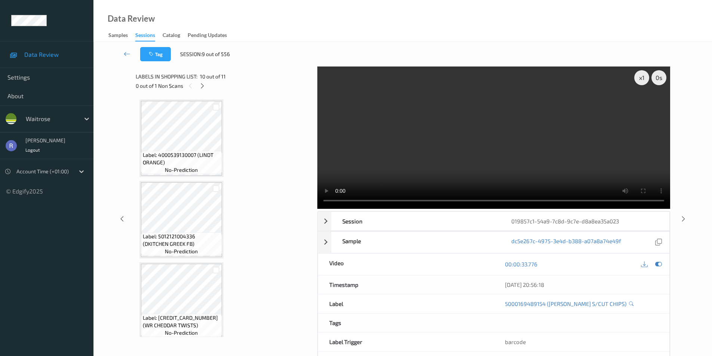
scroll to position [659, 0]
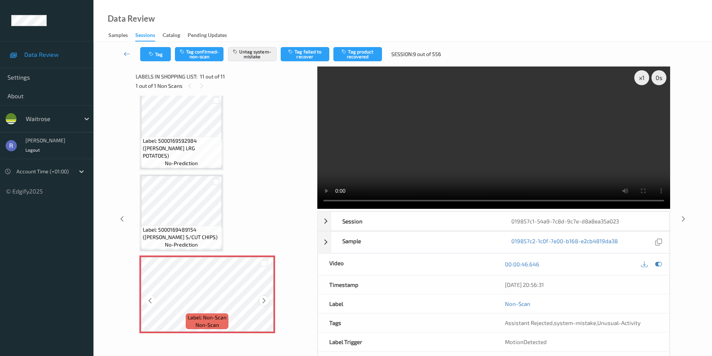
click at [261, 300] on icon at bounding box center [264, 301] width 6 height 7
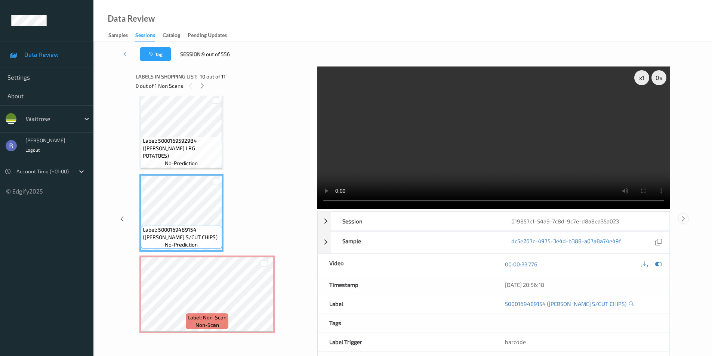
click at [683, 218] on icon at bounding box center [683, 218] width 6 height 7
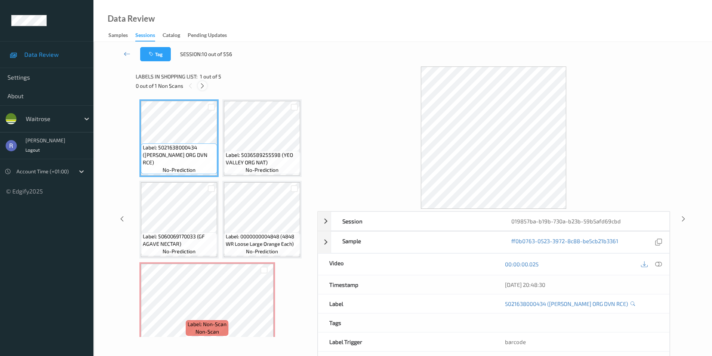
click at [202, 85] on icon at bounding box center [202, 86] width 6 height 7
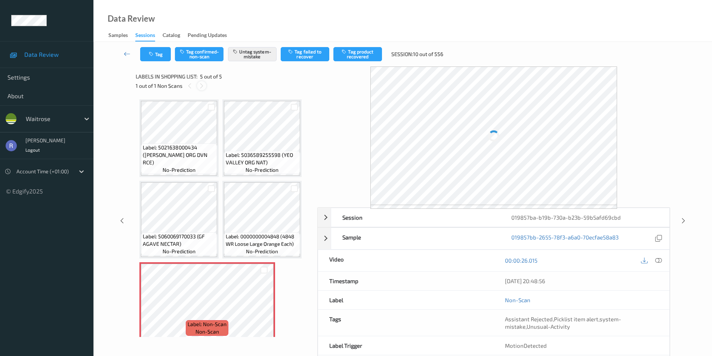
scroll to position [7, 0]
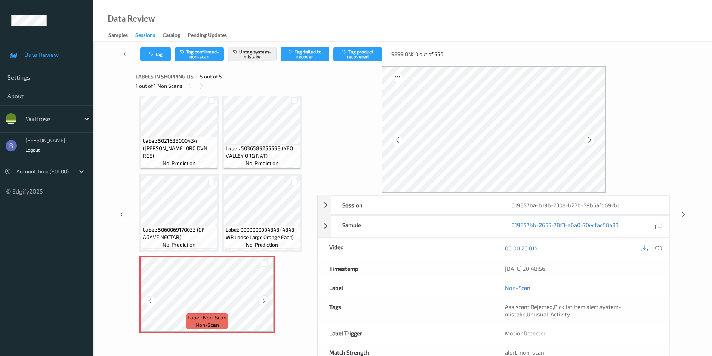
click at [267, 301] on icon at bounding box center [264, 301] width 6 height 7
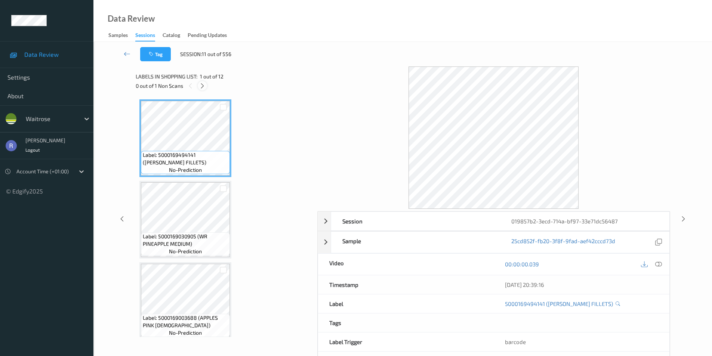
click at [203, 84] on icon at bounding box center [202, 86] width 6 height 7
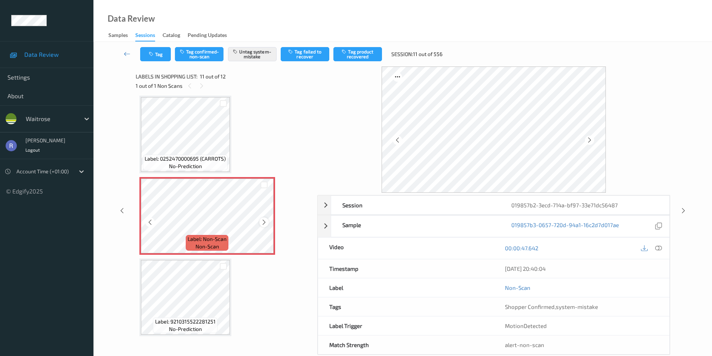
click at [264, 221] on icon at bounding box center [264, 222] width 6 height 7
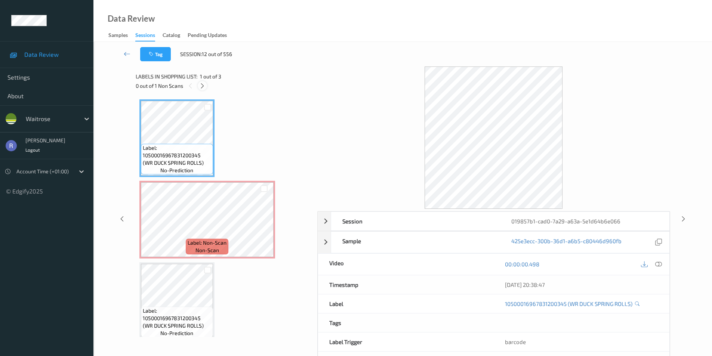
click at [202, 85] on icon at bounding box center [202, 86] width 6 height 7
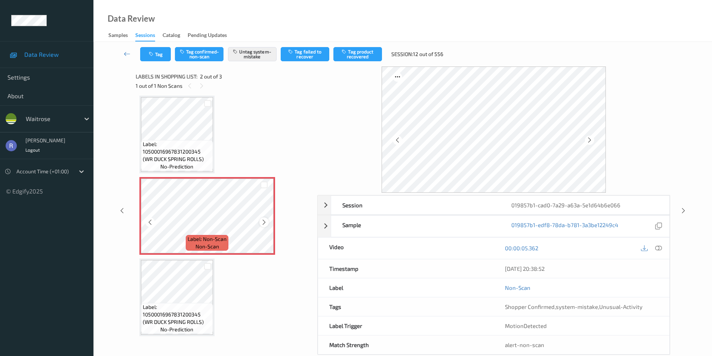
click at [265, 222] on icon at bounding box center [264, 222] width 6 height 7
click at [265, 223] on icon at bounding box center [264, 222] width 6 height 7
click at [682, 208] on icon at bounding box center [683, 210] width 6 height 7
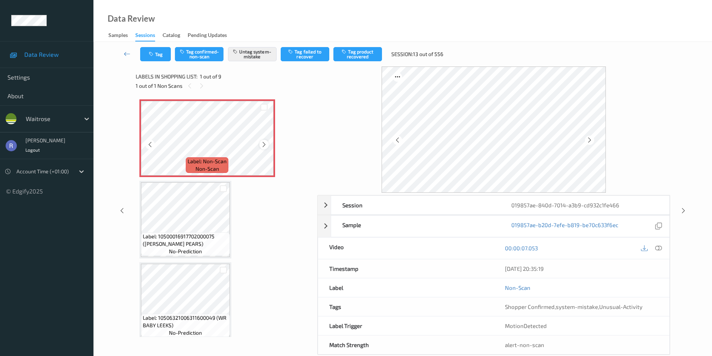
click at [264, 144] on icon at bounding box center [264, 144] width 6 height 7
click at [657, 249] on icon at bounding box center [658, 248] width 7 height 7
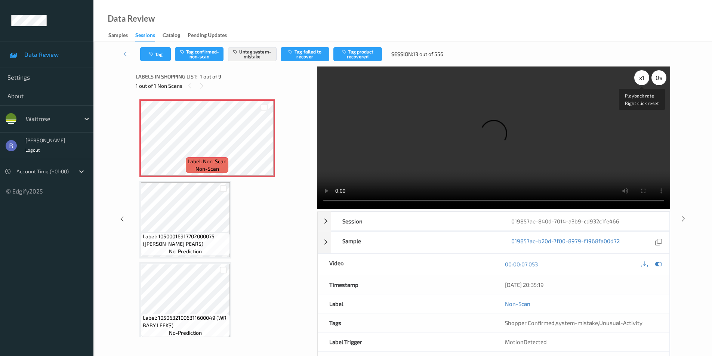
click at [643, 79] on div "x 1" at bounding box center [641, 77] width 15 height 15
click at [643, 79] on div "x 2" at bounding box center [641, 77] width 15 height 15
click at [644, 79] on div "x 4" at bounding box center [641, 77] width 15 height 15
click at [644, 79] on div "x 8" at bounding box center [641, 77] width 15 height 15
click at [642, 79] on div "x 1" at bounding box center [641, 77] width 15 height 15
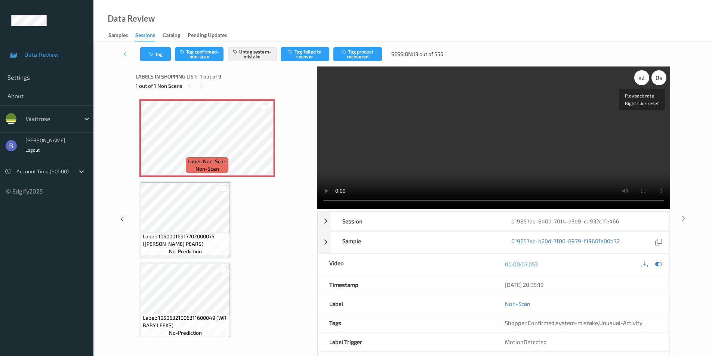
click at [642, 79] on div "x 2" at bounding box center [641, 77] width 15 height 15
click at [642, 79] on div "x 4" at bounding box center [641, 77] width 15 height 15
click at [642, 79] on div "x 8" at bounding box center [641, 77] width 15 height 15
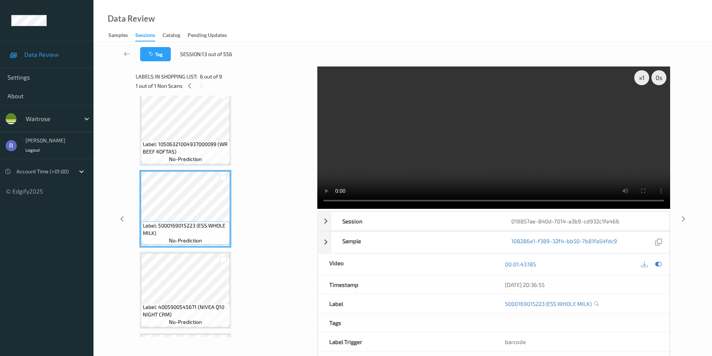
scroll to position [336, 0]
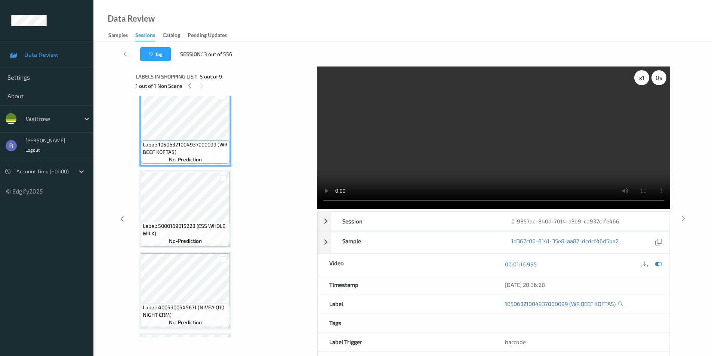
click at [639, 80] on div "x 1" at bounding box center [641, 77] width 15 height 15
click at [493, 131] on video at bounding box center [493, 138] width 353 height 142
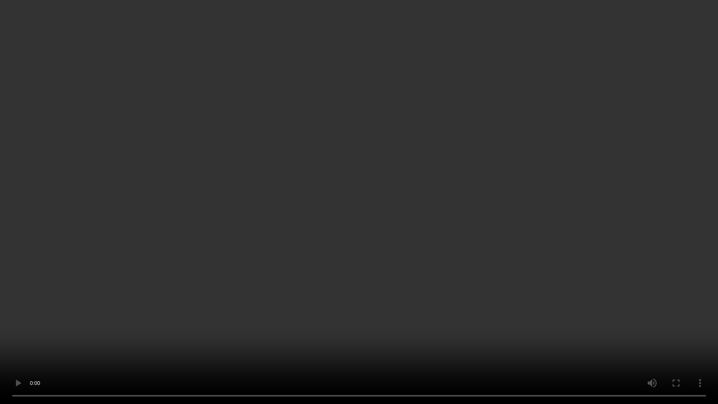
click at [334, 199] on video at bounding box center [359, 202] width 718 height 404
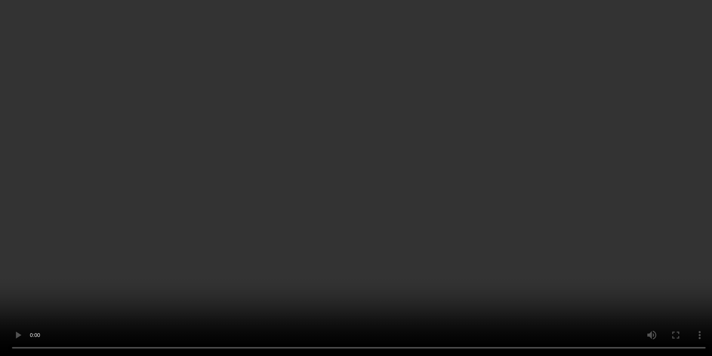
scroll to position [37, 0]
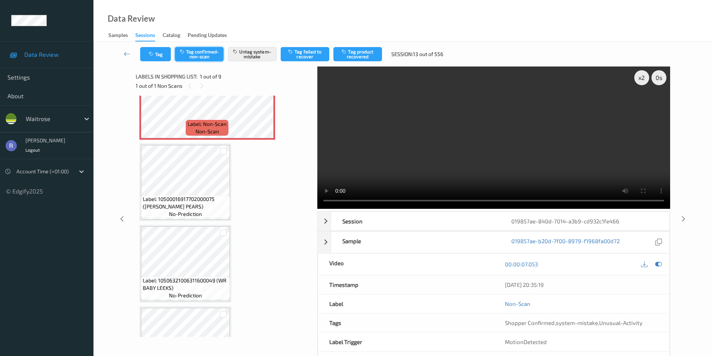
click at [202, 53] on button "Tag confirmed-non-scan" at bounding box center [199, 54] width 49 height 14
click at [256, 54] on button "Untag system-mistake" at bounding box center [252, 54] width 49 height 14
click at [683, 219] on icon at bounding box center [683, 218] width 6 height 7
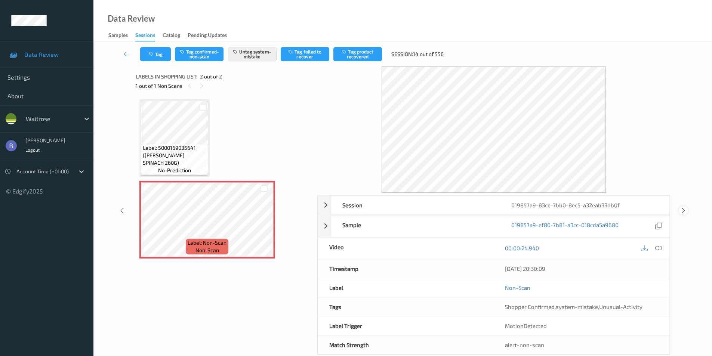
click at [686, 208] on icon at bounding box center [683, 210] width 6 height 7
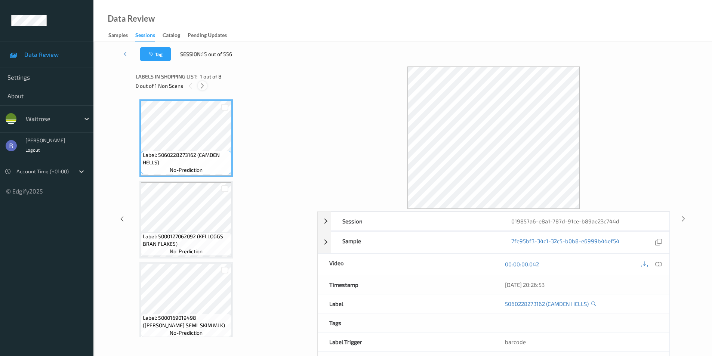
click at [202, 85] on icon at bounding box center [202, 86] width 6 height 7
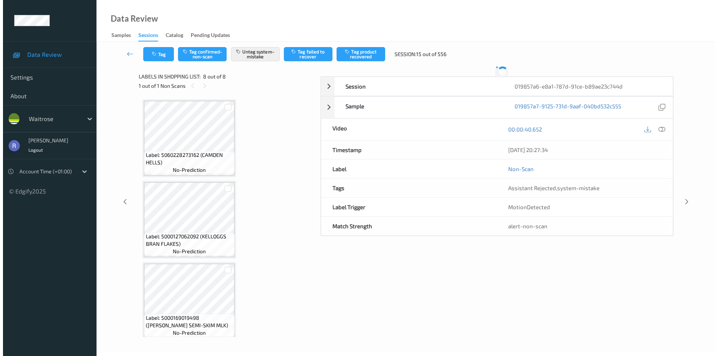
scroll to position [414, 0]
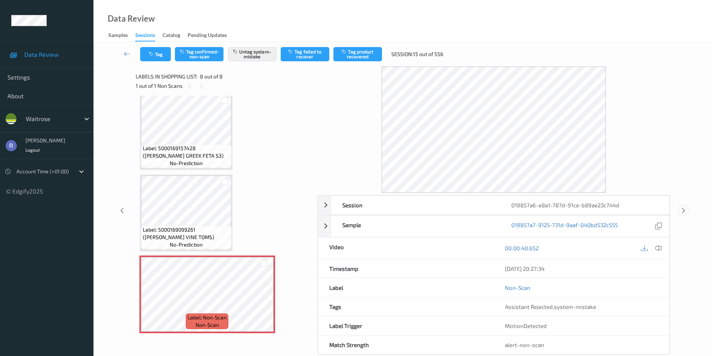
click at [686, 207] on icon at bounding box center [683, 210] width 6 height 7
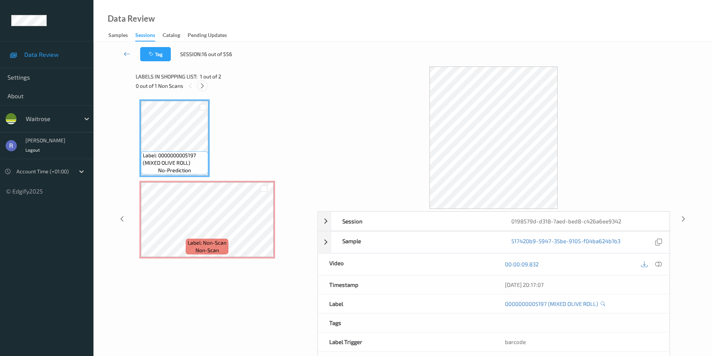
click at [204, 84] on icon at bounding box center [202, 86] width 6 height 7
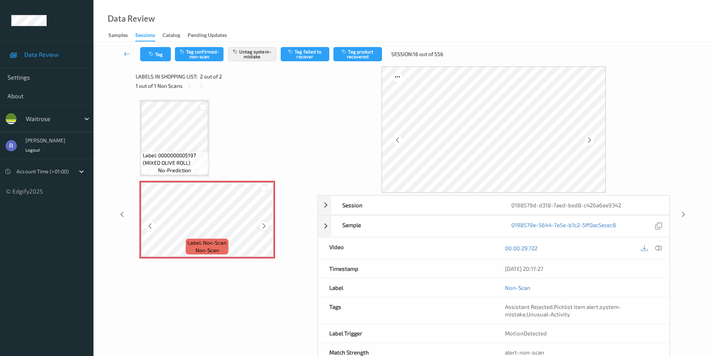
click at [264, 226] on icon at bounding box center [264, 226] width 6 height 7
click at [682, 212] on icon at bounding box center [683, 214] width 6 height 7
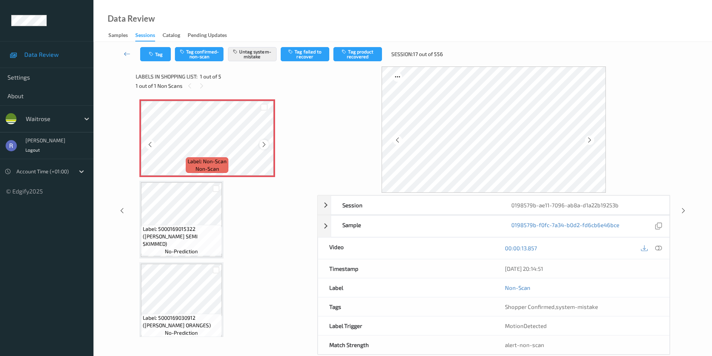
click at [264, 145] on icon at bounding box center [264, 144] width 6 height 7
click at [661, 245] on icon at bounding box center [658, 248] width 7 height 7
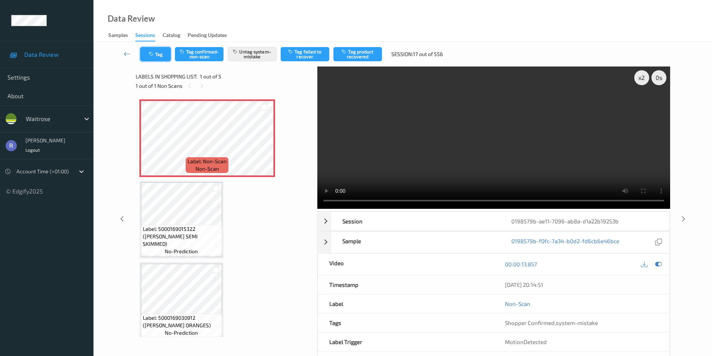
click at [159, 53] on button "Tag" at bounding box center [155, 54] width 31 height 14
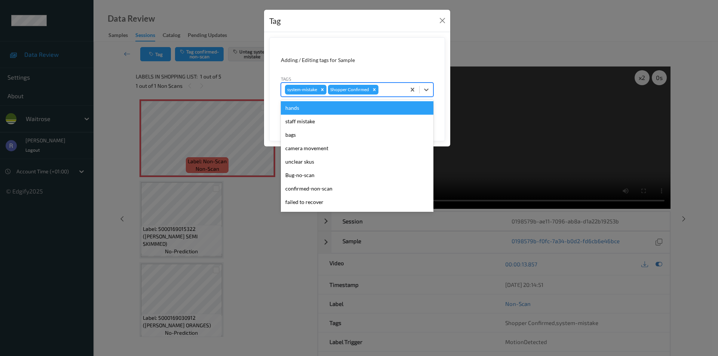
click at [391, 90] on div at bounding box center [391, 89] width 22 height 9
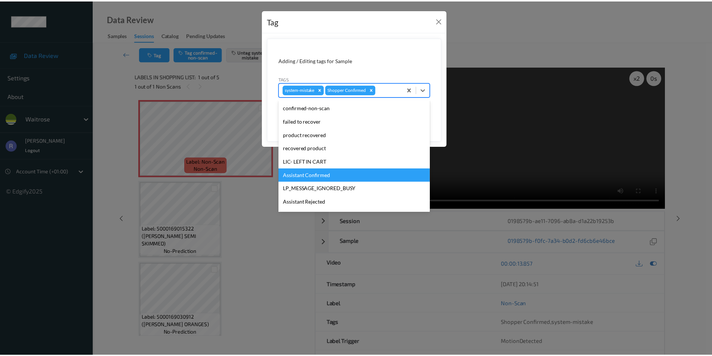
scroll to position [147, 0]
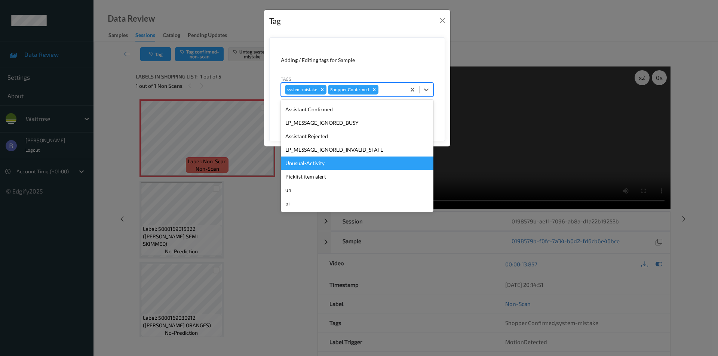
click at [318, 159] on div "Unusual-Activity" at bounding box center [357, 163] width 153 height 13
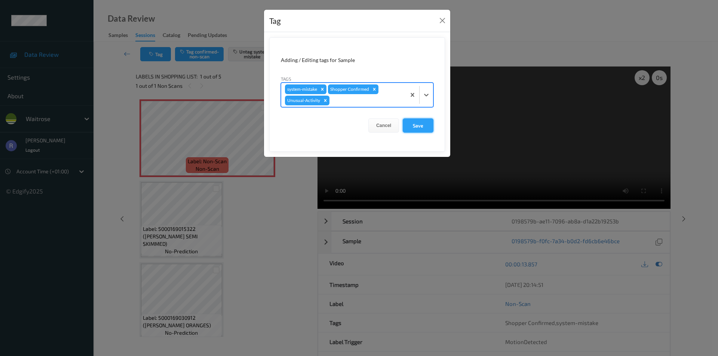
click at [416, 125] on button "Save" at bounding box center [418, 126] width 31 height 14
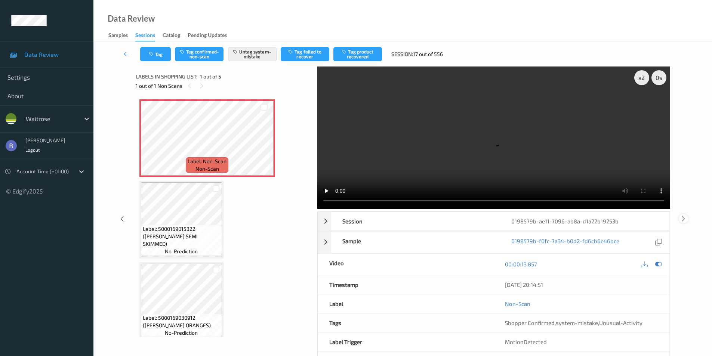
click at [683, 218] on icon at bounding box center [683, 218] width 6 height 7
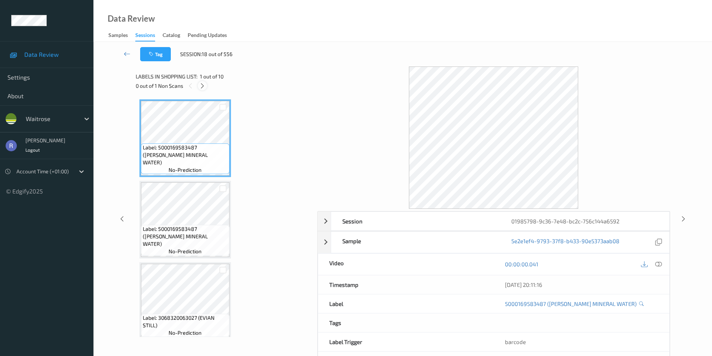
drag, startPoint x: 203, startPoint y: 85, endPoint x: 207, endPoint y: 96, distance: 11.8
click at [203, 86] on icon at bounding box center [202, 86] width 6 height 7
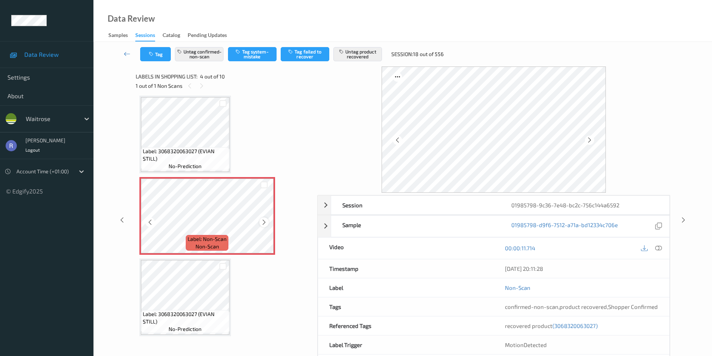
click at [262, 223] on icon at bounding box center [264, 222] width 6 height 7
click at [680, 215] on div "Session 01985798-9c36-7e48-bc2c-756c144a6592 Session ID 01985798-9c36-7e48-bc2c…" at bounding box center [403, 221] width 588 height 308
click at [658, 247] on icon at bounding box center [658, 248] width 7 height 7
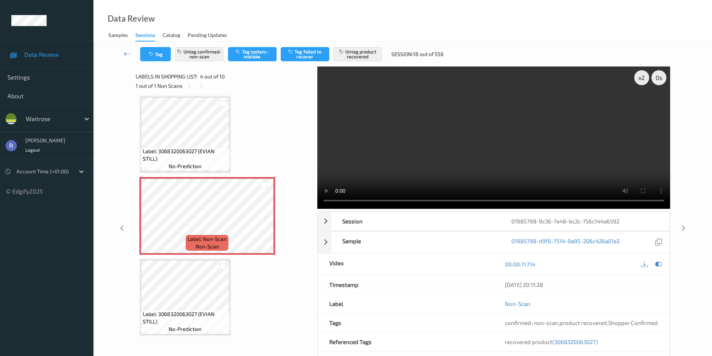
click at [529, 100] on video at bounding box center [493, 138] width 353 height 142
click at [642, 77] on div "x 2" at bounding box center [641, 77] width 15 height 15
click at [642, 77] on div "x 4" at bounding box center [641, 77] width 15 height 15
click at [642, 77] on div "x 8" at bounding box center [641, 77] width 15 height 15
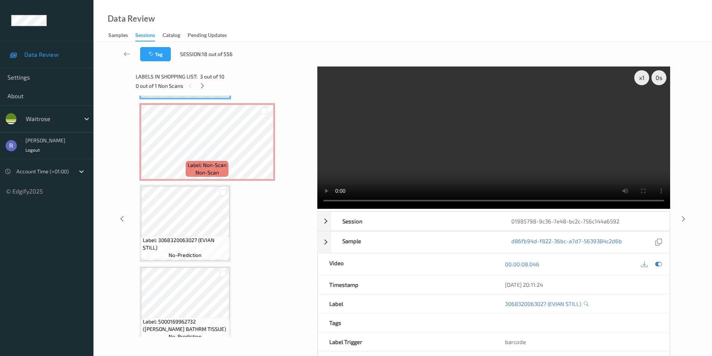
scroll to position [242, 0]
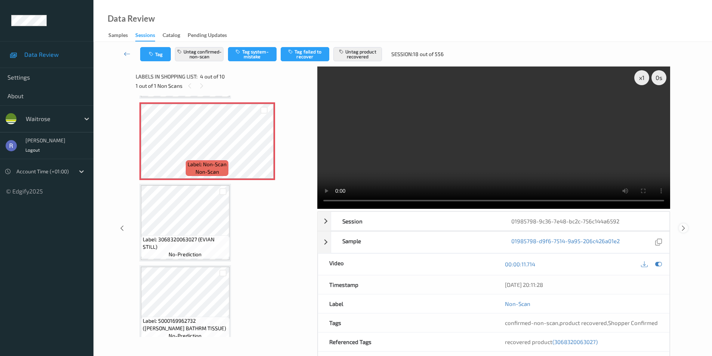
click at [686, 228] on icon at bounding box center [683, 228] width 6 height 7
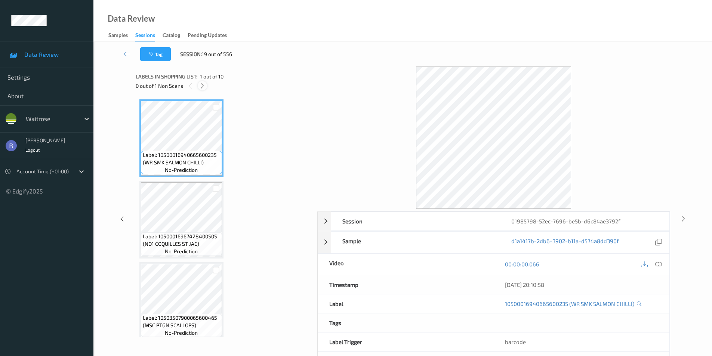
click at [201, 86] on icon at bounding box center [202, 86] width 6 height 7
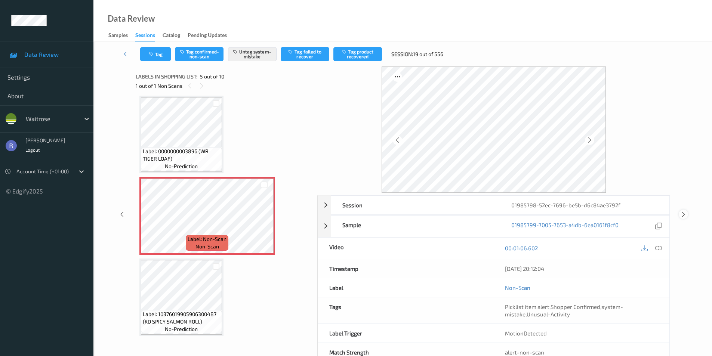
click at [685, 214] on icon at bounding box center [683, 214] width 6 height 7
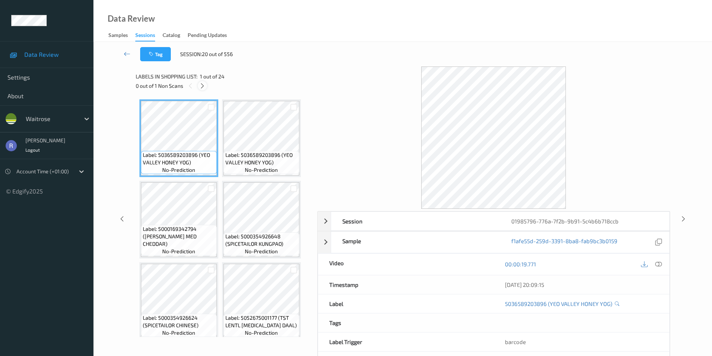
click at [203, 87] on icon at bounding box center [202, 86] width 6 height 7
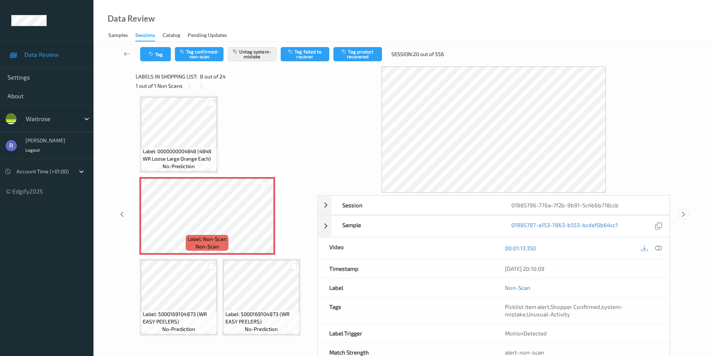
click at [684, 215] on icon at bounding box center [683, 214] width 6 height 7
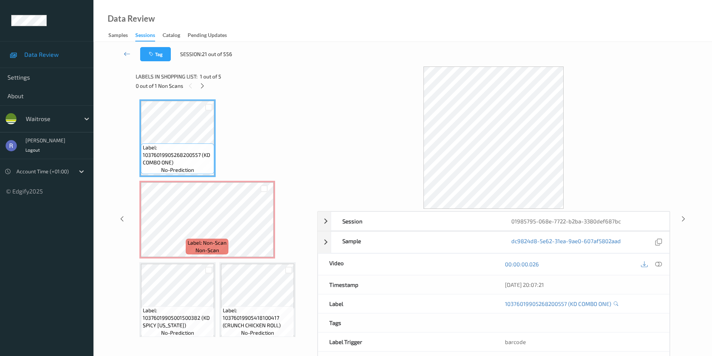
drag, startPoint x: 201, startPoint y: 84, endPoint x: 236, endPoint y: 151, distance: 74.9
click at [204, 88] on icon at bounding box center [202, 86] width 6 height 7
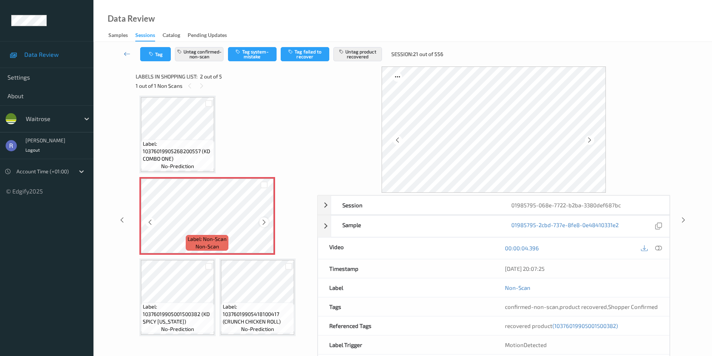
click at [261, 221] on icon at bounding box center [264, 222] width 6 height 7
click at [177, 143] on span "Label: 10376019905268200557 (KD COMBO ONE)" at bounding box center [178, 151] width 70 height 22
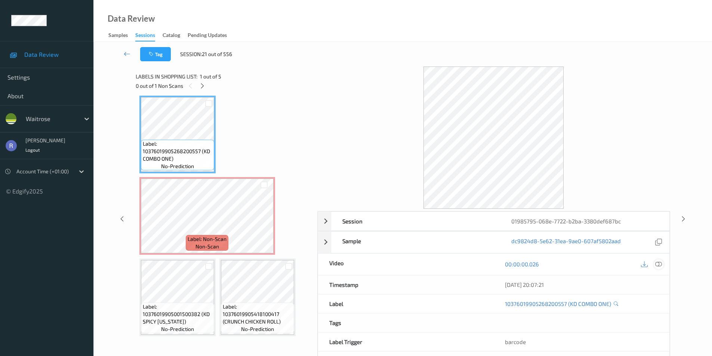
click at [656, 264] on icon at bounding box center [658, 264] width 7 height 7
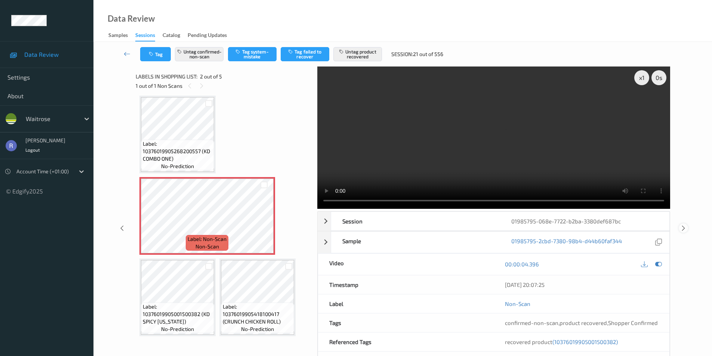
click at [684, 226] on icon at bounding box center [683, 228] width 6 height 7
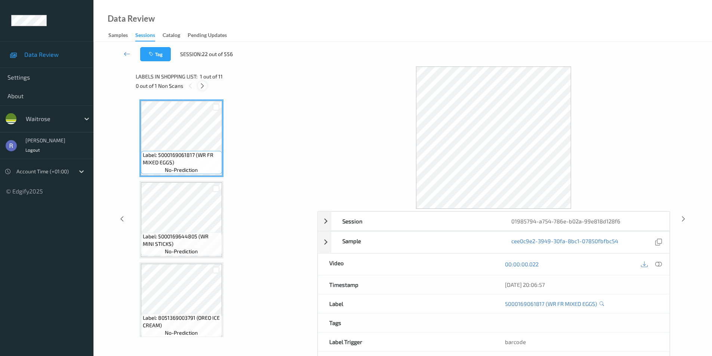
click at [203, 87] on icon at bounding box center [202, 86] width 6 height 7
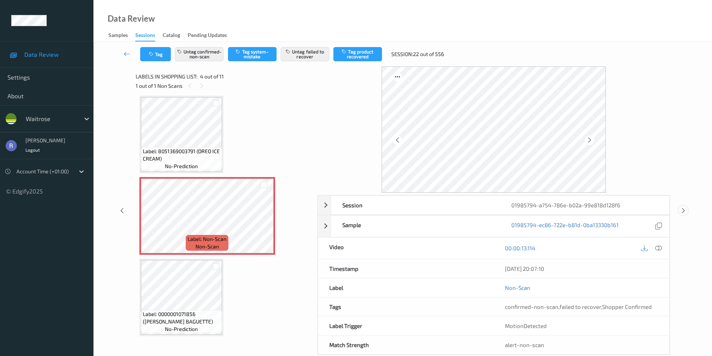
click at [682, 209] on icon at bounding box center [683, 210] width 6 height 7
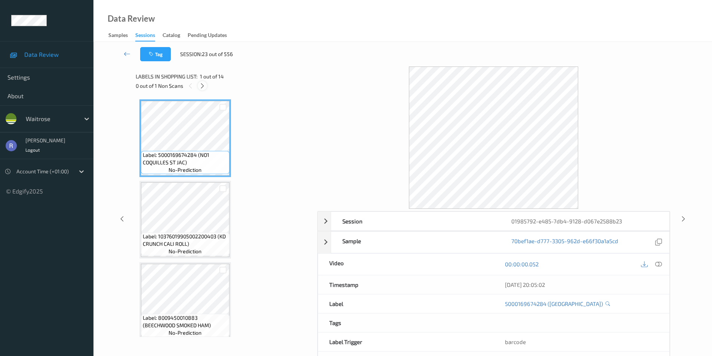
click at [201, 83] on icon at bounding box center [202, 86] width 6 height 7
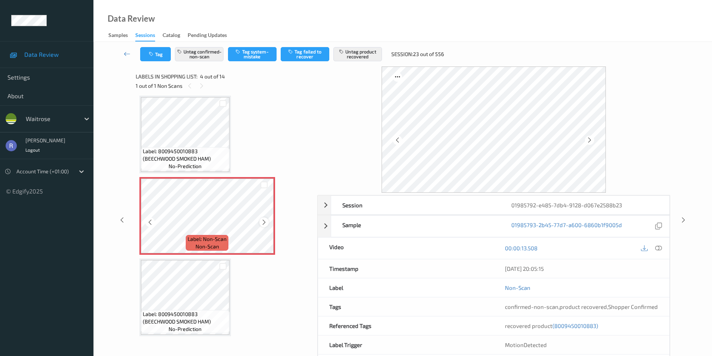
click at [266, 222] on icon at bounding box center [264, 222] width 6 height 7
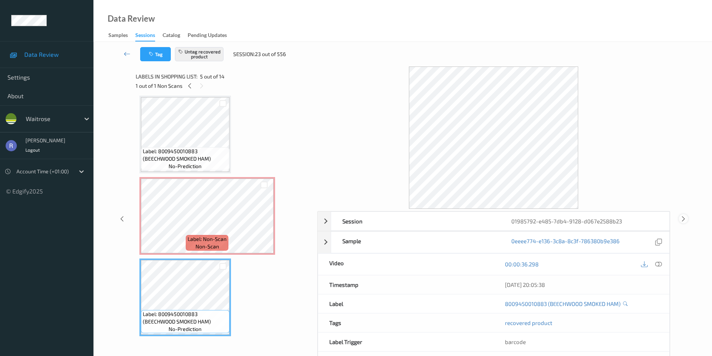
click at [684, 219] on icon at bounding box center [683, 218] width 6 height 7
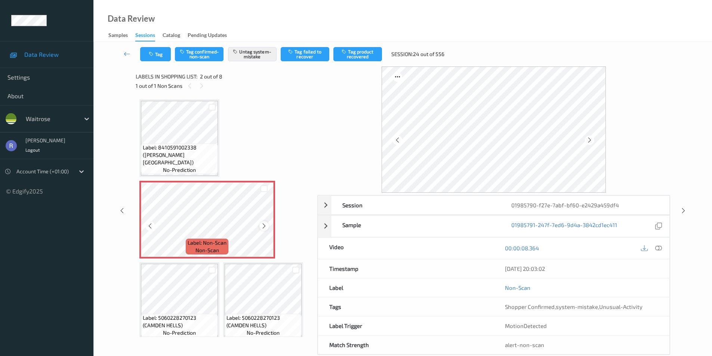
click at [265, 227] on icon at bounding box center [264, 226] width 6 height 7
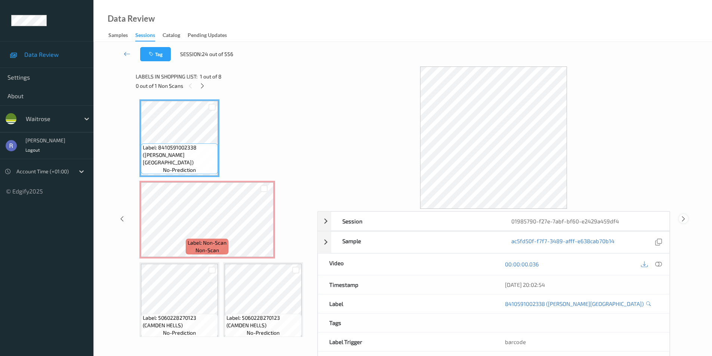
click at [685, 219] on icon at bounding box center [683, 218] width 6 height 7
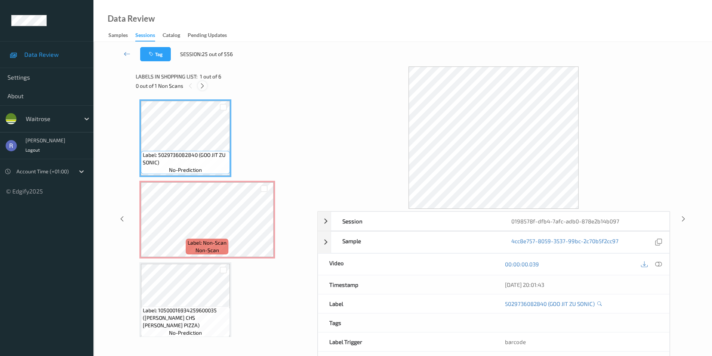
click at [202, 86] on icon at bounding box center [202, 86] width 6 height 7
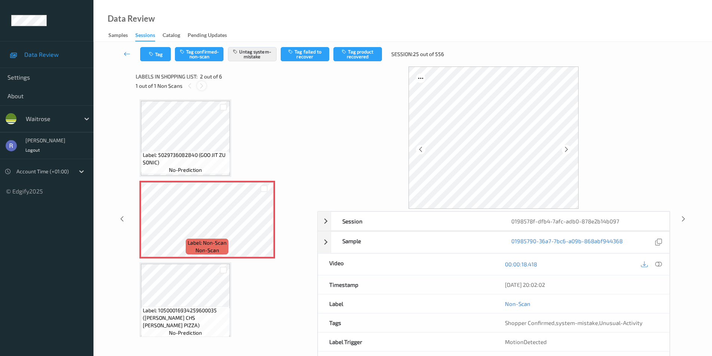
scroll to position [4, 0]
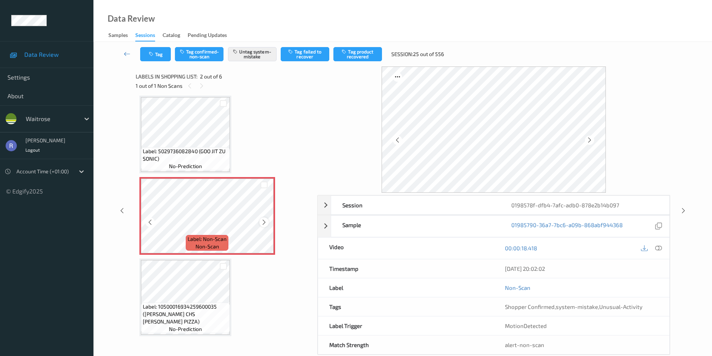
click at [262, 221] on icon at bounding box center [264, 222] width 6 height 7
click at [683, 211] on icon at bounding box center [683, 210] width 6 height 7
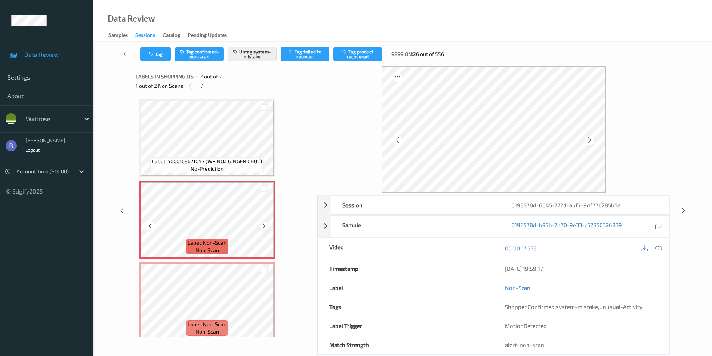
click at [264, 226] on icon at bounding box center [264, 226] width 6 height 7
click at [265, 225] on icon at bounding box center [264, 226] width 6 height 7
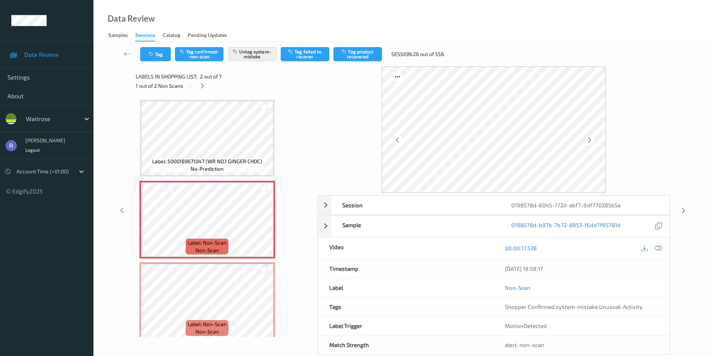
click at [659, 247] on icon at bounding box center [658, 248] width 7 height 7
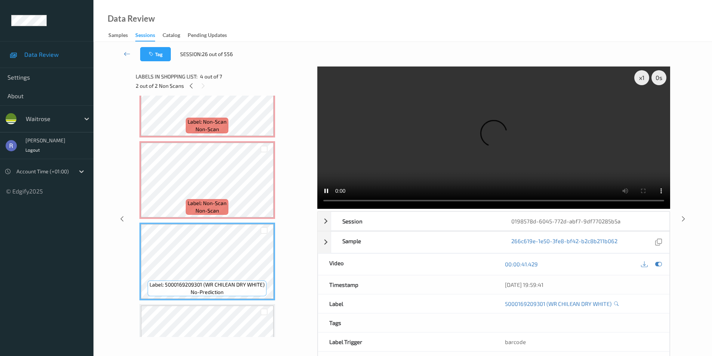
scroll to position [112, 0]
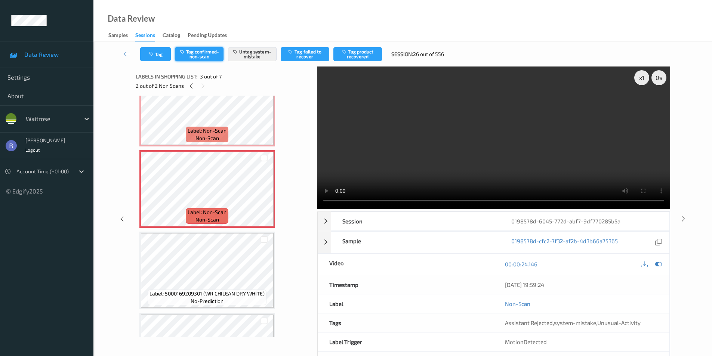
click at [201, 54] on button "Tag confirmed-non-scan" at bounding box center [199, 54] width 49 height 14
click at [364, 51] on button "Tag product recovered" at bounding box center [357, 54] width 49 height 14
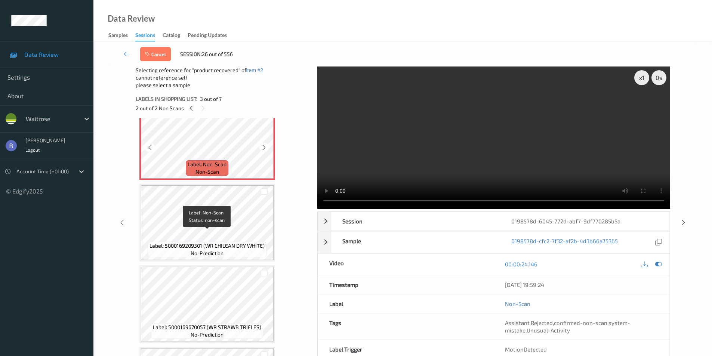
scroll to position [187, 0]
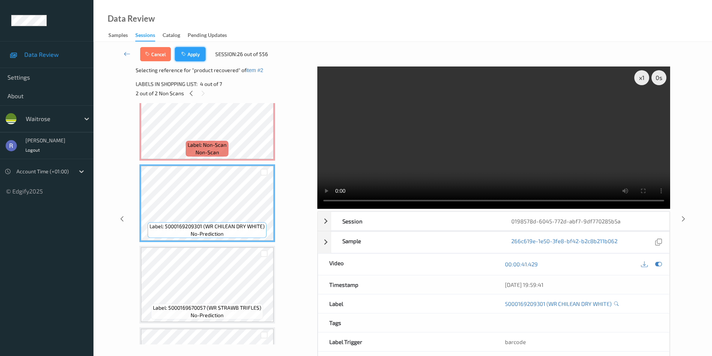
click at [192, 52] on button "Apply" at bounding box center [190, 54] width 31 height 14
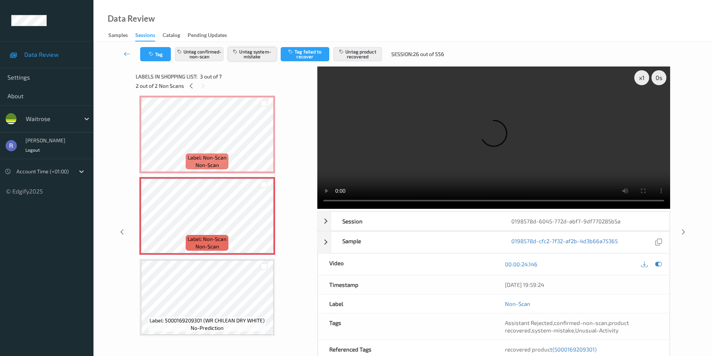
click at [257, 53] on button "Untag system-mistake" at bounding box center [252, 54] width 49 height 14
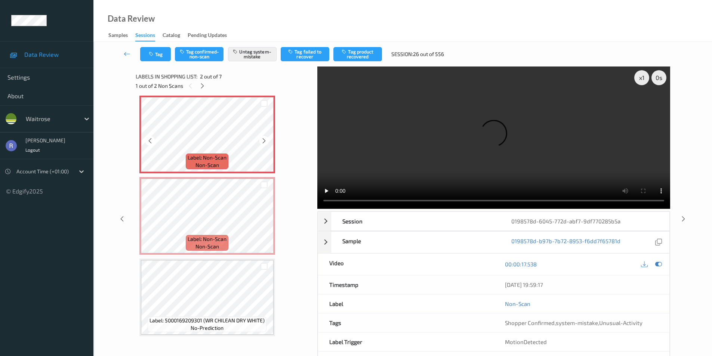
click at [265, 140] on icon at bounding box center [264, 141] width 6 height 7
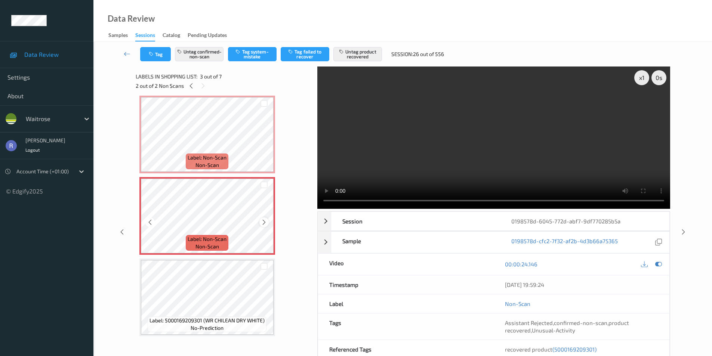
click at [264, 222] on icon at bounding box center [264, 222] width 6 height 7
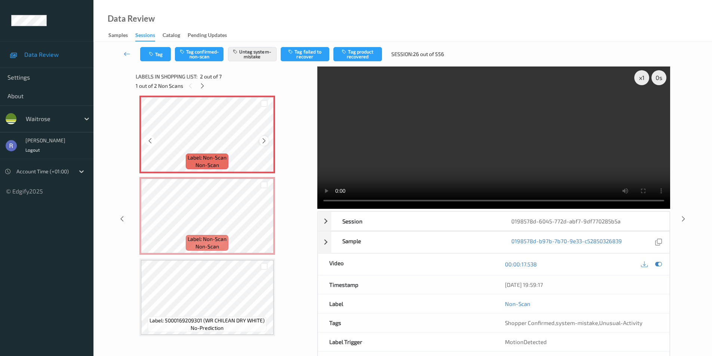
click at [264, 141] on icon at bounding box center [264, 141] width 6 height 7
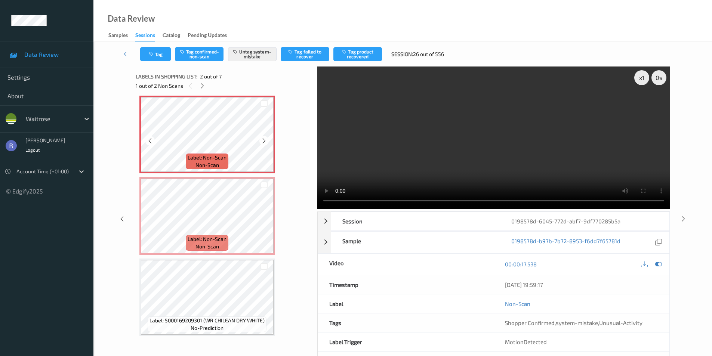
click at [264, 141] on icon at bounding box center [264, 141] width 6 height 7
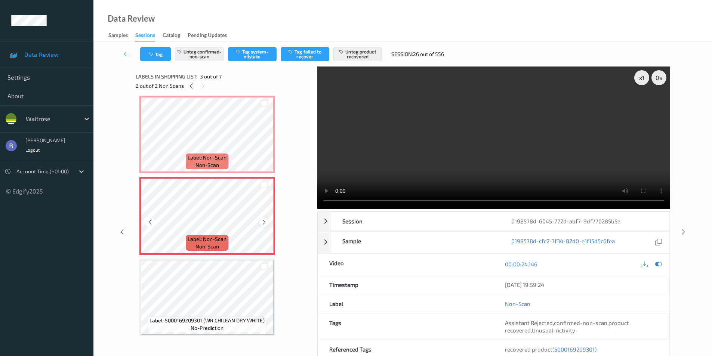
click at [264, 221] on icon at bounding box center [264, 222] width 6 height 7
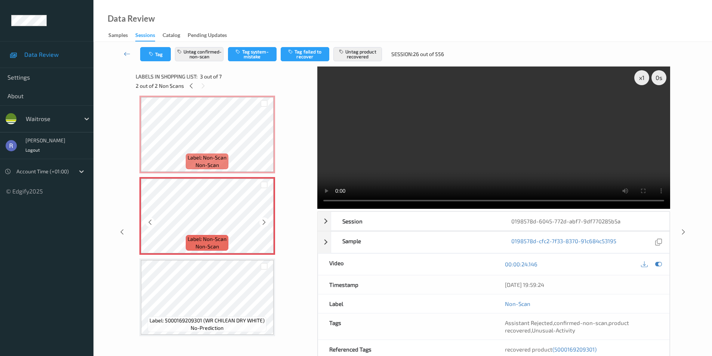
click at [264, 221] on icon at bounding box center [264, 222] width 6 height 7
click at [126, 53] on icon at bounding box center [127, 53] width 7 height 7
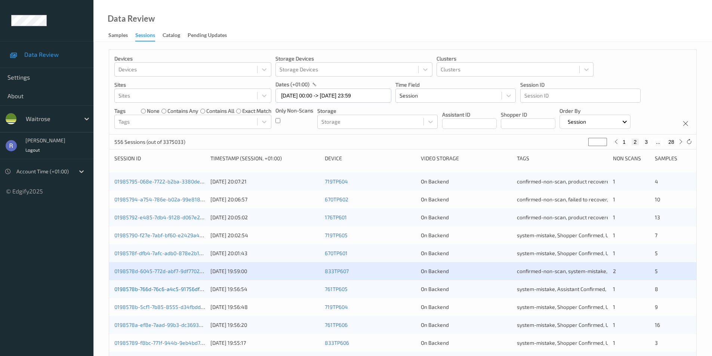
click at [158, 289] on link "0198578b-766d-76c6-a4c5-91756df0c33a" at bounding box center [164, 289] width 100 height 6
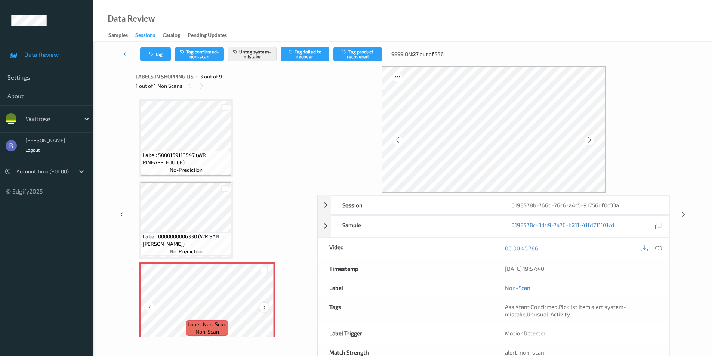
click at [264, 308] on icon at bounding box center [264, 307] width 6 height 7
click at [683, 214] on icon at bounding box center [683, 214] width 6 height 7
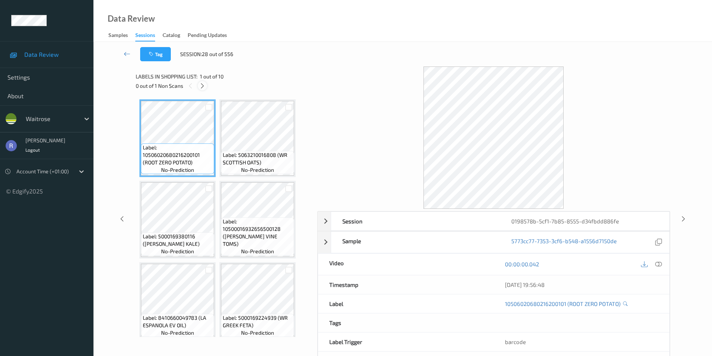
click at [201, 83] on icon at bounding box center [202, 86] width 6 height 7
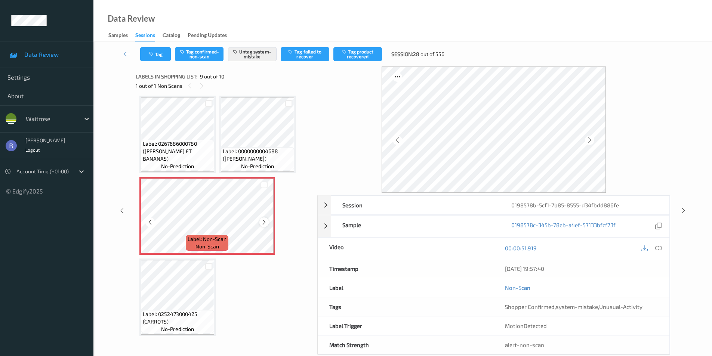
click at [262, 220] on icon at bounding box center [264, 222] width 6 height 7
click at [686, 212] on icon at bounding box center [683, 210] width 6 height 7
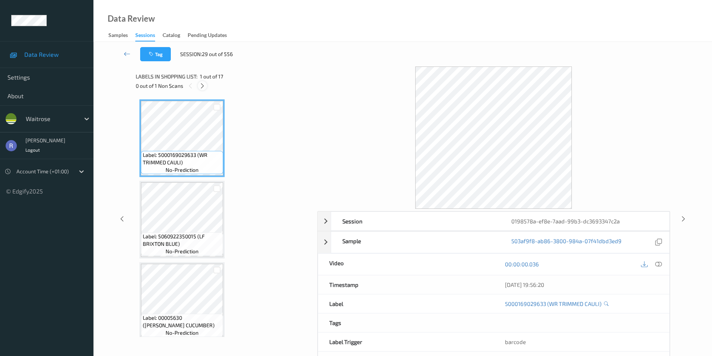
click at [203, 84] on icon at bounding box center [202, 86] width 6 height 7
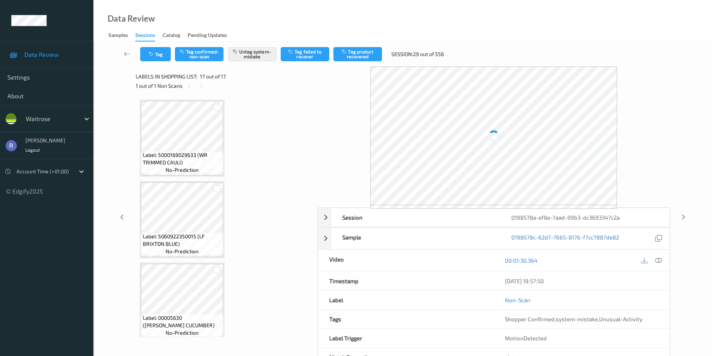
scroll to position [1148, 0]
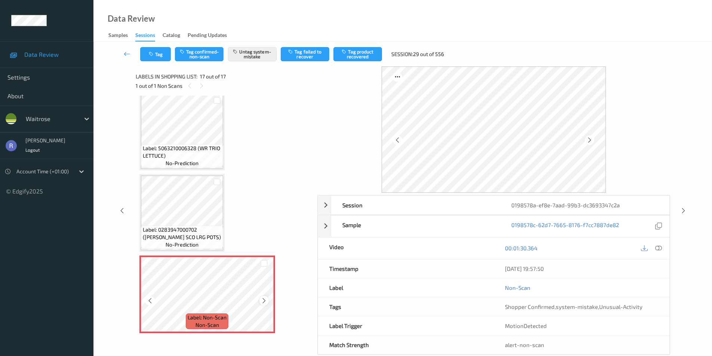
click at [259, 301] on div at bounding box center [263, 300] width 9 height 9
click at [682, 206] on div at bounding box center [683, 210] width 9 height 9
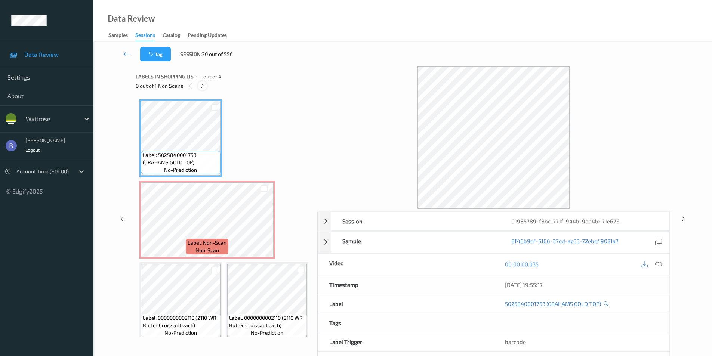
click at [203, 87] on icon at bounding box center [202, 86] width 6 height 7
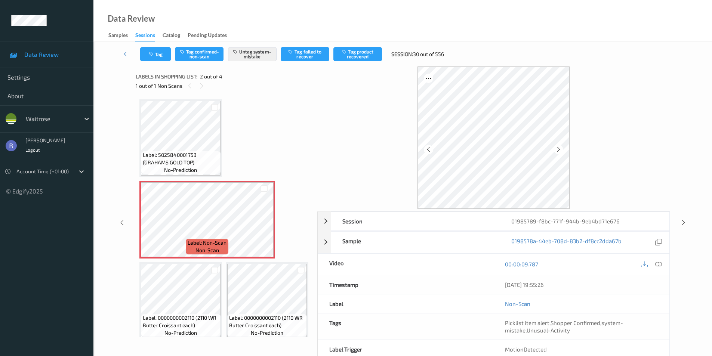
scroll to position [4, 0]
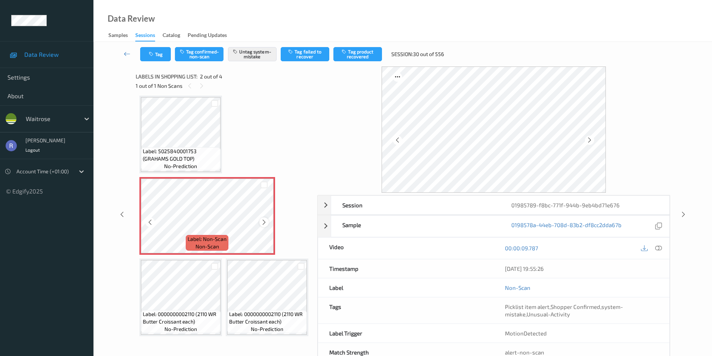
click at [261, 222] on icon at bounding box center [264, 222] width 6 height 7
click at [685, 215] on icon at bounding box center [683, 214] width 6 height 7
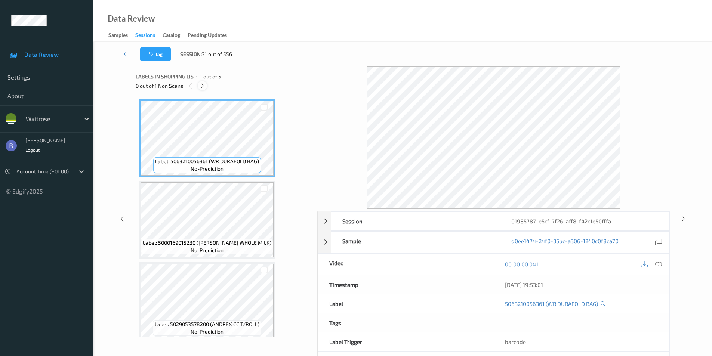
click at [202, 85] on icon at bounding box center [202, 86] width 6 height 7
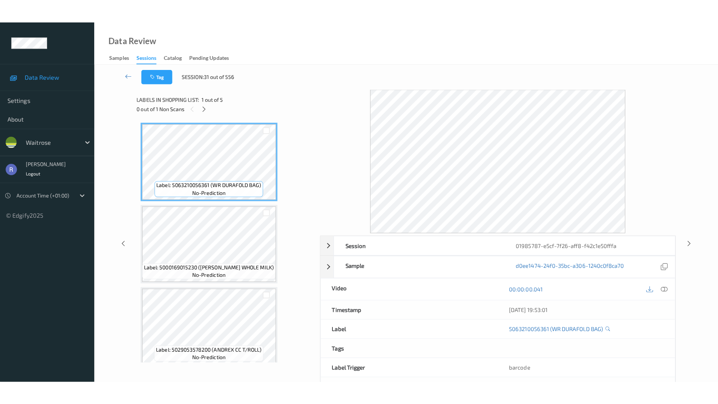
scroll to position [170, 0]
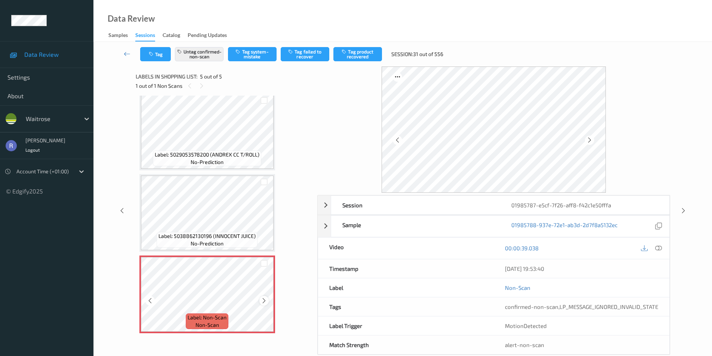
click at [264, 299] on icon at bounding box center [264, 301] width 6 height 7
click at [658, 246] on icon at bounding box center [658, 248] width 7 height 7
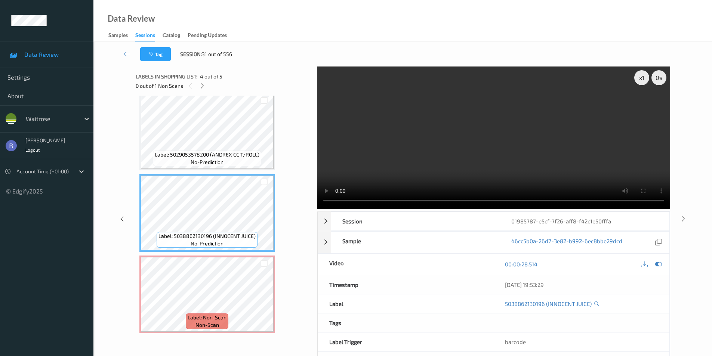
click at [590, 149] on video at bounding box center [493, 138] width 353 height 142
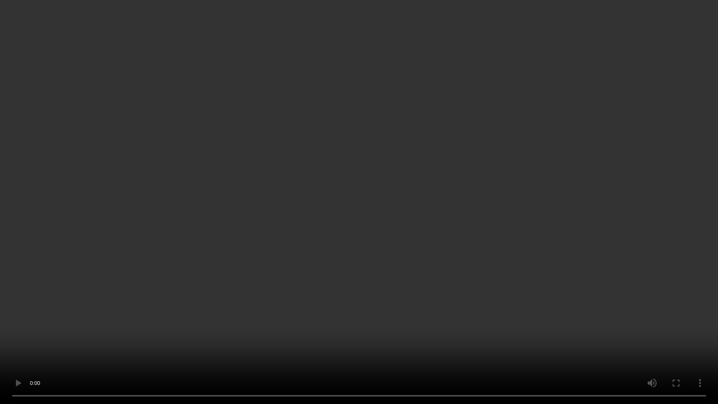
click at [463, 182] on video at bounding box center [359, 202] width 718 height 404
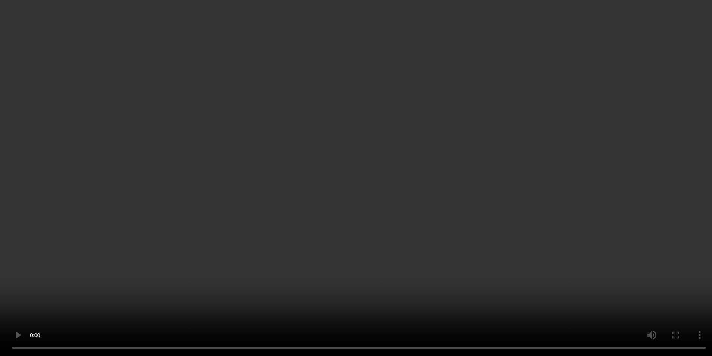
scroll to position [170, 0]
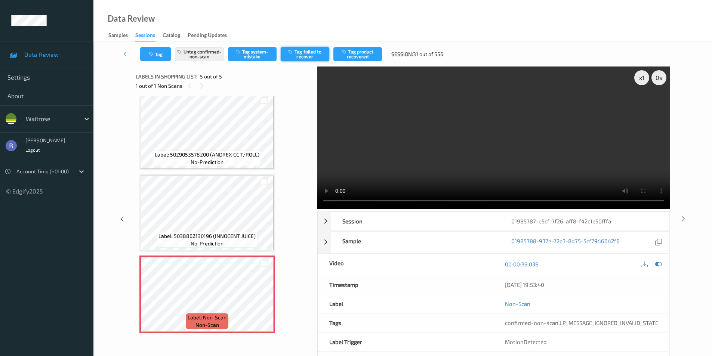
click at [308, 52] on button "Tag failed to recover" at bounding box center [305, 54] width 49 height 14
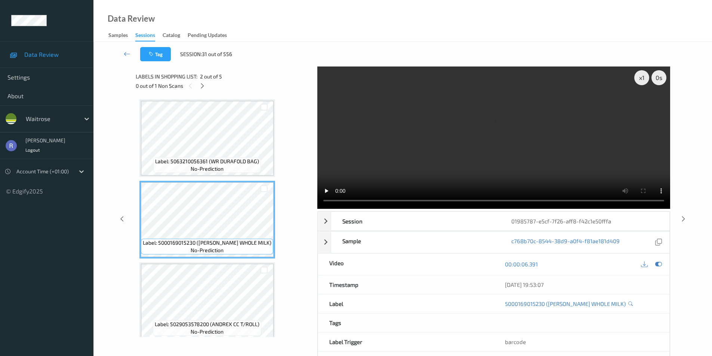
scroll to position [150, 0]
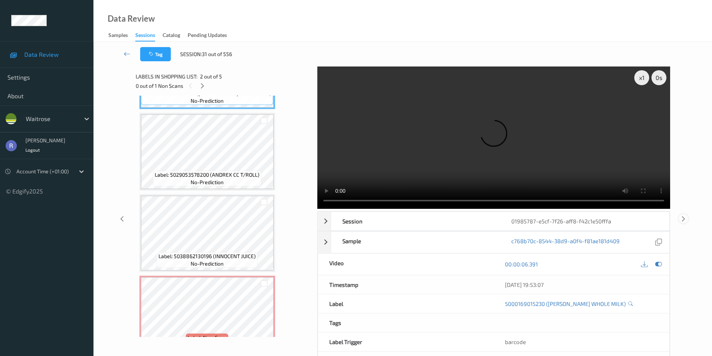
click at [684, 219] on icon at bounding box center [683, 218] width 6 height 7
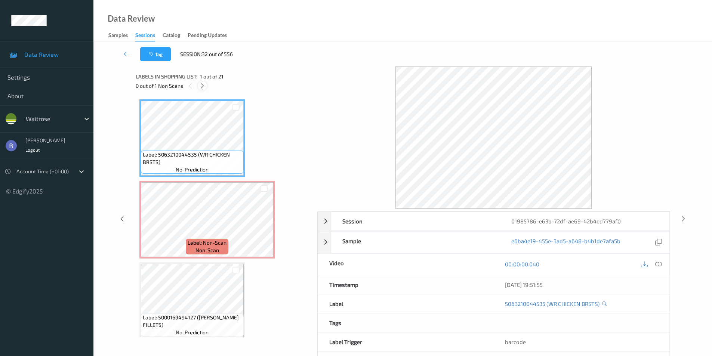
click at [202, 84] on icon at bounding box center [202, 86] width 6 height 7
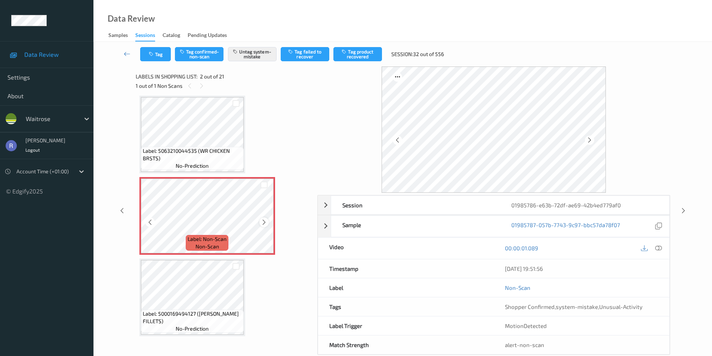
click at [265, 222] on icon at bounding box center [264, 222] width 6 height 7
click at [685, 211] on icon at bounding box center [683, 210] width 6 height 7
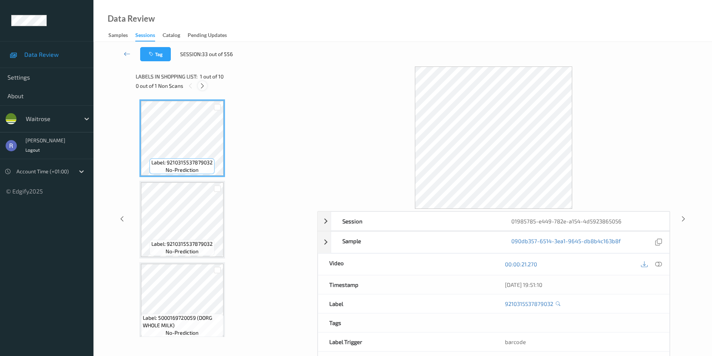
click at [202, 86] on icon at bounding box center [202, 86] width 6 height 7
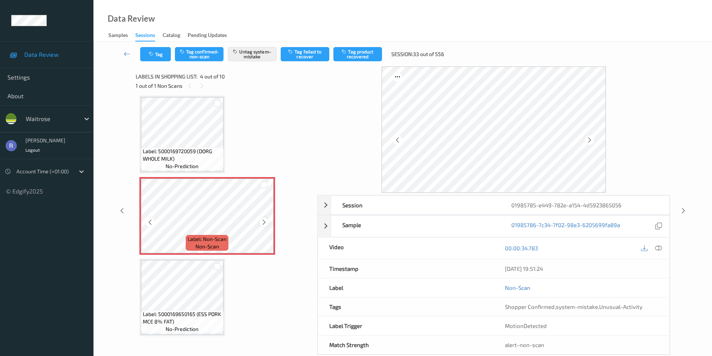
click at [262, 224] on icon at bounding box center [264, 222] width 6 height 7
click at [685, 211] on icon at bounding box center [683, 210] width 6 height 7
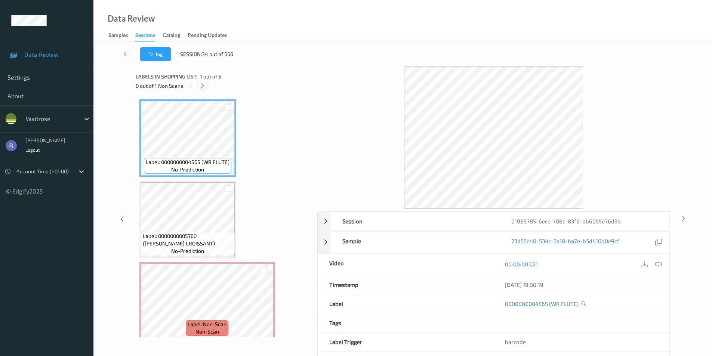
click at [201, 86] on icon at bounding box center [202, 86] width 6 height 7
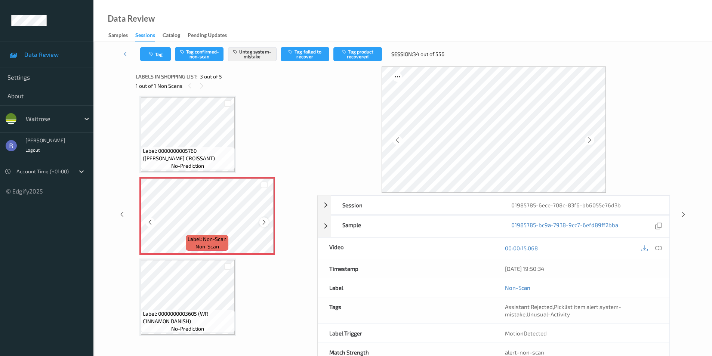
click at [261, 220] on icon at bounding box center [264, 222] width 6 height 7
click at [681, 213] on icon at bounding box center [683, 214] width 6 height 7
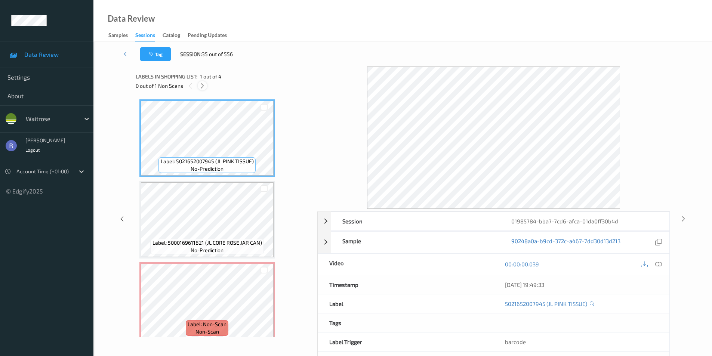
click at [202, 86] on icon at bounding box center [202, 86] width 6 height 7
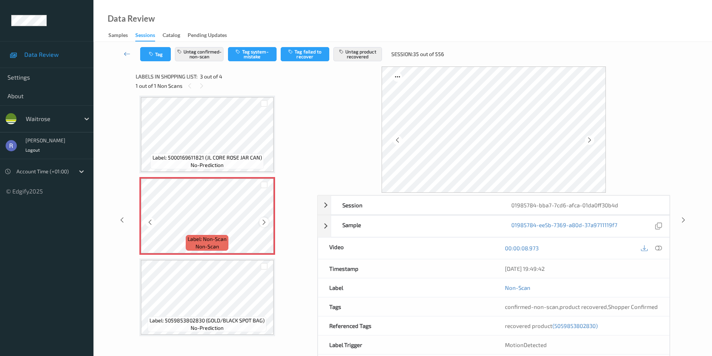
click at [259, 222] on div at bounding box center [263, 222] width 9 height 9
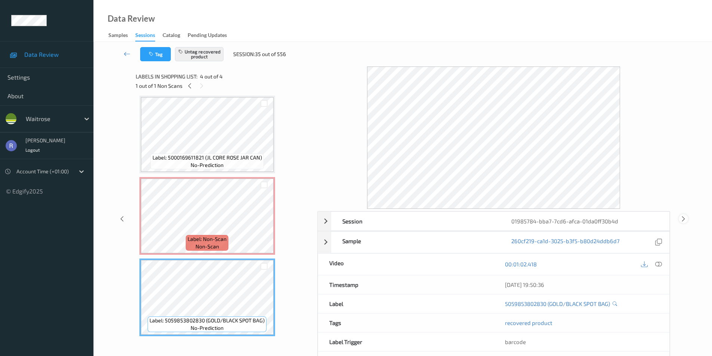
click at [680, 219] on div at bounding box center [683, 218] width 9 height 9
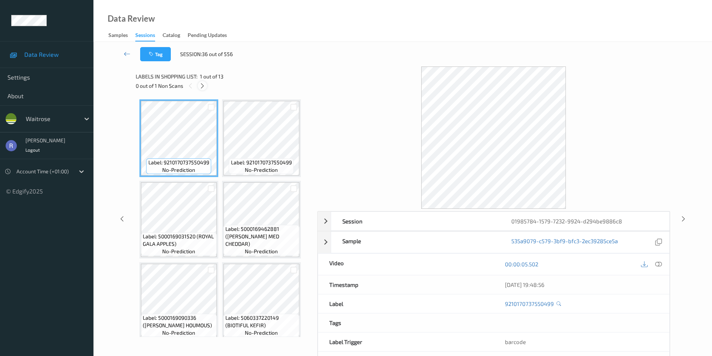
click at [202, 84] on icon at bounding box center [202, 86] width 6 height 7
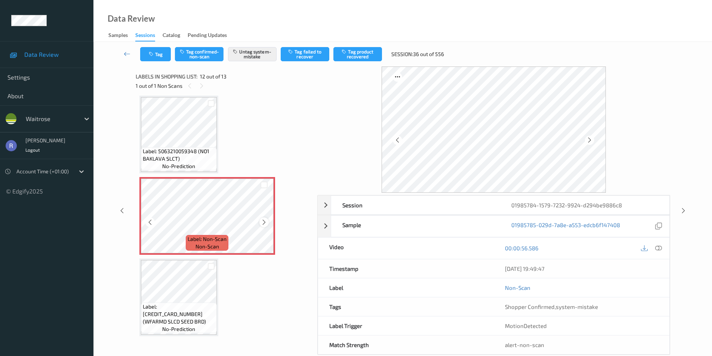
click at [263, 223] on icon at bounding box center [264, 222] width 6 height 7
click at [660, 249] on icon at bounding box center [658, 248] width 7 height 7
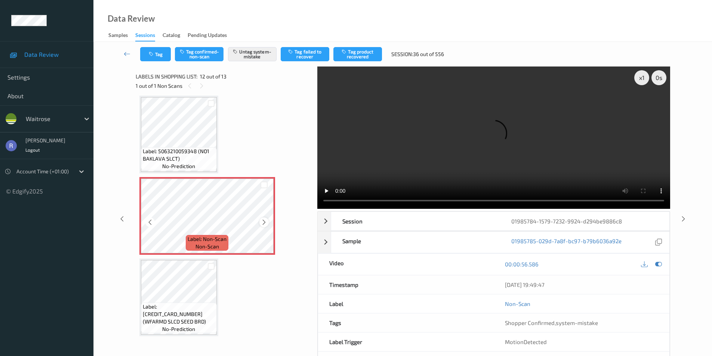
click at [262, 224] on icon at bounding box center [264, 222] width 6 height 7
click at [686, 220] on icon at bounding box center [683, 218] width 6 height 7
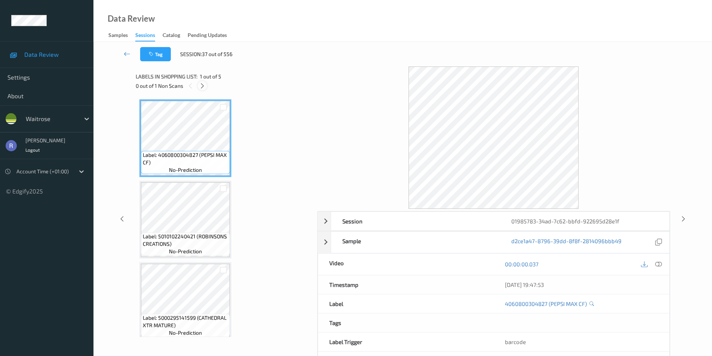
click at [203, 85] on icon at bounding box center [202, 86] width 6 height 7
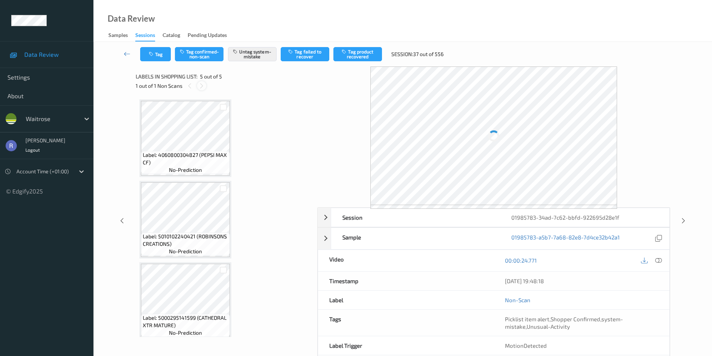
scroll to position [170, 0]
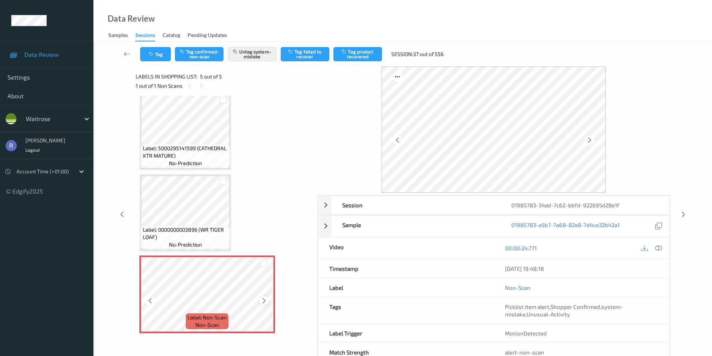
click at [265, 301] on icon at bounding box center [264, 301] width 6 height 7
click at [683, 215] on icon at bounding box center [683, 214] width 6 height 7
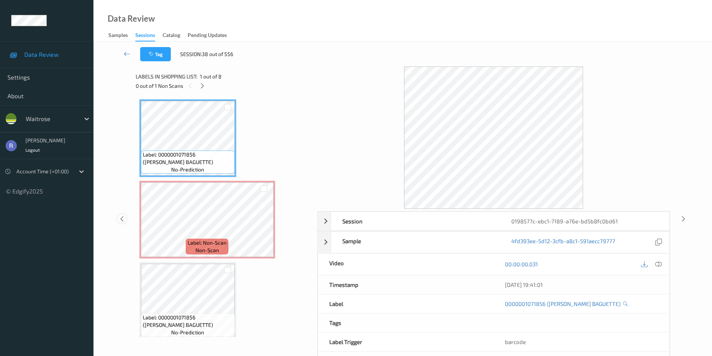
click at [122, 218] on icon at bounding box center [122, 218] width 6 height 7
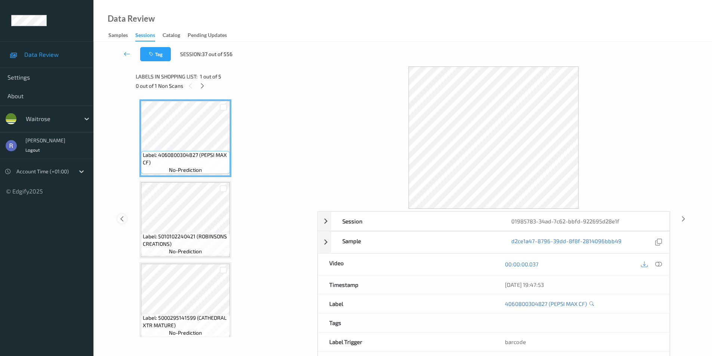
click at [122, 218] on icon at bounding box center [122, 218] width 6 height 7
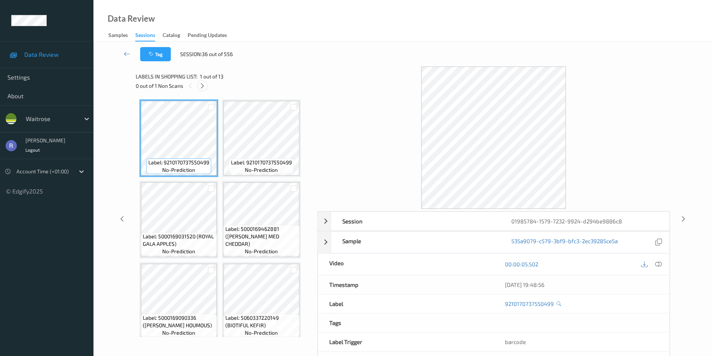
click at [203, 84] on icon at bounding box center [202, 86] width 6 height 7
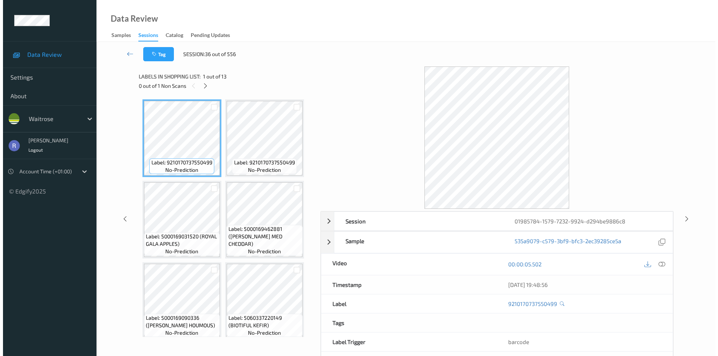
scroll to position [411, 0]
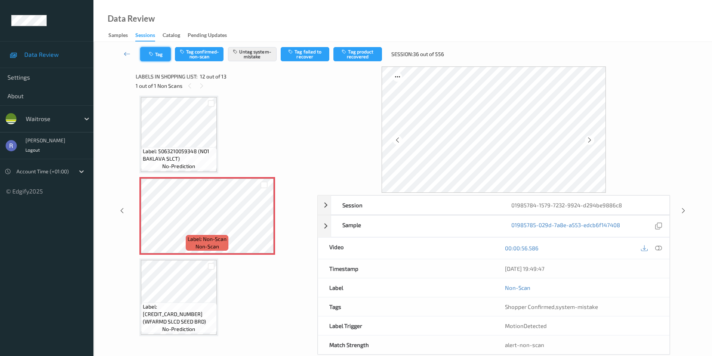
click at [155, 57] on button "Tag" at bounding box center [155, 54] width 31 height 14
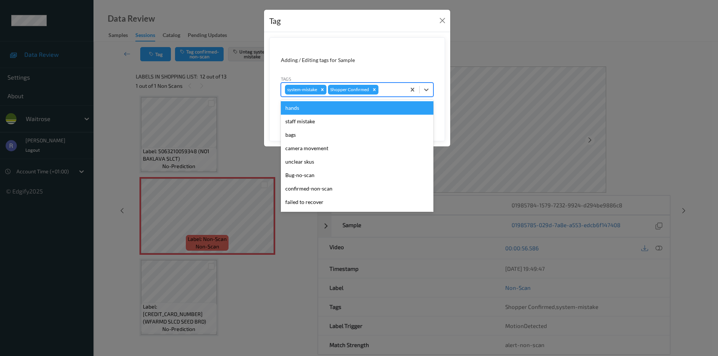
click at [399, 90] on div at bounding box center [391, 89] width 22 height 9
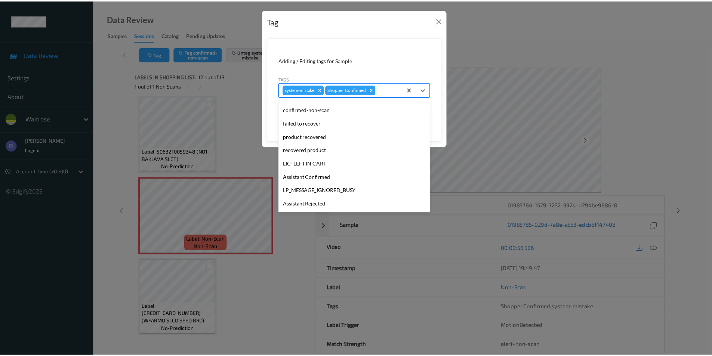
scroll to position [147, 0]
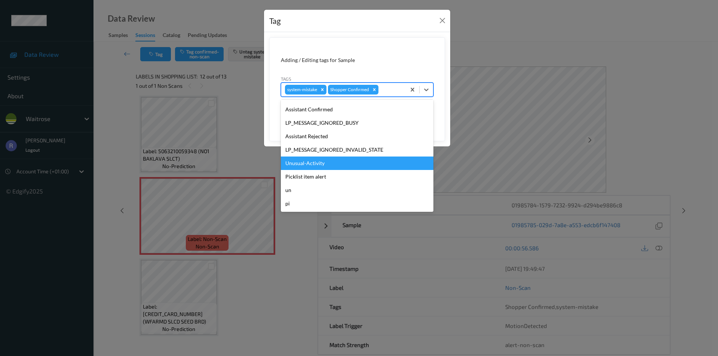
click at [314, 163] on div "Unusual-Activity" at bounding box center [357, 163] width 153 height 13
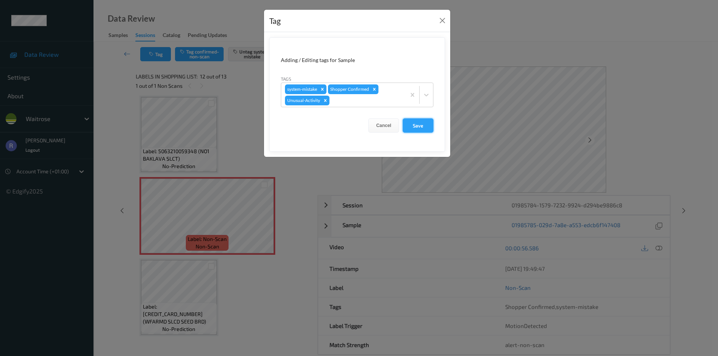
click at [427, 124] on button "Save" at bounding box center [418, 126] width 31 height 14
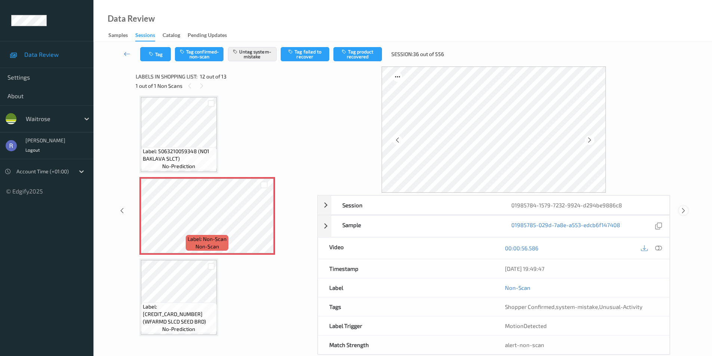
click at [684, 209] on icon at bounding box center [683, 210] width 6 height 7
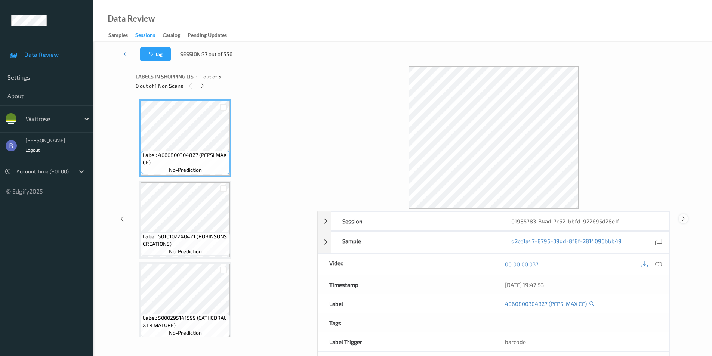
click at [686, 220] on icon at bounding box center [683, 218] width 6 height 7
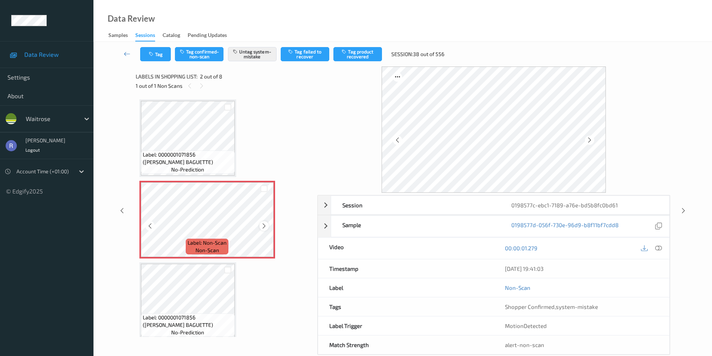
click at [265, 225] on icon at bounding box center [264, 226] width 6 height 7
click at [689, 209] on div "Session 0198577c-ebc1-7189-a76e-bd5b8fc0bd61 Session ID 0198577c-ebc1-7189-a76e…" at bounding box center [403, 211] width 588 height 289
click at [683, 211] on icon at bounding box center [683, 210] width 6 height 7
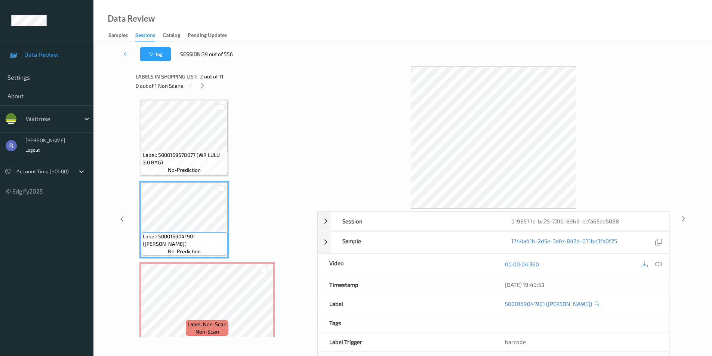
click at [665, 263] on div "00:00:04.360" at bounding box center [582, 264] width 176 height 21
click at [668, 267] on div "00:00:04.360" at bounding box center [582, 264] width 176 height 21
click at [658, 263] on icon at bounding box center [658, 264] width 7 height 7
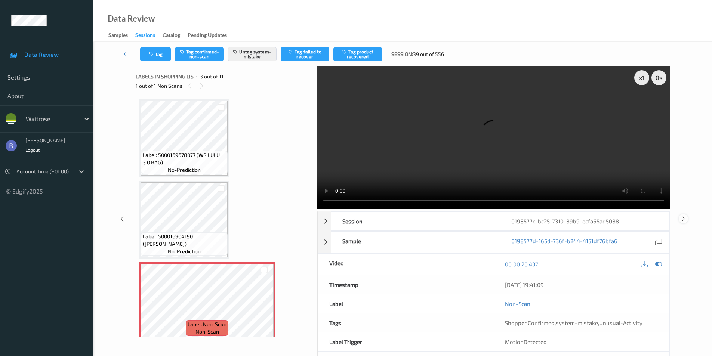
click at [685, 218] on icon at bounding box center [683, 218] width 6 height 7
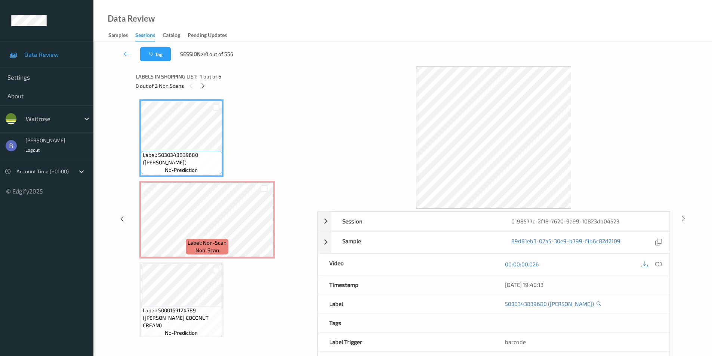
drag, startPoint x: 204, startPoint y: 86, endPoint x: 238, endPoint y: 166, distance: 87.5
click at [204, 90] on div at bounding box center [203, 85] width 9 height 9
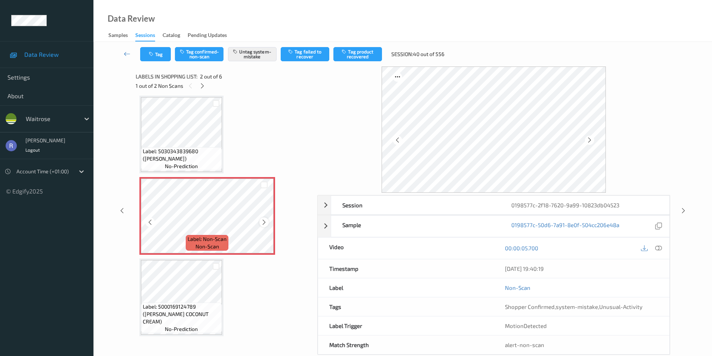
click at [264, 221] on icon at bounding box center [264, 222] width 6 height 7
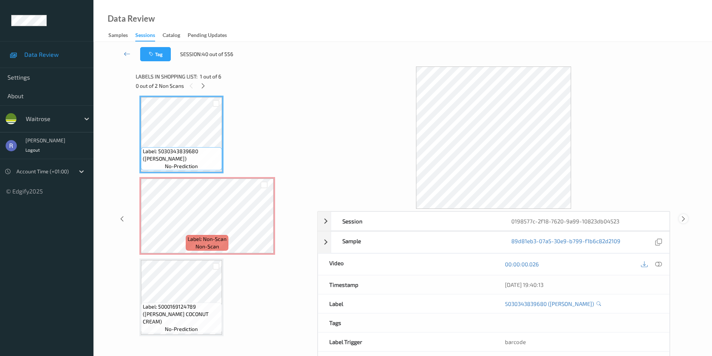
click at [684, 219] on icon at bounding box center [683, 218] width 6 height 7
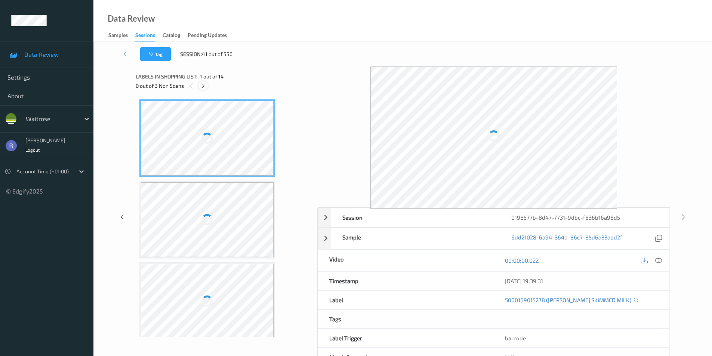
click at [202, 86] on icon at bounding box center [203, 86] width 6 height 7
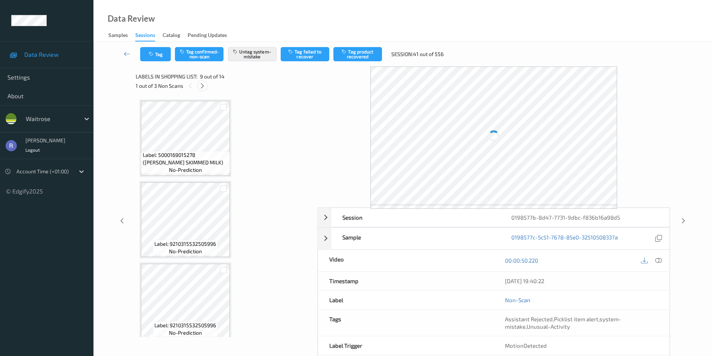
scroll to position [574, 0]
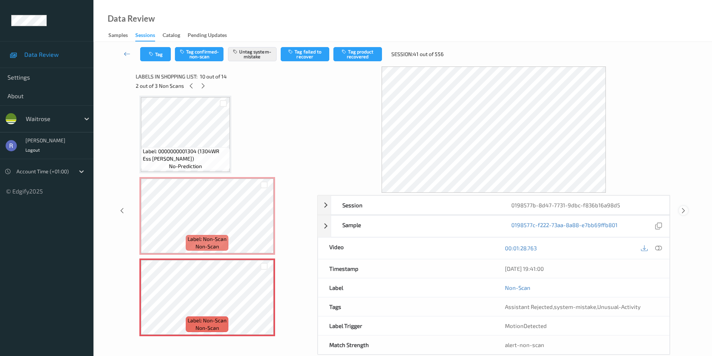
click at [683, 209] on icon at bounding box center [683, 210] width 6 height 7
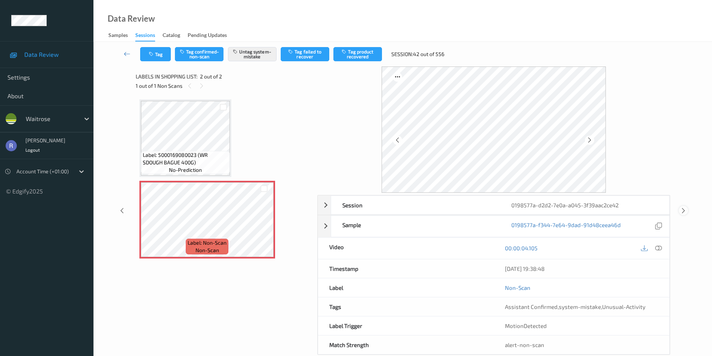
click at [683, 208] on icon at bounding box center [683, 210] width 6 height 7
click at [262, 226] on icon at bounding box center [264, 226] width 6 height 7
click at [686, 213] on icon at bounding box center [683, 214] width 6 height 7
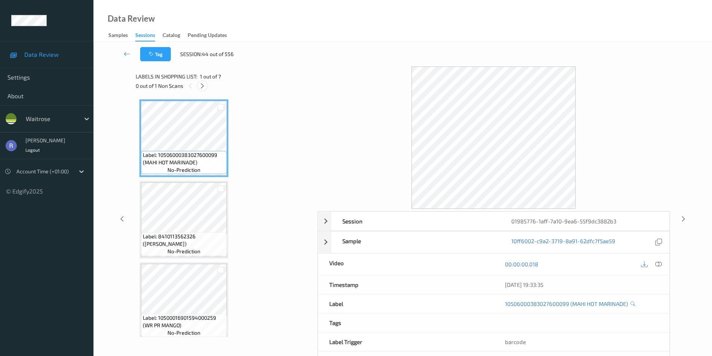
click at [204, 84] on icon at bounding box center [202, 86] width 6 height 7
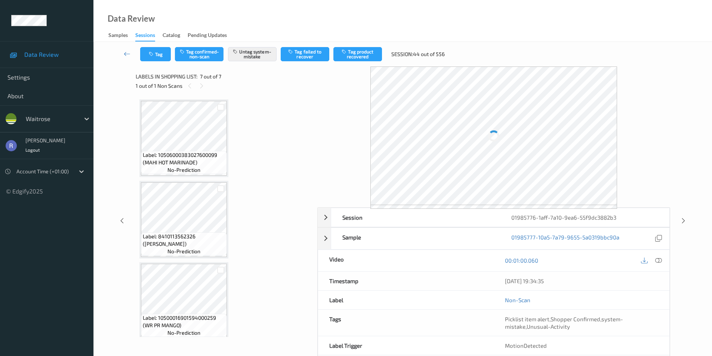
scroll to position [333, 0]
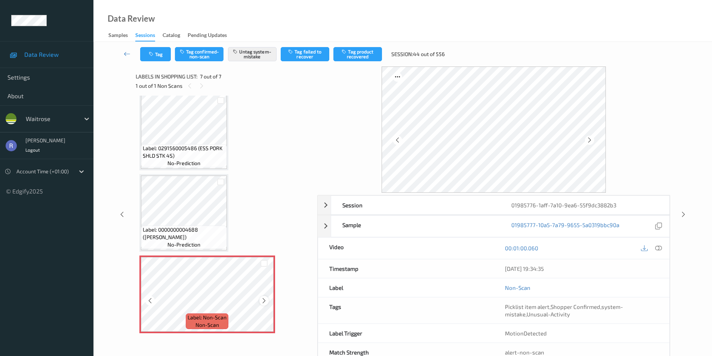
click at [263, 300] on icon at bounding box center [264, 301] width 6 height 7
click at [685, 213] on icon at bounding box center [683, 214] width 6 height 7
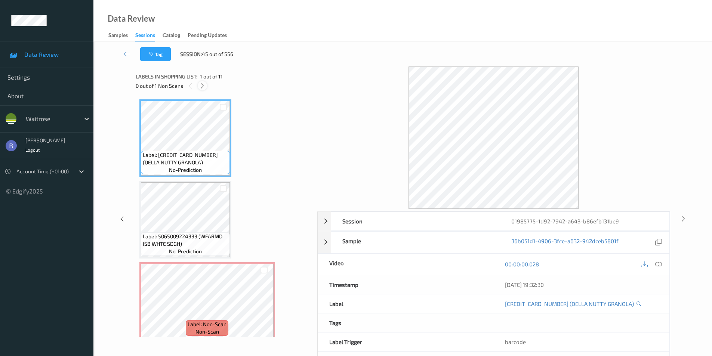
click at [202, 84] on icon at bounding box center [202, 86] width 6 height 7
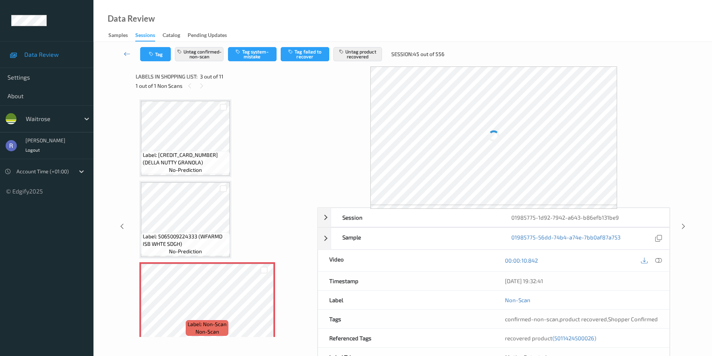
scroll to position [85, 0]
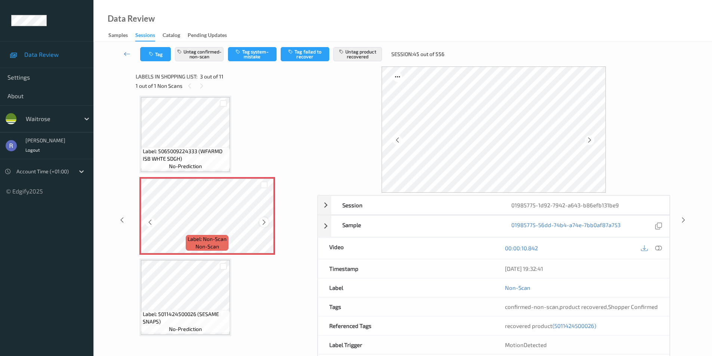
click at [265, 219] on div at bounding box center [263, 222] width 9 height 9
click at [683, 220] on icon at bounding box center [683, 220] width 6 height 7
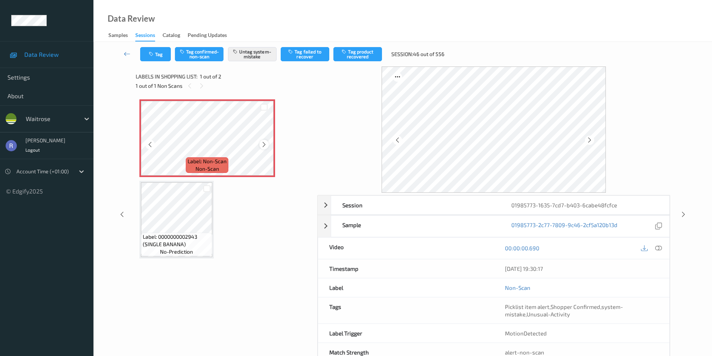
click at [266, 145] on icon at bounding box center [264, 144] width 6 height 7
click at [660, 250] on icon at bounding box center [658, 248] width 7 height 7
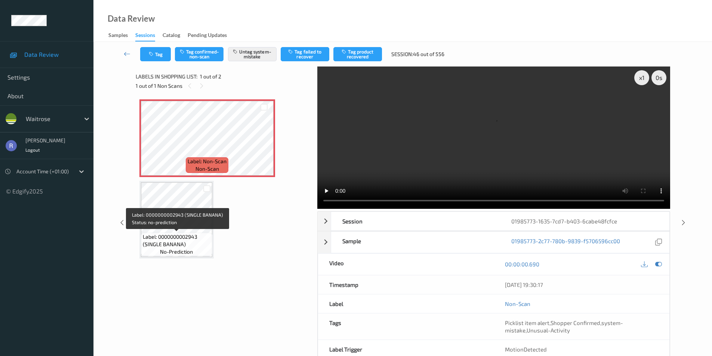
click at [190, 240] on span "Label: 0000000002943 (SINGLE BANANA)" at bounding box center [177, 240] width 68 height 15
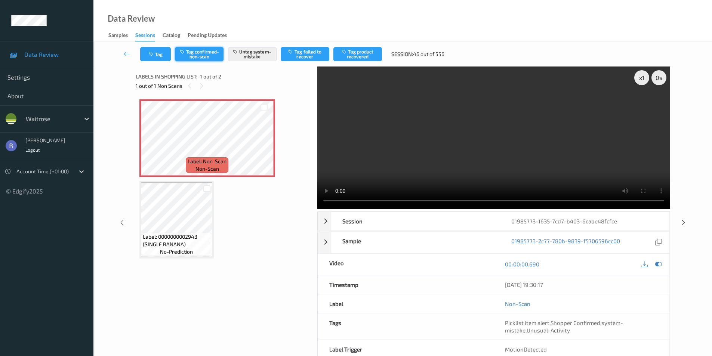
click at [210, 51] on button "Tag confirmed-non-scan" at bounding box center [199, 54] width 49 height 14
click at [363, 49] on button "Tag product recovered" at bounding box center [357, 54] width 49 height 14
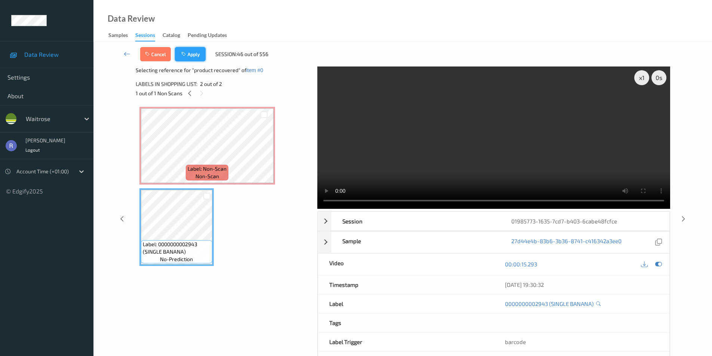
click at [194, 54] on button "Apply" at bounding box center [190, 54] width 31 height 14
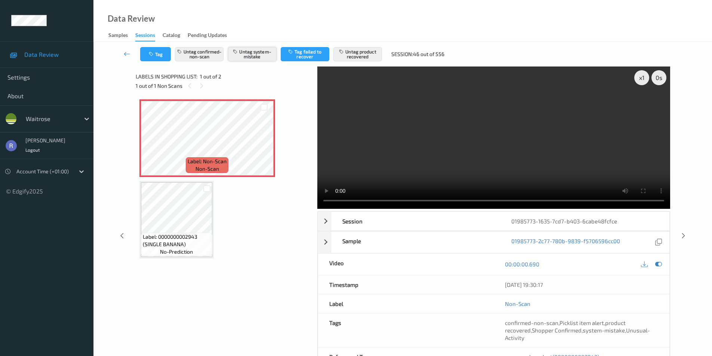
click at [252, 50] on button "Untag system-mistake" at bounding box center [252, 54] width 49 height 14
click at [161, 53] on button "Tag" at bounding box center [155, 54] width 31 height 14
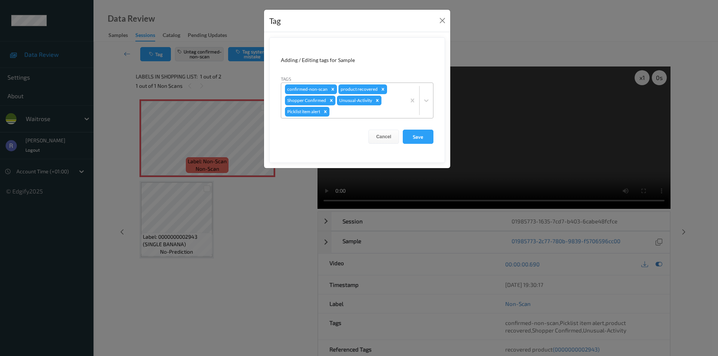
click at [376, 99] on icon "Remove Unusual-Activity" at bounding box center [377, 100] width 3 height 3
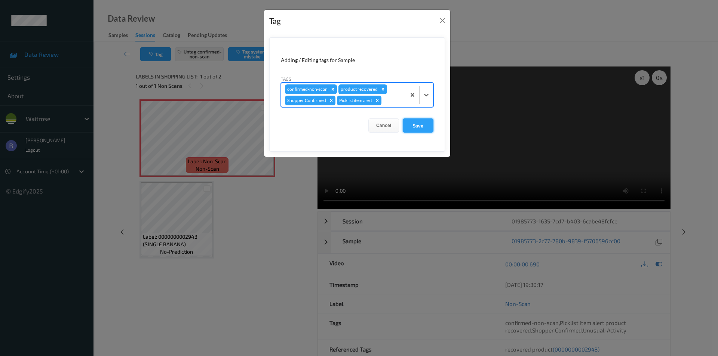
click at [420, 124] on button "Save" at bounding box center [418, 126] width 31 height 14
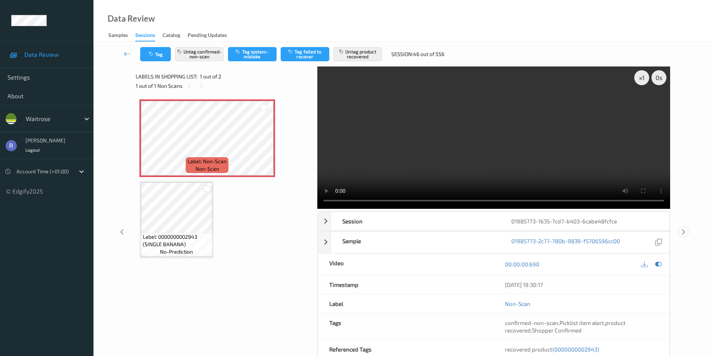
click at [684, 230] on icon at bounding box center [683, 232] width 6 height 7
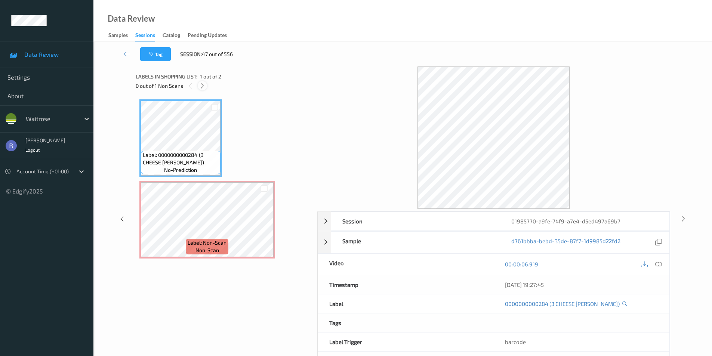
click at [202, 85] on icon at bounding box center [202, 86] width 6 height 7
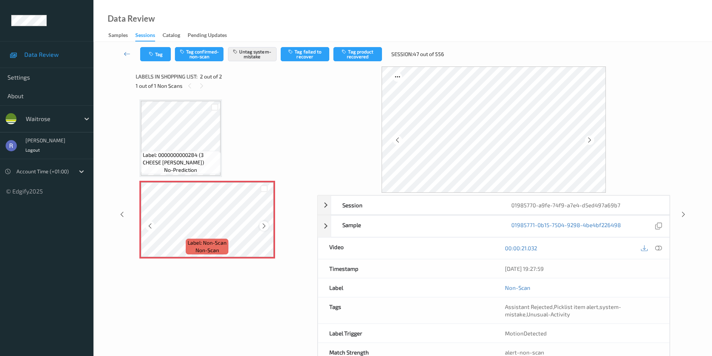
click at [261, 225] on icon at bounding box center [264, 226] width 6 height 7
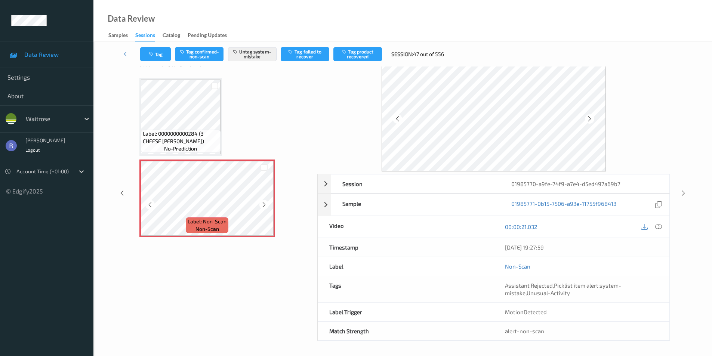
scroll to position [22, 0]
click at [683, 194] on icon at bounding box center [683, 193] width 6 height 7
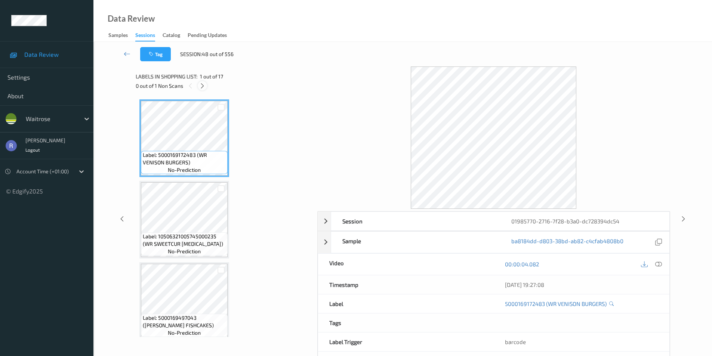
click at [203, 87] on icon at bounding box center [202, 86] width 6 height 7
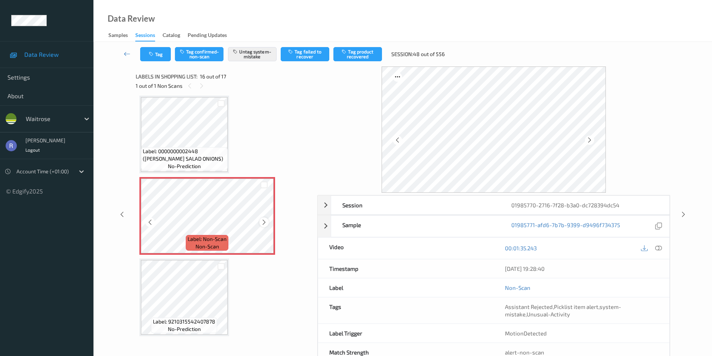
click at [265, 220] on icon at bounding box center [264, 222] width 6 height 7
click at [683, 213] on icon at bounding box center [683, 214] width 6 height 7
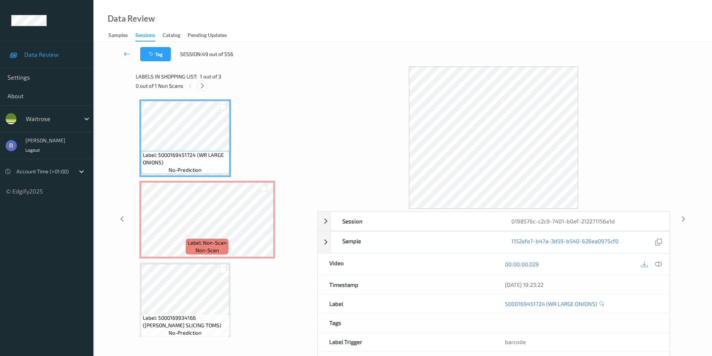
click at [203, 87] on icon at bounding box center [202, 86] width 6 height 7
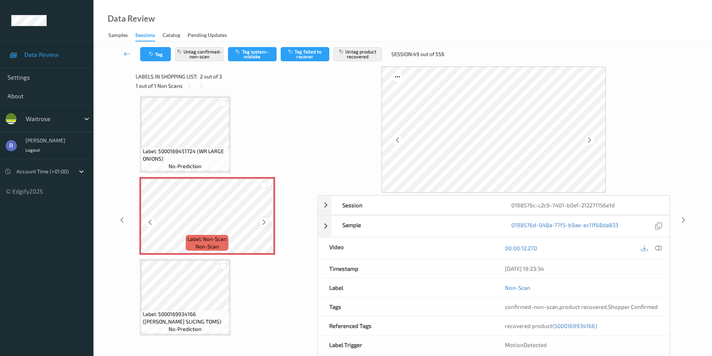
click at [263, 219] on icon at bounding box center [264, 222] width 6 height 7
click at [262, 218] on div at bounding box center [263, 222] width 9 height 9
click at [661, 246] on icon at bounding box center [658, 248] width 7 height 7
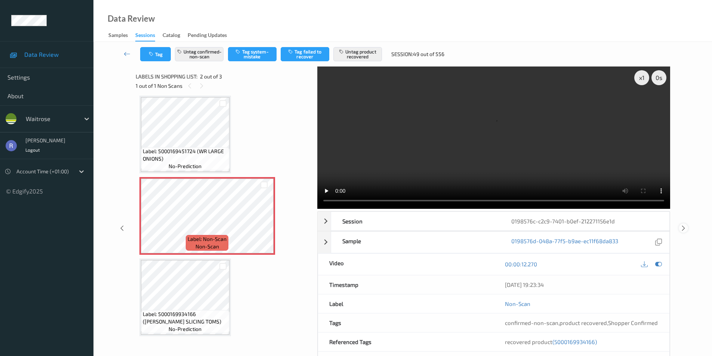
click at [687, 226] on div at bounding box center [683, 228] width 9 height 9
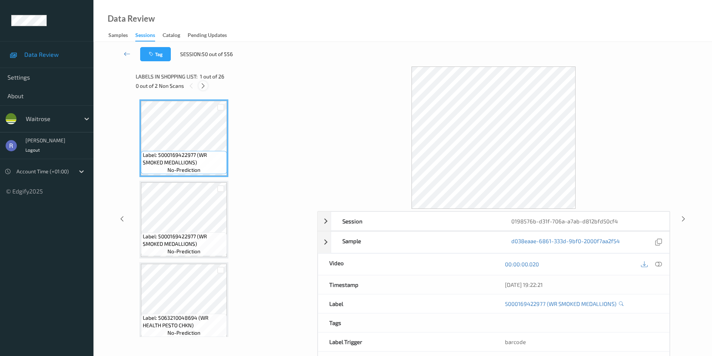
drag, startPoint x: 203, startPoint y: 83, endPoint x: 208, endPoint y: 85, distance: 5.4
click at [204, 83] on icon at bounding box center [203, 86] width 6 height 7
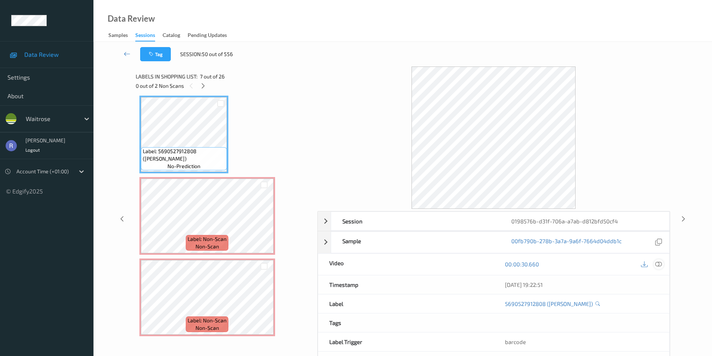
click at [660, 265] on icon at bounding box center [658, 264] width 7 height 7
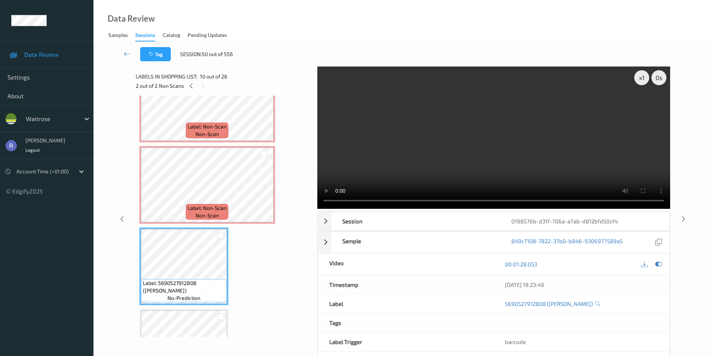
scroll to position [605, 0]
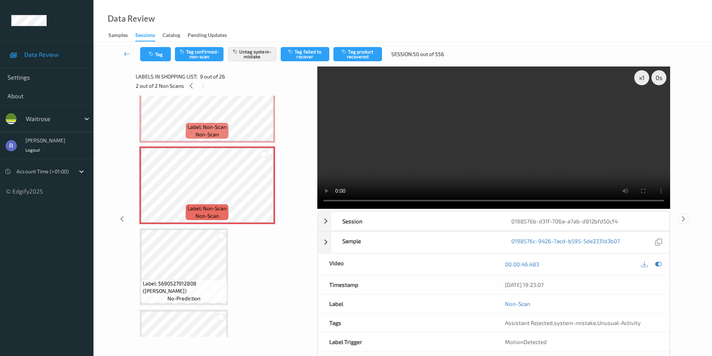
click at [682, 217] on icon at bounding box center [683, 218] width 6 height 7
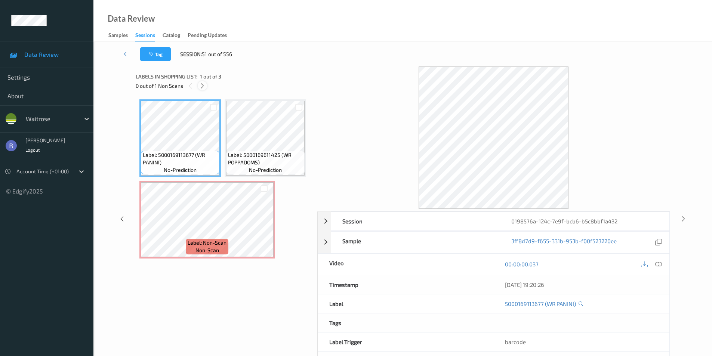
click at [201, 83] on icon at bounding box center [202, 86] width 6 height 7
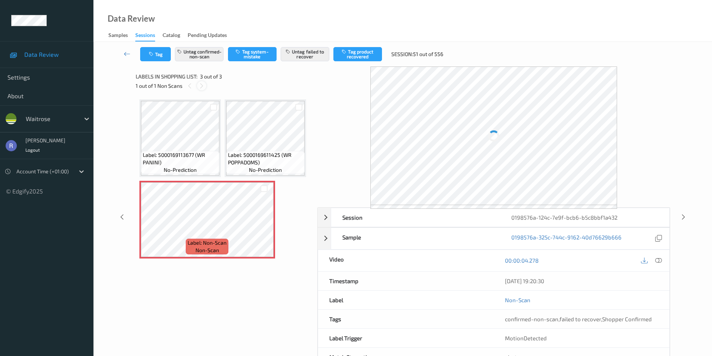
scroll to position [7, 0]
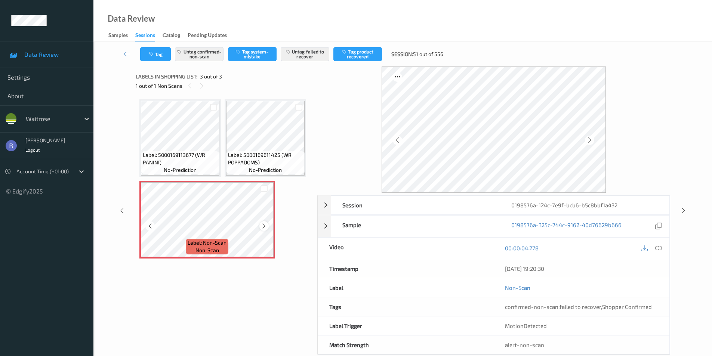
click at [267, 230] on icon at bounding box center [264, 226] width 6 height 7
click at [686, 208] on icon at bounding box center [683, 210] width 6 height 7
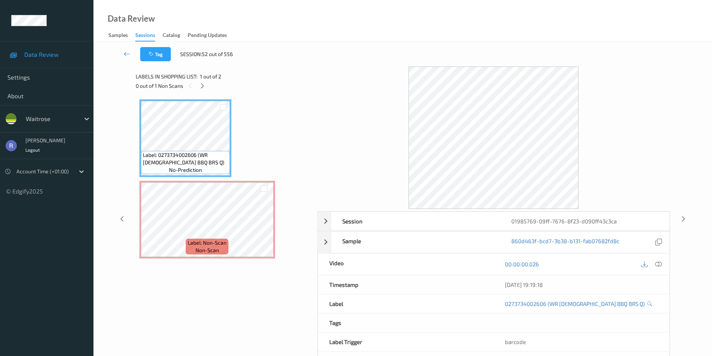
drag, startPoint x: 200, startPoint y: 83, endPoint x: 208, endPoint y: 96, distance: 15.9
click at [201, 83] on icon at bounding box center [202, 86] width 6 height 7
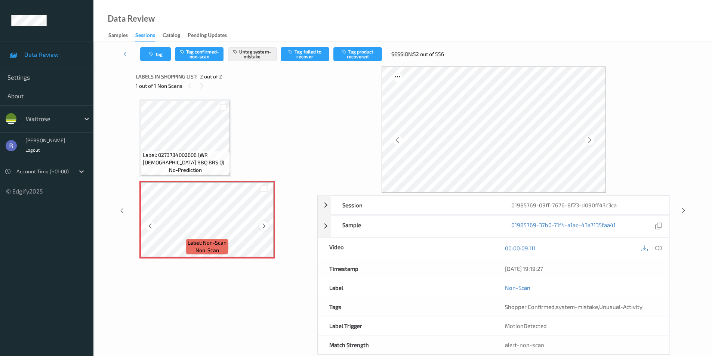
click at [266, 227] on icon at bounding box center [264, 226] width 6 height 7
click at [686, 209] on icon at bounding box center [683, 210] width 6 height 7
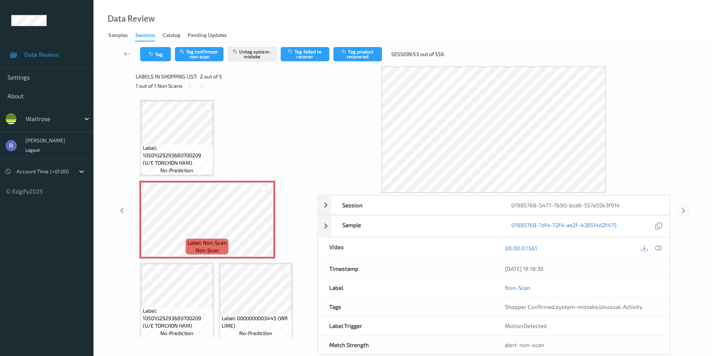
click at [686, 212] on icon at bounding box center [683, 210] width 6 height 7
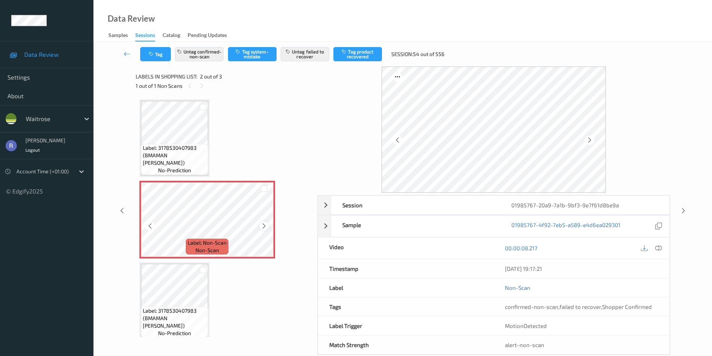
click at [262, 225] on icon at bounding box center [264, 226] width 6 height 7
click at [684, 210] on icon at bounding box center [683, 210] width 6 height 7
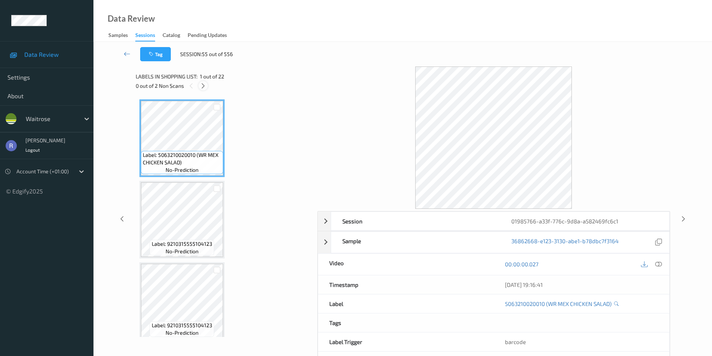
click at [202, 84] on icon at bounding box center [203, 86] width 6 height 7
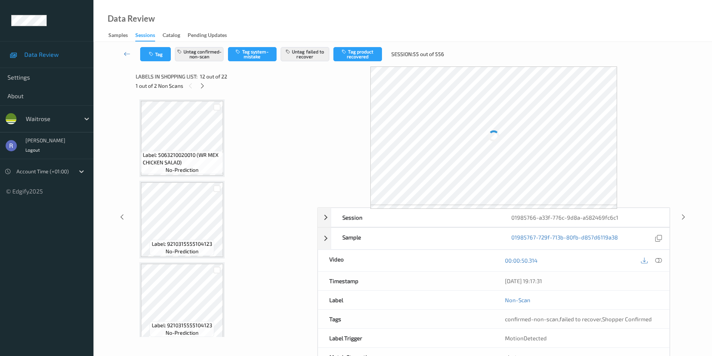
scroll to position [819, 0]
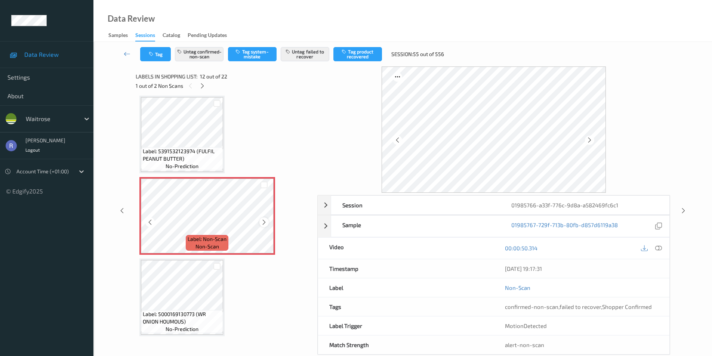
click at [263, 221] on icon at bounding box center [264, 222] width 6 height 7
click at [685, 210] on icon at bounding box center [683, 210] width 6 height 7
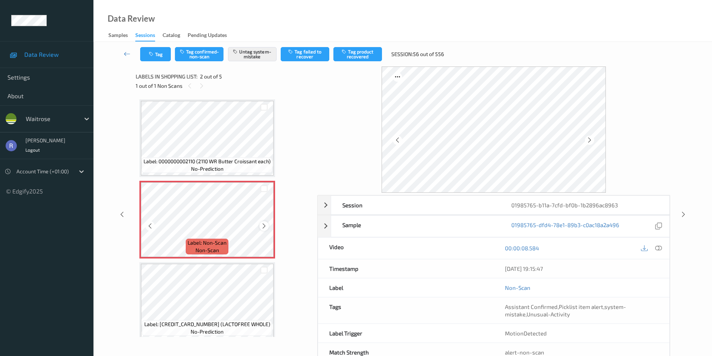
click at [264, 223] on icon at bounding box center [264, 226] width 6 height 7
click at [683, 214] on icon at bounding box center [683, 214] width 6 height 7
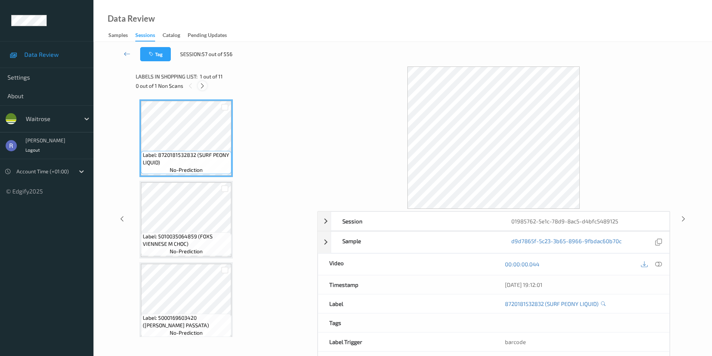
click at [201, 85] on icon at bounding box center [202, 86] width 6 height 7
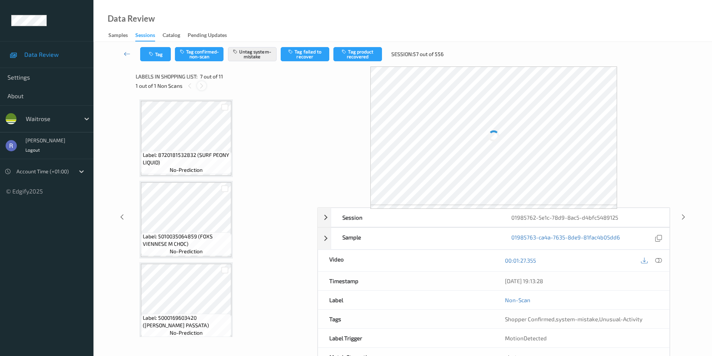
scroll to position [411, 0]
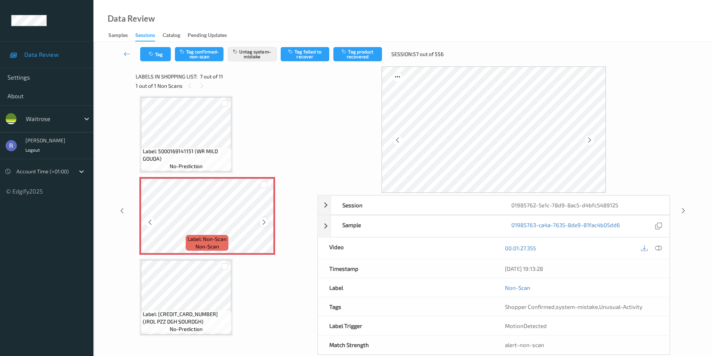
click at [264, 220] on icon at bounding box center [264, 222] width 6 height 7
click at [659, 249] on icon at bounding box center [658, 248] width 7 height 7
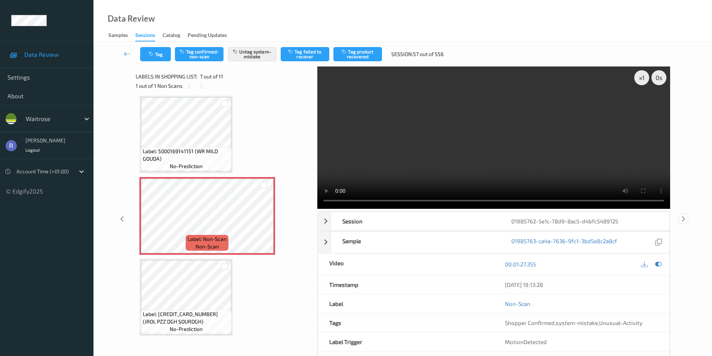
click at [683, 216] on icon at bounding box center [683, 218] width 6 height 7
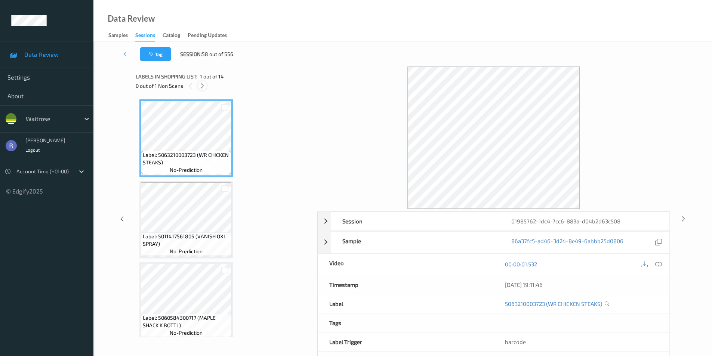
click at [203, 86] on icon at bounding box center [202, 86] width 6 height 7
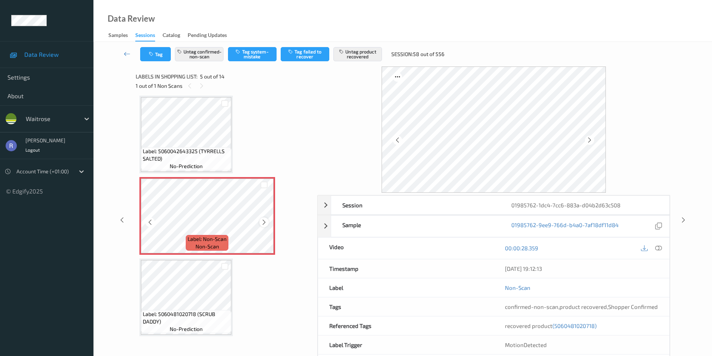
click at [262, 222] on icon at bounding box center [264, 222] width 6 height 7
click at [659, 249] on icon at bounding box center [658, 248] width 7 height 7
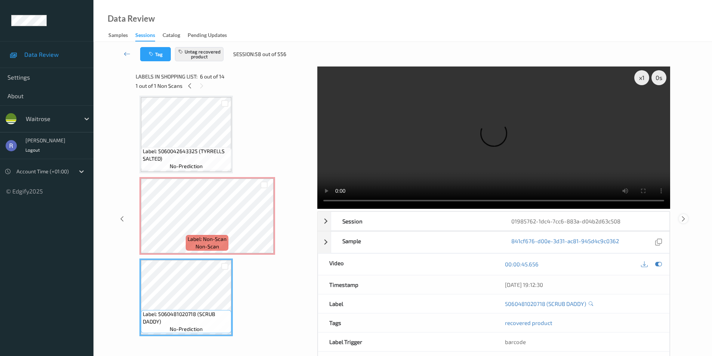
click at [681, 218] on icon at bounding box center [683, 218] width 6 height 7
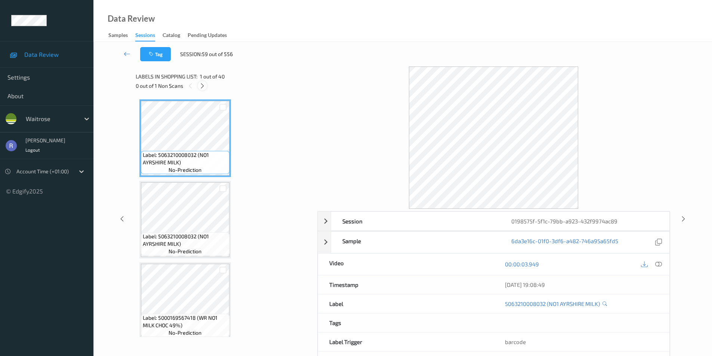
click at [203, 87] on icon at bounding box center [202, 86] width 6 height 7
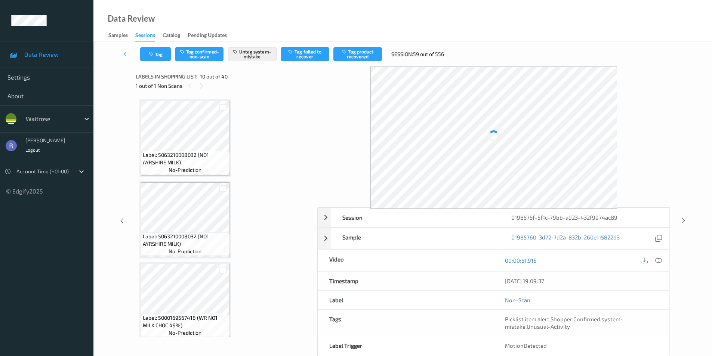
scroll to position [656, 0]
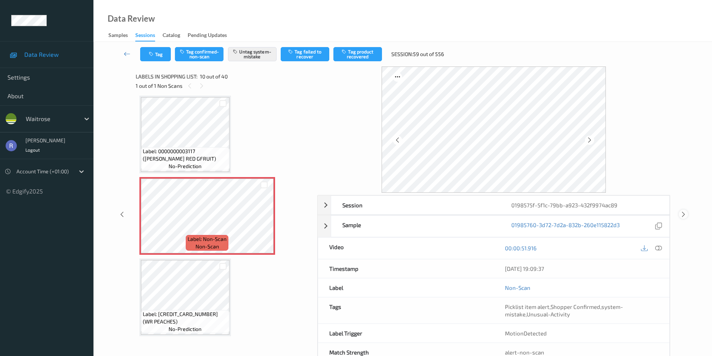
click at [684, 213] on icon at bounding box center [683, 214] width 6 height 7
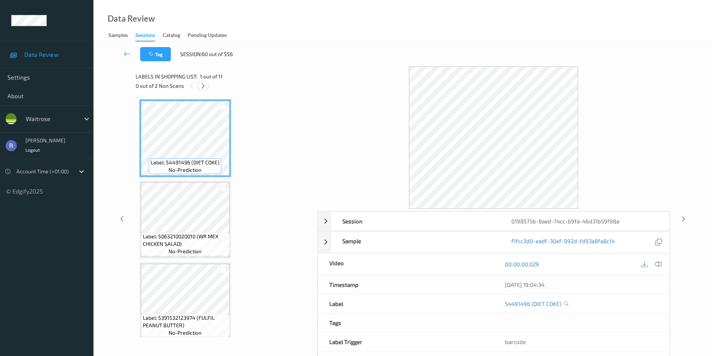
click at [203, 84] on icon at bounding box center [203, 86] width 6 height 7
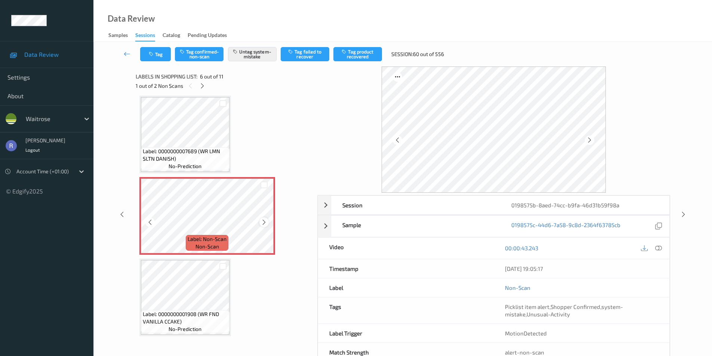
click at [261, 223] on icon at bounding box center [264, 222] width 6 height 7
click at [685, 213] on icon at bounding box center [683, 214] width 6 height 7
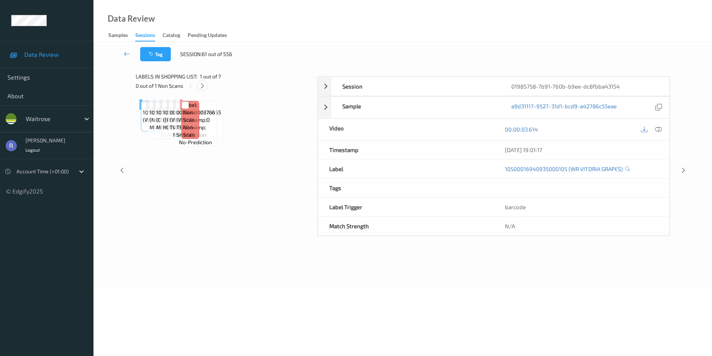
click at [203, 85] on icon at bounding box center [202, 86] width 6 height 7
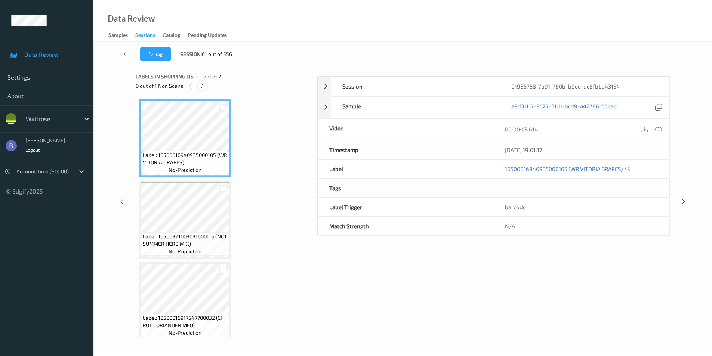
scroll to position [333, 0]
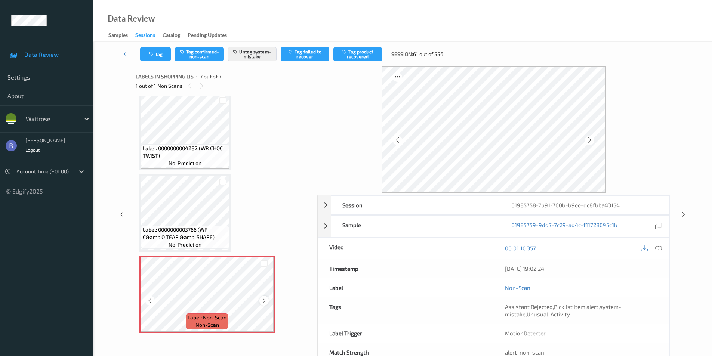
click at [265, 299] on icon at bounding box center [264, 301] width 6 height 7
click at [683, 214] on icon at bounding box center [683, 214] width 6 height 7
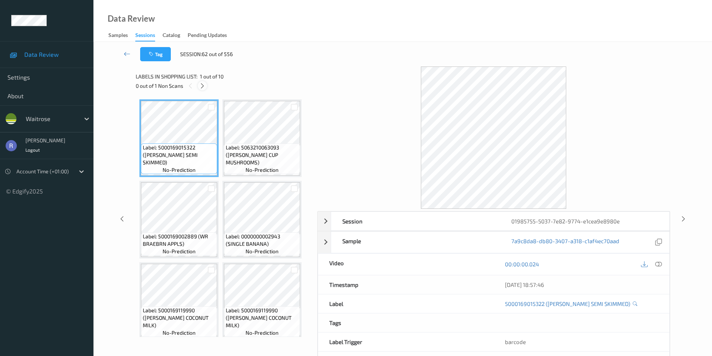
click at [203, 86] on icon at bounding box center [202, 86] width 6 height 7
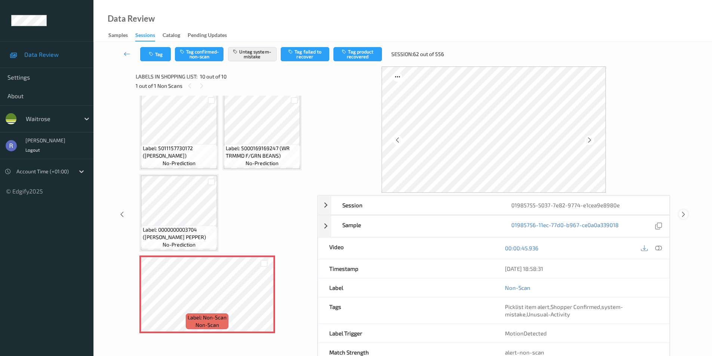
click at [683, 213] on icon at bounding box center [683, 214] width 6 height 7
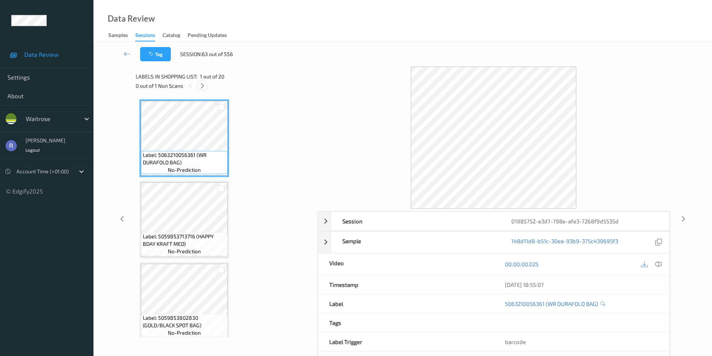
click at [202, 87] on icon at bounding box center [202, 86] width 6 height 7
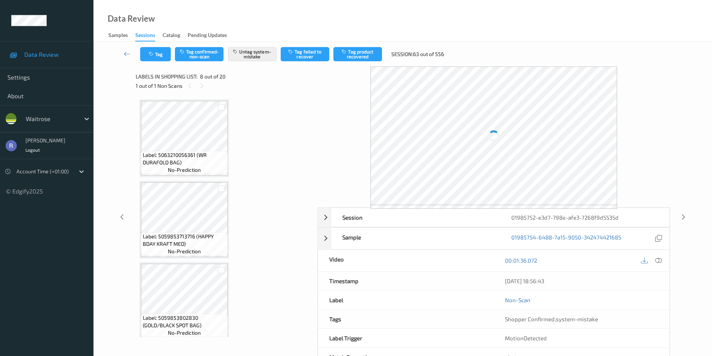
scroll to position [493, 0]
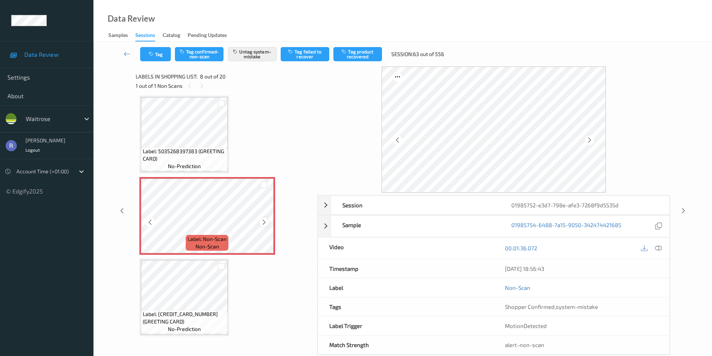
click at [264, 224] on icon at bounding box center [264, 222] width 6 height 7
click at [683, 211] on icon at bounding box center [683, 210] width 6 height 7
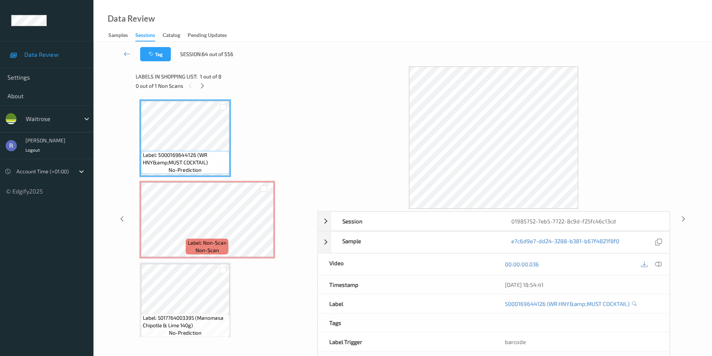
drag, startPoint x: 204, startPoint y: 84, endPoint x: 223, endPoint y: 147, distance: 65.6
click at [204, 85] on icon at bounding box center [202, 86] width 6 height 7
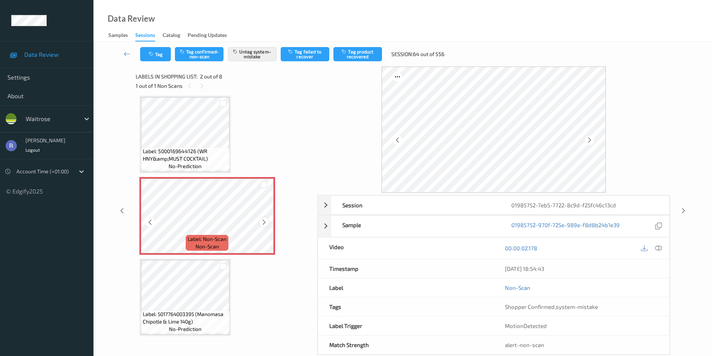
click at [263, 222] on icon at bounding box center [264, 222] width 6 height 7
click at [658, 246] on icon at bounding box center [658, 248] width 7 height 7
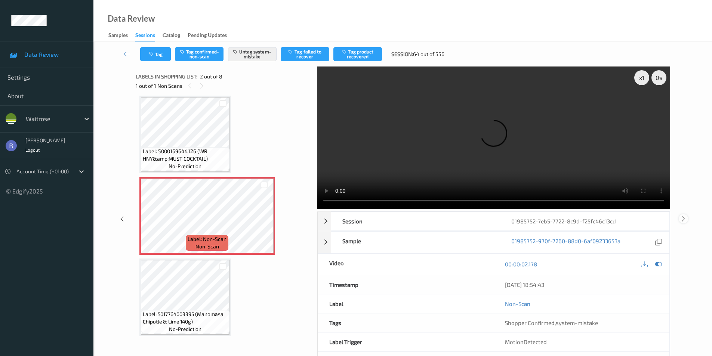
click at [683, 216] on icon at bounding box center [683, 218] width 6 height 7
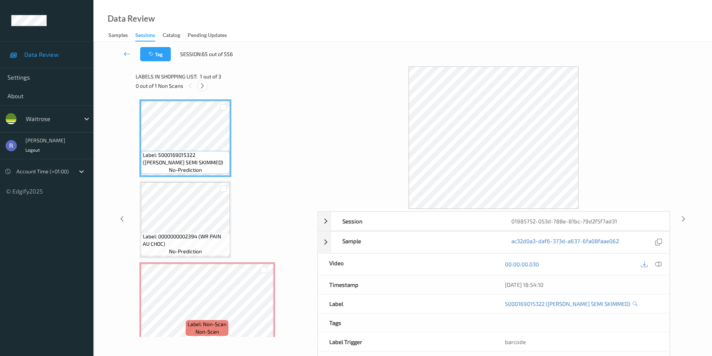
click at [202, 84] on icon at bounding box center [202, 86] width 6 height 7
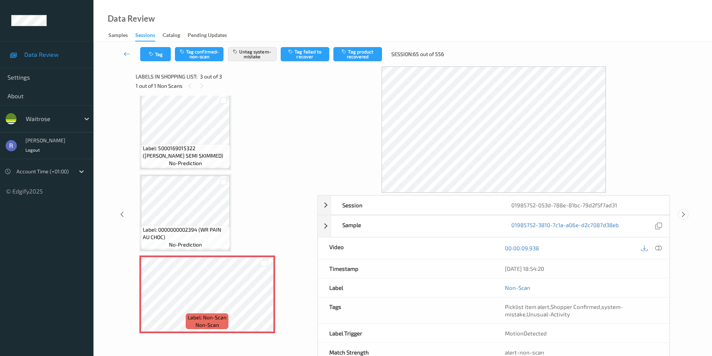
click at [686, 213] on icon at bounding box center [683, 214] width 6 height 7
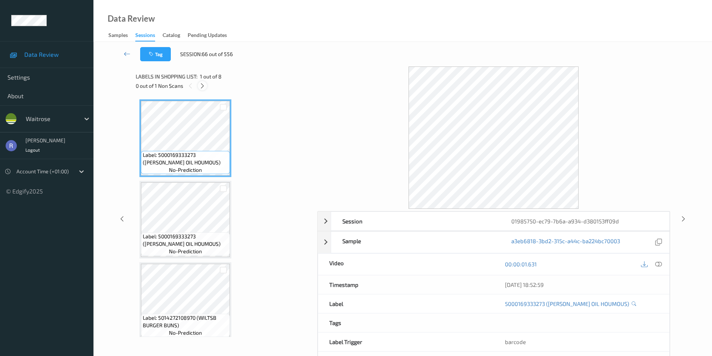
click at [202, 87] on icon at bounding box center [202, 86] width 6 height 7
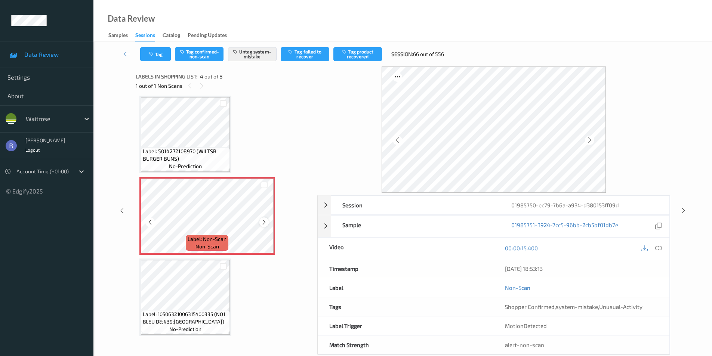
click at [268, 222] on div at bounding box center [263, 222] width 9 height 9
click at [266, 221] on icon at bounding box center [264, 222] width 6 height 7
click at [194, 150] on span "Label: 5014272108970 (WILTSB BURGER BUNS)" at bounding box center [185, 155] width 85 height 15
click at [657, 246] on icon at bounding box center [658, 248] width 7 height 7
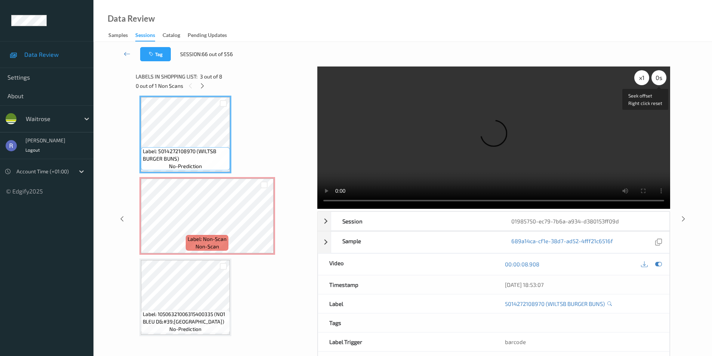
click at [654, 81] on div "0 s" at bounding box center [659, 77] width 15 height 15
click at [655, 81] on div "-0.5 s" at bounding box center [659, 77] width 15 height 15
click at [456, 140] on video at bounding box center [493, 138] width 353 height 142
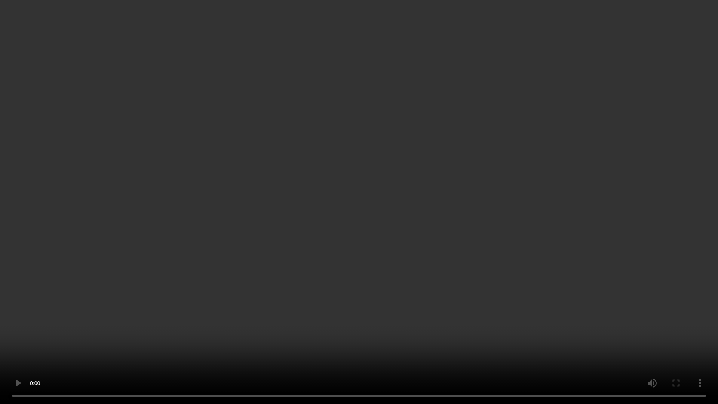
click at [291, 235] on video at bounding box center [359, 202] width 718 height 404
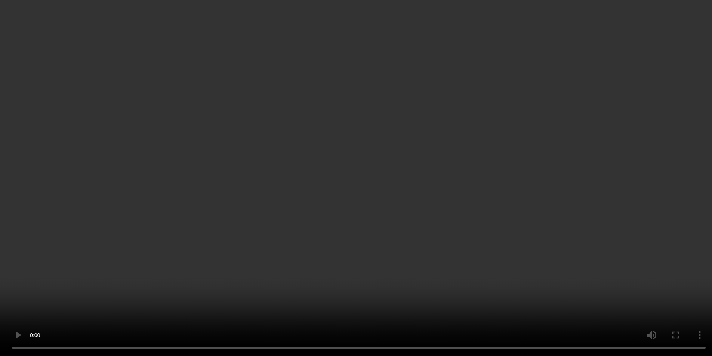
scroll to position [55, 0]
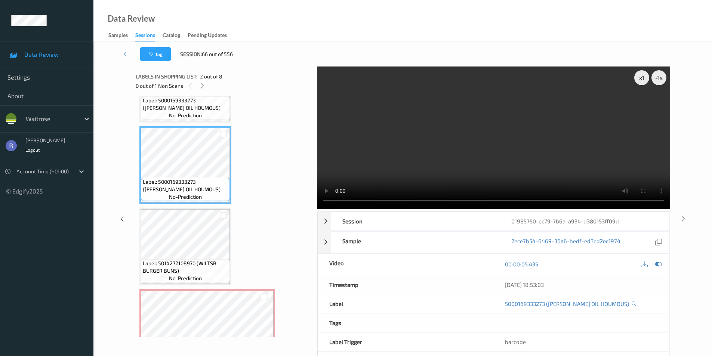
click at [470, 167] on video at bounding box center [493, 138] width 353 height 142
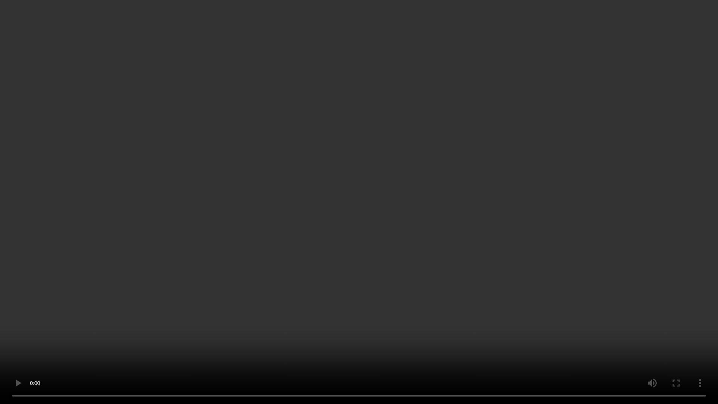
click at [383, 243] on video at bounding box center [359, 202] width 718 height 404
drag, startPoint x: 383, startPoint y: 243, endPoint x: 382, endPoint y: 210, distance: 32.5
click at [382, 243] on video at bounding box center [359, 202] width 718 height 404
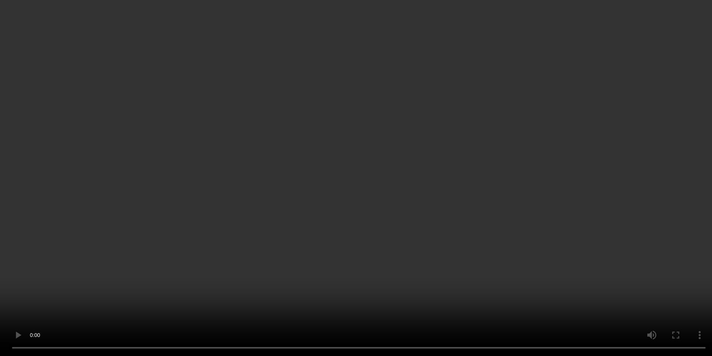
scroll to position [204, 0]
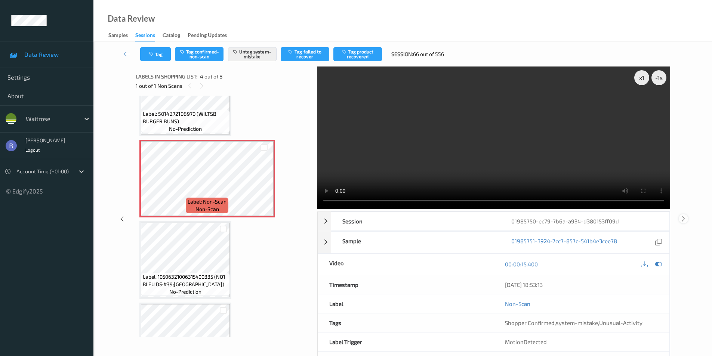
click at [683, 220] on icon at bounding box center [683, 218] width 6 height 7
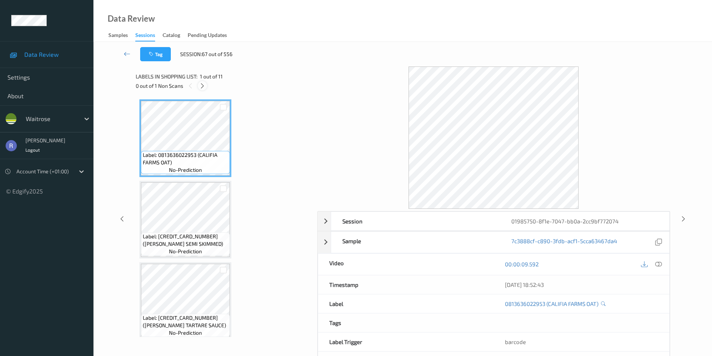
click at [203, 85] on icon at bounding box center [202, 86] width 6 height 7
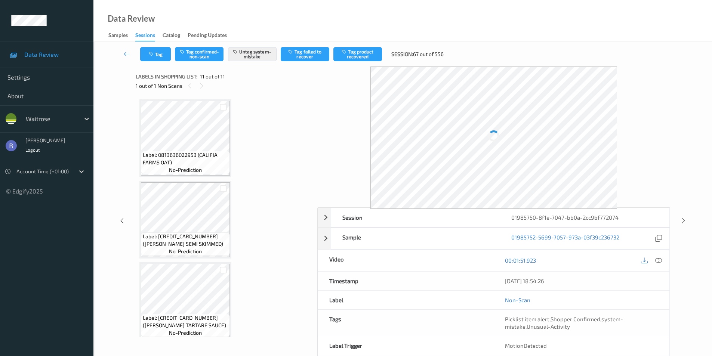
scroll to position [659, 0]
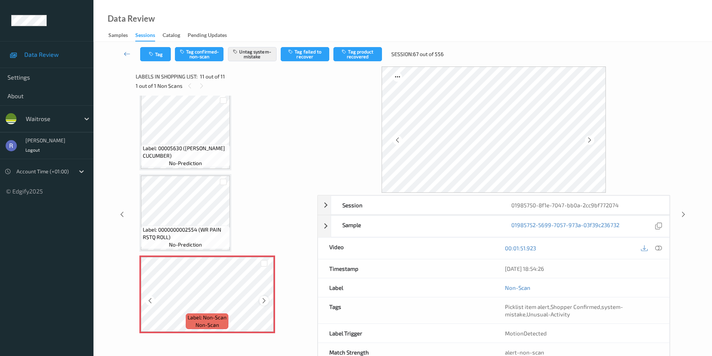
click at [266, 303] on icon at bounding box center [264, 301] width 6 height 7
click at [684, 212] on icon at bounding box center [683, 214] width 6 height 7
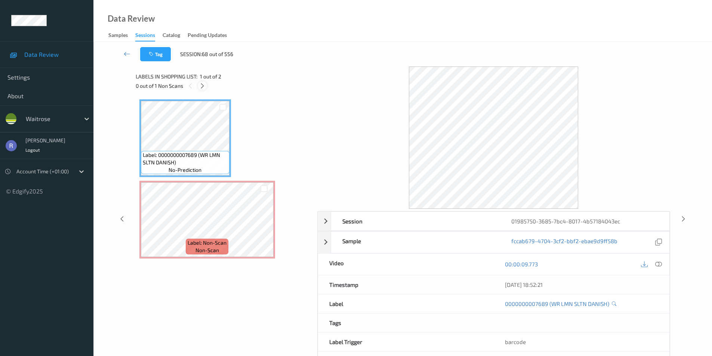
click at [201, 86] on icon at bounding box center [202, 86] width 6 height 7
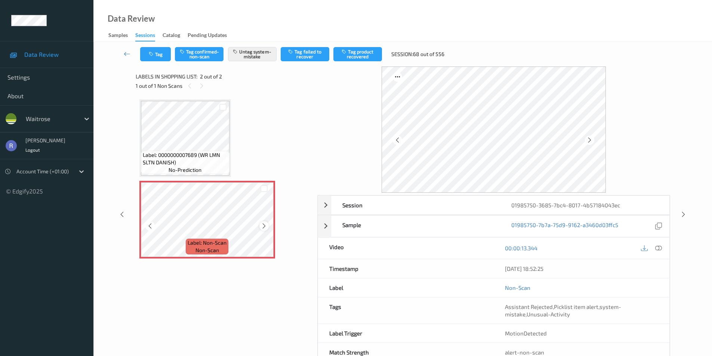
click at [267, 225] on icon at bounding box center [264, 226] width 6 height 7
click at [682, 212] on icon at bounding box center [683, 214] width 6 height 7
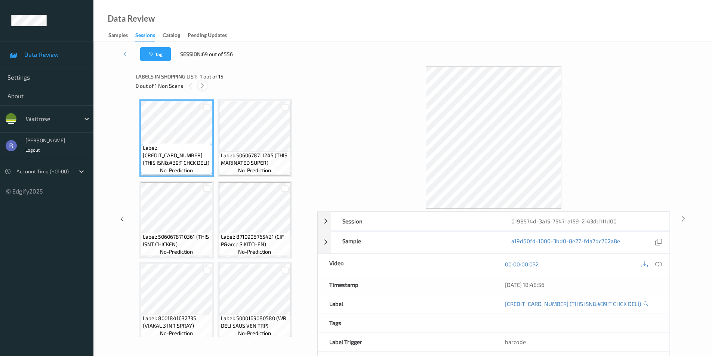
click at [202, 86] on icon at bounding box center [202, 86] width 6 height 7
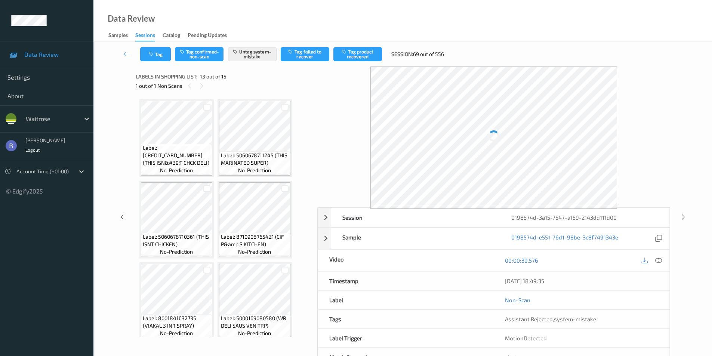
scroll to position [411, 0]
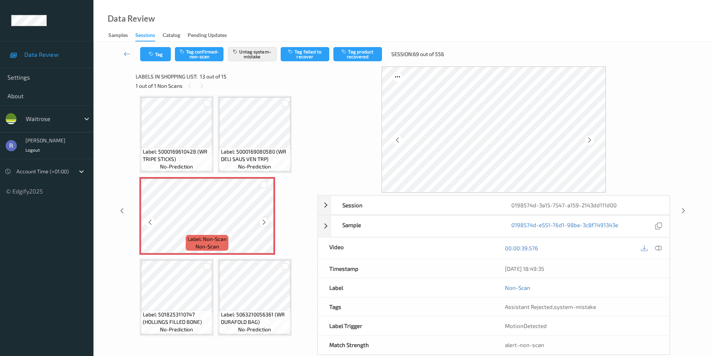
click at [263, 221] on icon at bounding box center [264, 222] width 6 height 7
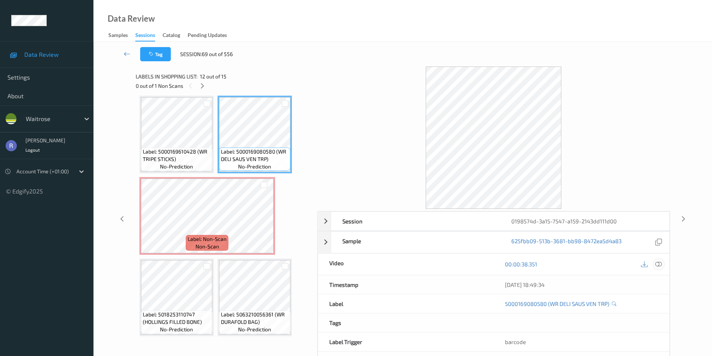
click at [658, 265] on icon at bounding box center [658, 264] width 7 height 7
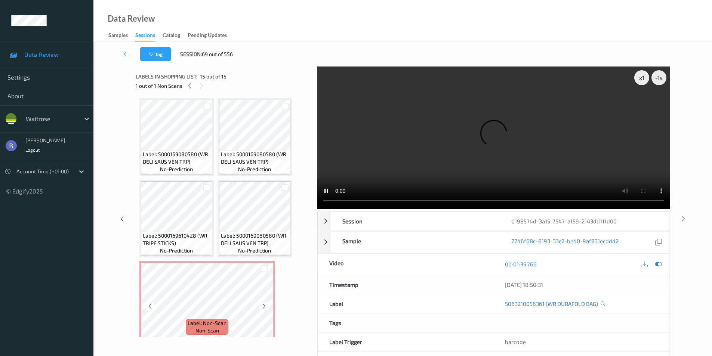
scroll to position [302, 0]
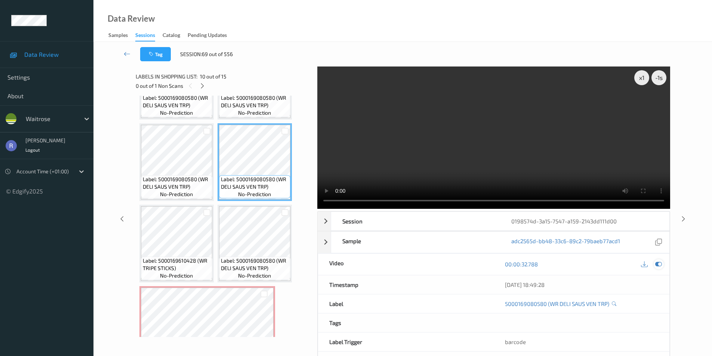
click at [657, 263] on icon at bounding box center [658, 264] width 7 height 7
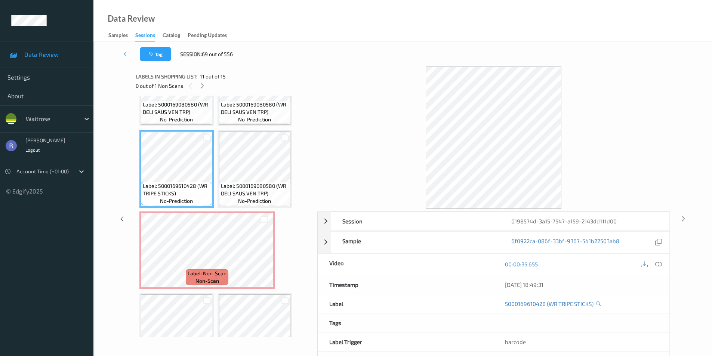
scroll to position [414, 0]
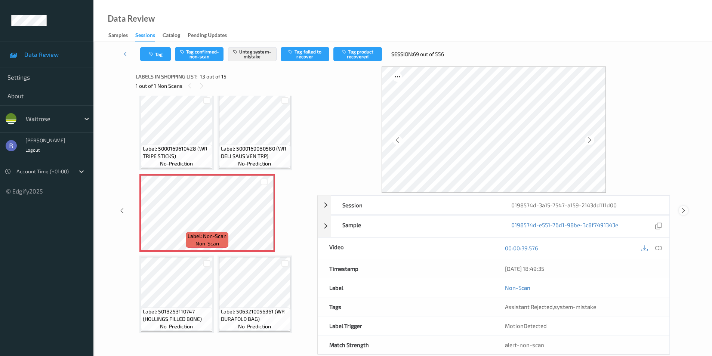
click at [682, 209] on icon at bounding box center [683, 210] width 6 height 7
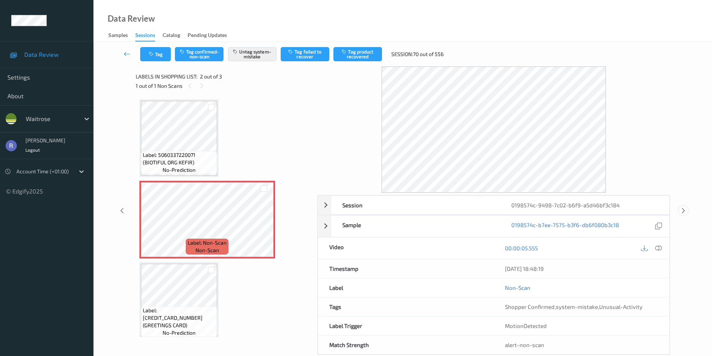
click at [684, 209] on icon at bounding box center [683, 210] width 6 height 7
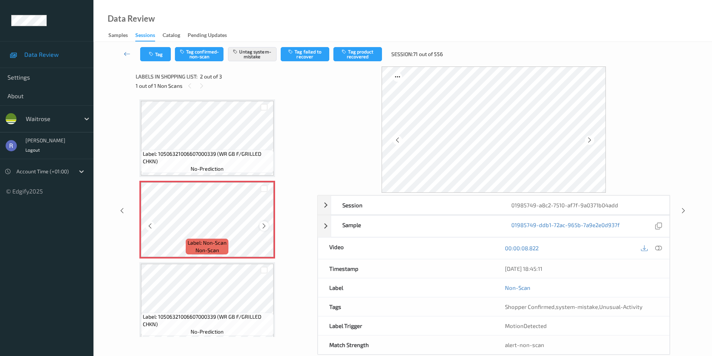
click at [267, 226] on div at bounding box center [263, 225] width 9 height 9
click at [684, 211] on icon at bounding box center [683, 210] width 6 height 7
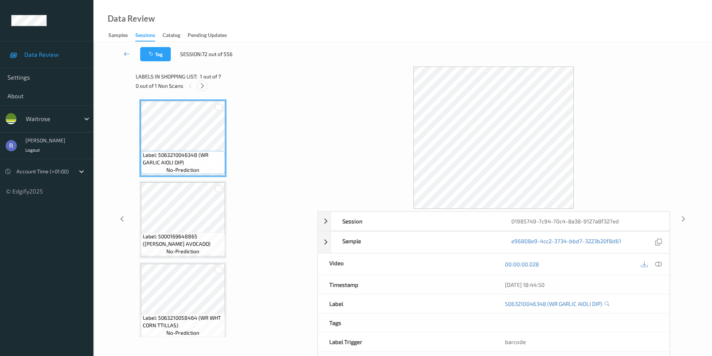
click at [203, 85] on icon at bounding box center [202, 86] width 6 height 7
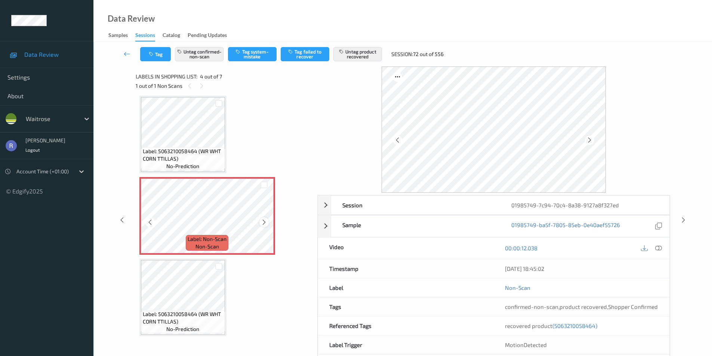
click at [264, 222] on icon at bounding box center [264, 222] width 6 height 7
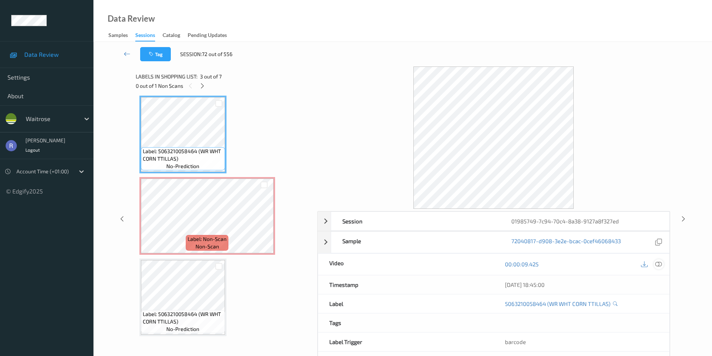
click at [662, 264] on div at bounding box center [659, 264] width 10 height 10
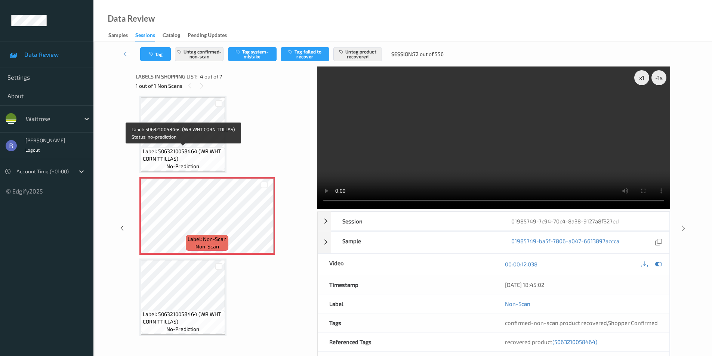
click at [214, 147] on div "Label: 5063210058464 (WR WHT CORN TTILLAS) no-prediction" at bounding box center [183, 158] width 84 height 23
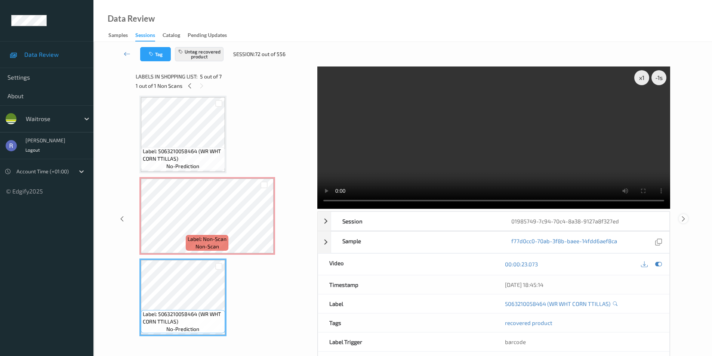
click at [682, 217] on icon at bounding box center [683, 218] width 6 height 7
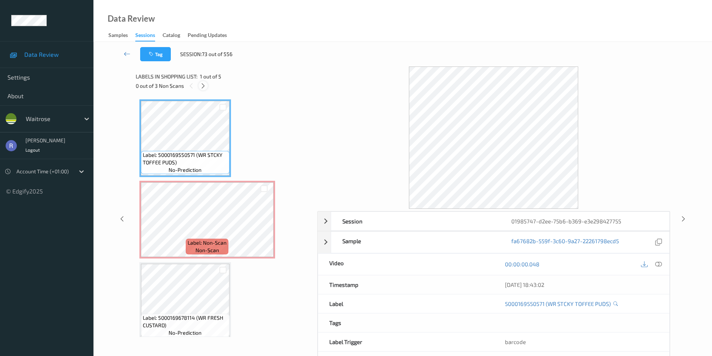
click at [202, 85] on icon at bounding box center [203, 86] width 6 height 7
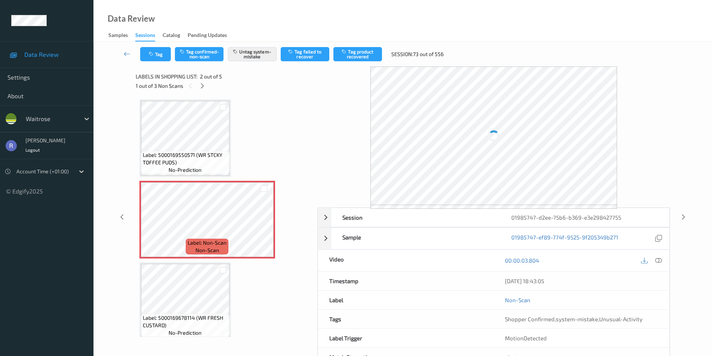
scroll to position [4, 0]
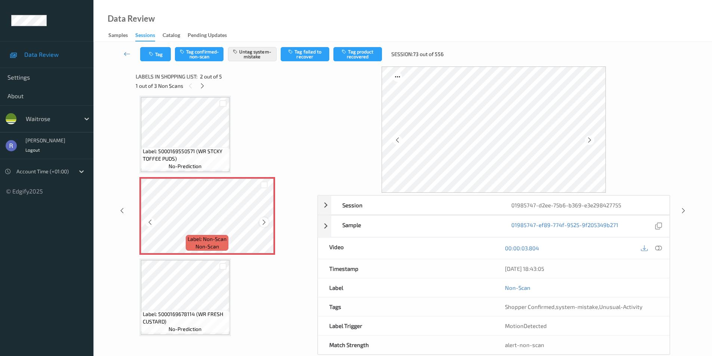
click at [265, 219] on icon at bounding box center [264, 222] width 6 height 7
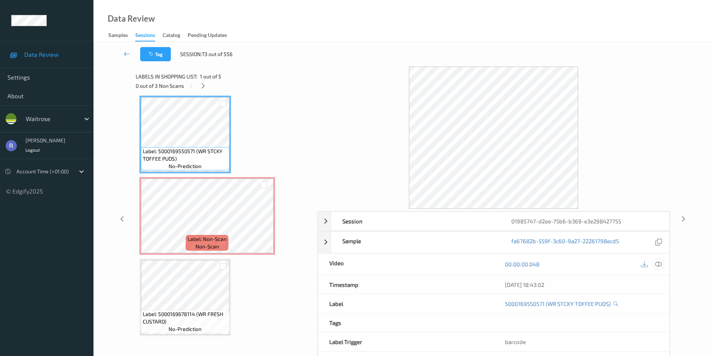
click at [660, 262] on icon at bounding box center [658, 264] width 7 height 7
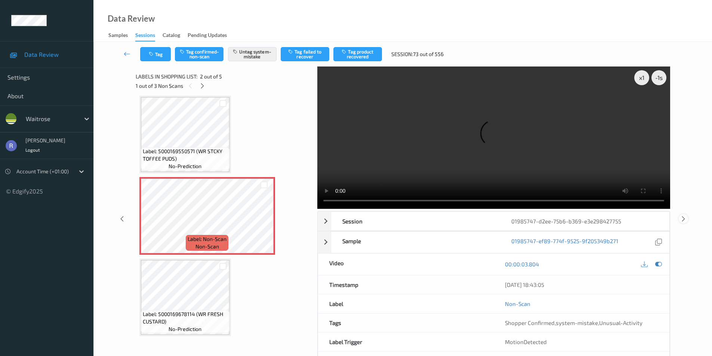
click at [682, 217] on icon at bounding box center [683, 218] width 6 height 7
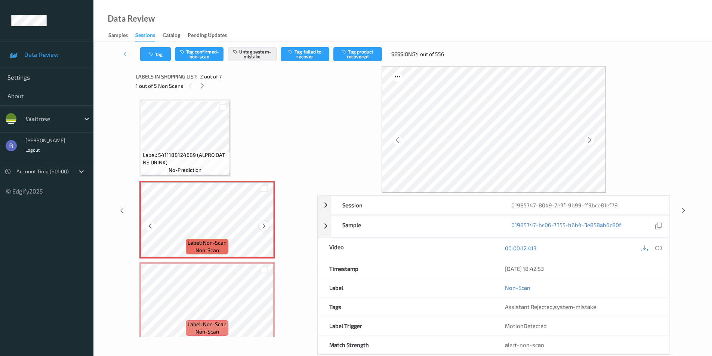
click at [262, 226] on icon at bounding box center [264, 226] width 6 height 7
click at [661, 249] on icon at bounding box center [658, 248] width 7 height 7
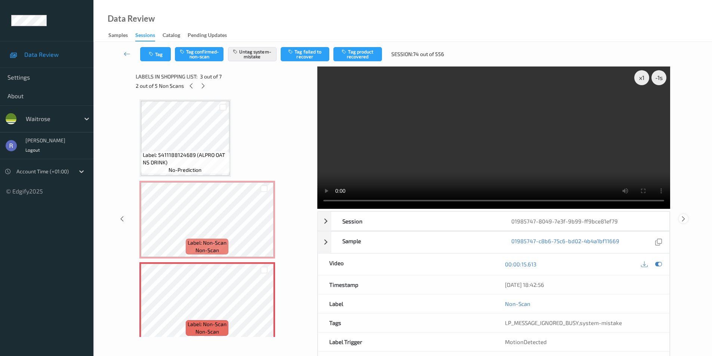
click at [686, 216] on icon at bounding box center [683, 218] width 6 height 7
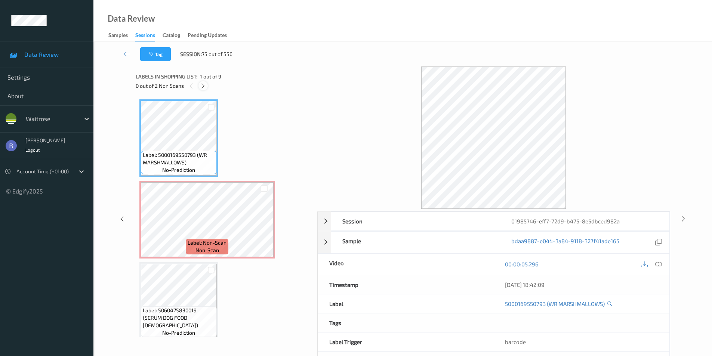
click at [202, 84] on icon at bounding box center [203, 86] width 6 height 7
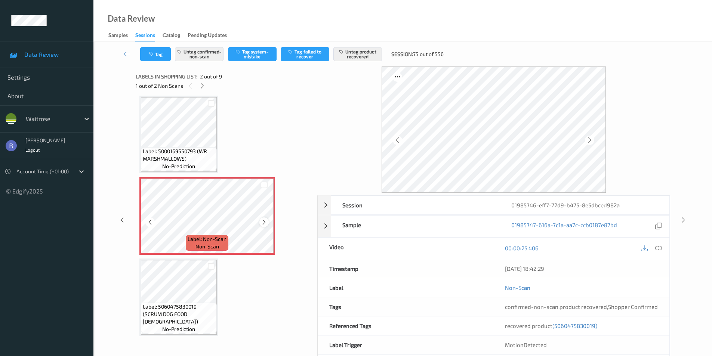
click at [262, 222] on icon at bounding box center [264, 222] width 6 height 7
click at [683, 219] on icon at bounding box center [683, 220] width 6 height 7
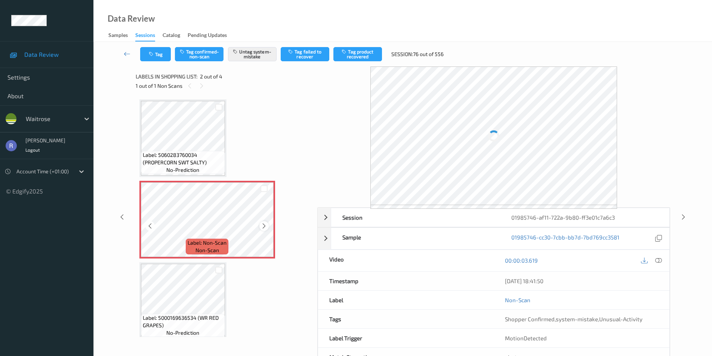
click at [264, 224] on icon at bounding box center [264, 226] width 6 height 7
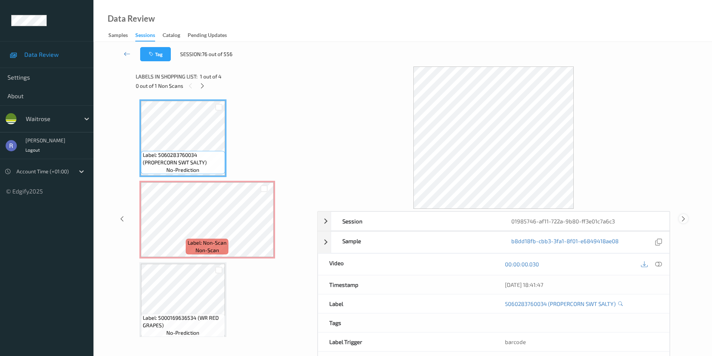
click at [683, 218] on icon at bounding box center [683, 218] width 6 height 7
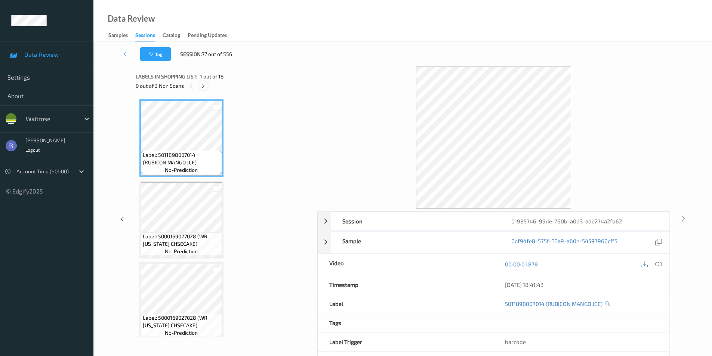
click at [203, 84] on icon at bounding box center [203, 86] width 6 height 7
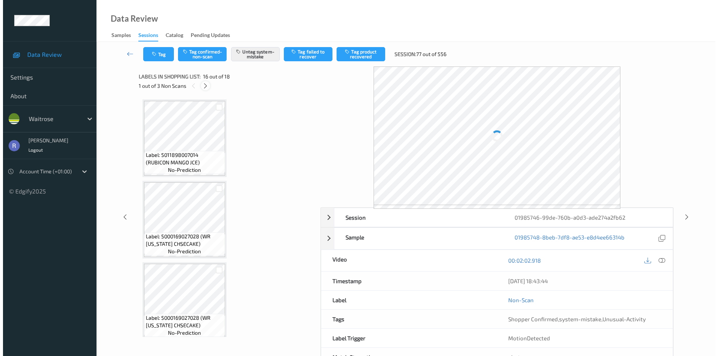
scroll to position [1145, 0]
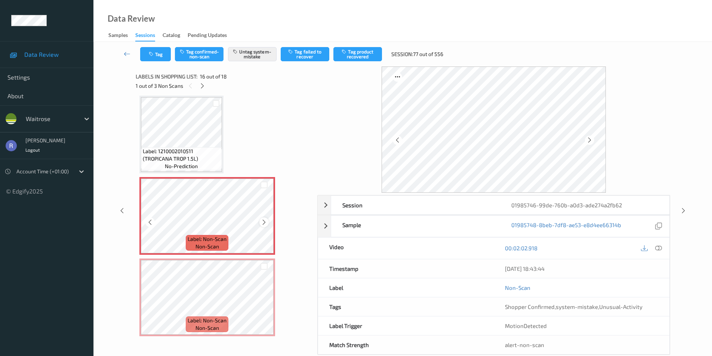
click at [265, 222] on icon at bounding box center [264, 222] width 6 height 7
click at [207, 317] on span "Label: Non-Scan" at bounding box center [207, 320] width 39 height 7
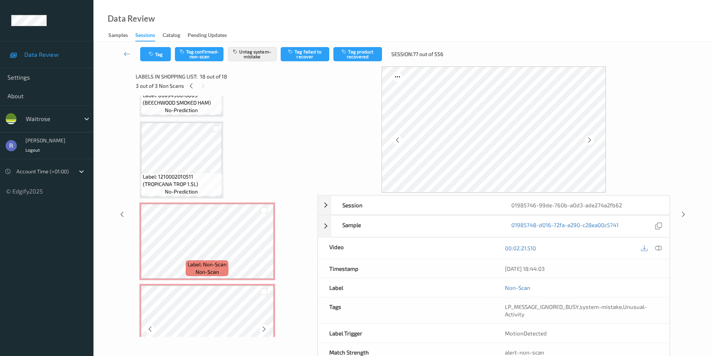
scroll to position [1117, 0]
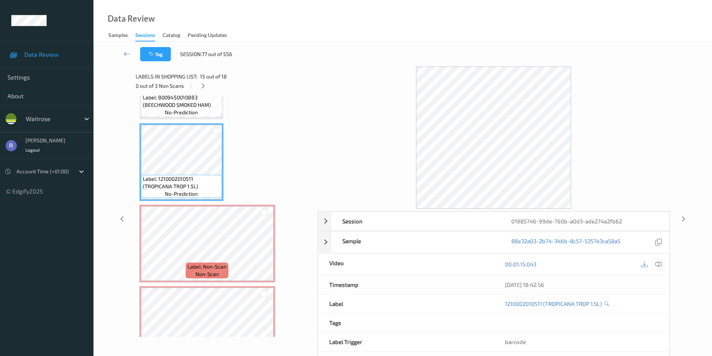
click at [661, 263] on icon at bounding box center [658, 264] width 7 height 7
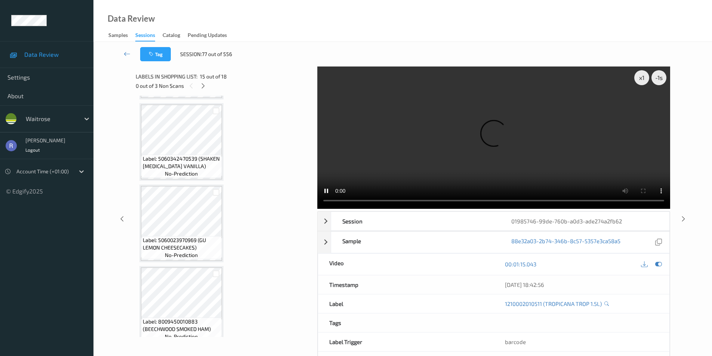
scroll to position [935, 0]
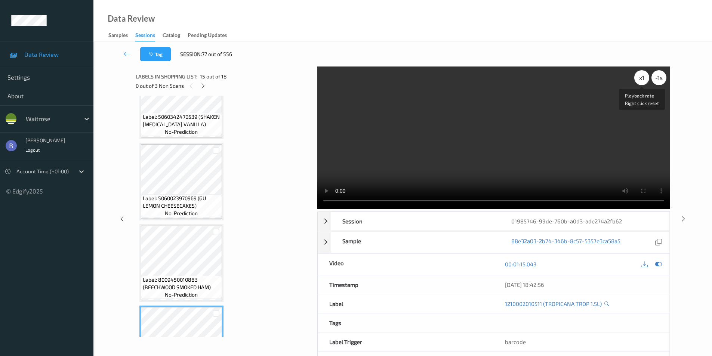
click at [642, 77] on div "x 1" at bounding box center [641, 77] width 15 height 15
click at [642, 77] on div "x 2" at bounding box center [641, 77] width 15 height 15
click at [642, 77] on div "x 4" at bounding box center [641, 77] width 15 height 15
click at [642, 77] on div "x 8" at bounding box center [641, 77] width 15 height 15
click at [681, 215] on div at bounding box center [683, 218] width 9 height 9
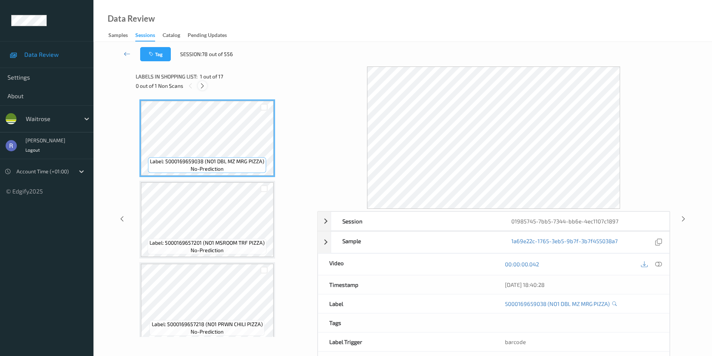
click at [201, 86] on icon at bounding box center [202, 86] width 6 height 7
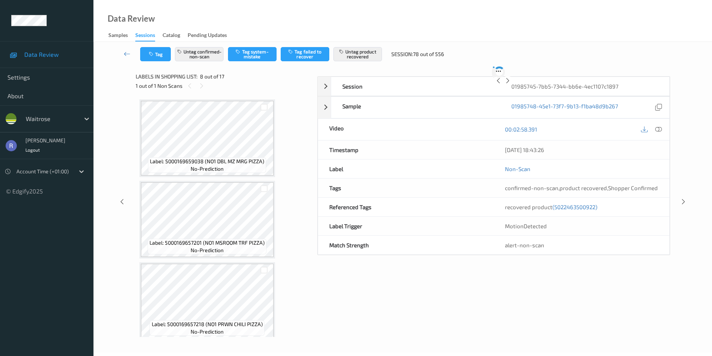
scroll to position [493, 0]
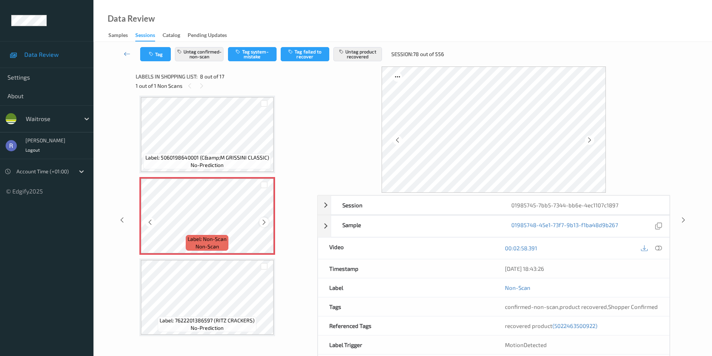
click at [260, 220] on div at bounding box center [263, 222] width 9 height 9
click at [661, 248] on icon at bounding box center [658, 248] width 7 height 7
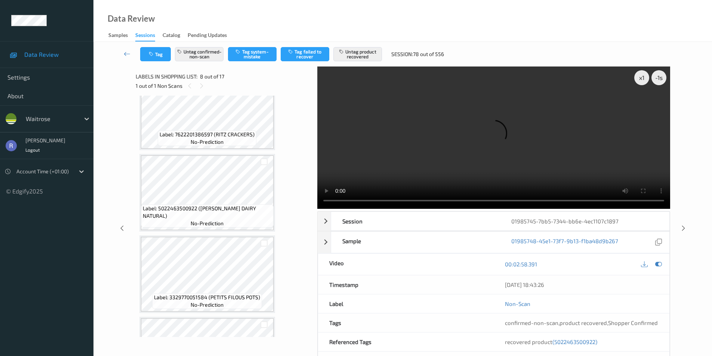
scroll to position [680, 0]
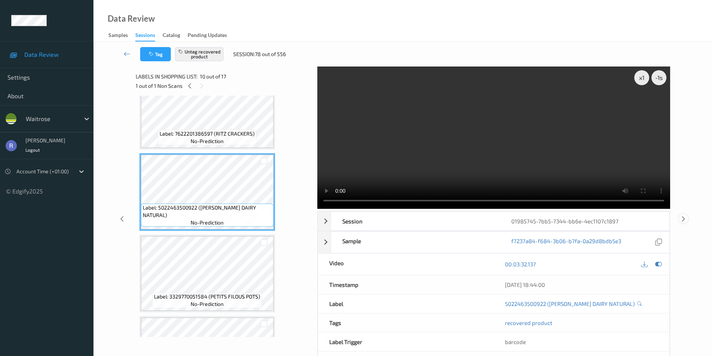
click at [681, 221] on icon at bounding box center [683, 218] width 6 height 7
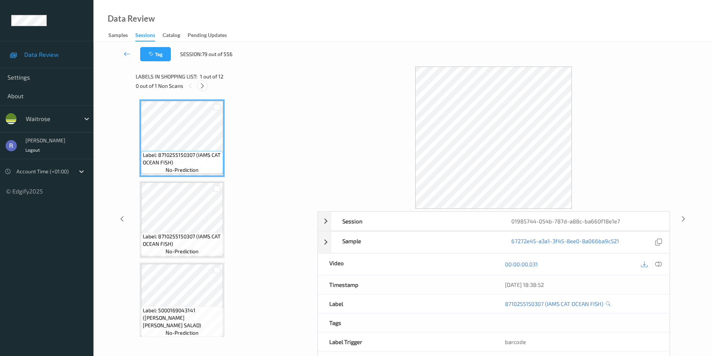
click at [202, 85] on icon at bounding box center [202, 86] width 6 height 7
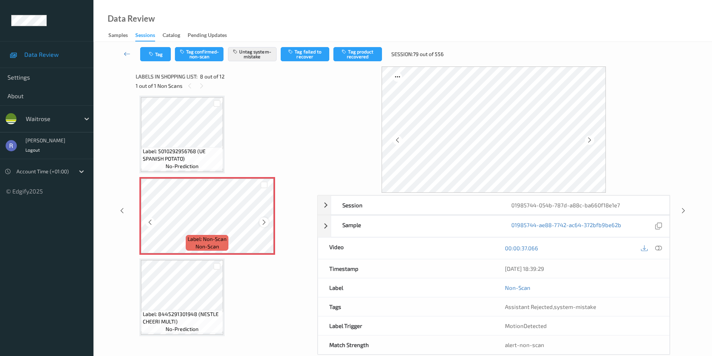
click at [264, 222] on icon at bounding box center [264, 222] width 6 height 7
click at [683, 211] on icon at bounding box center [683, 210] width 6 height 7
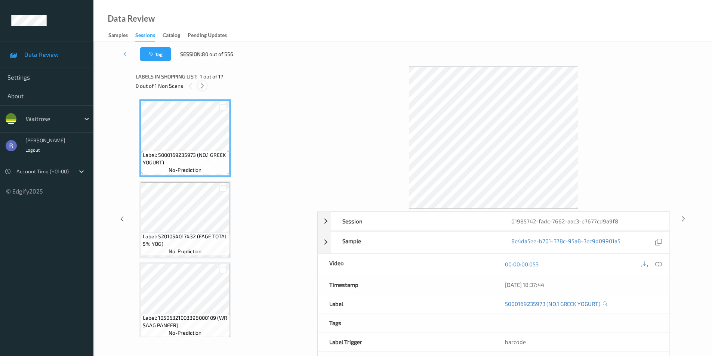
click at [202, 86] on icon at bounding box center [202, 86] width 6 height 7
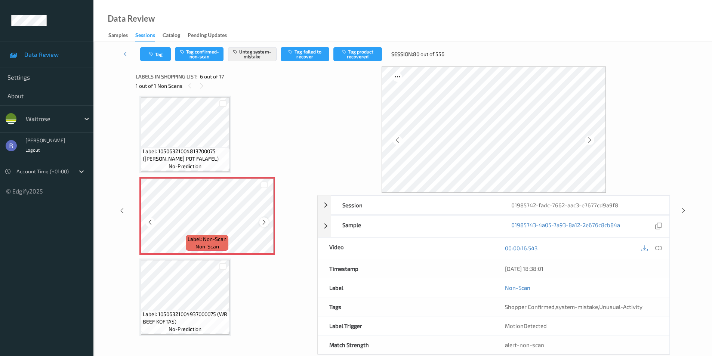
click at [264, 221] on icon at bounding box center [264, 222] width 6 height 7
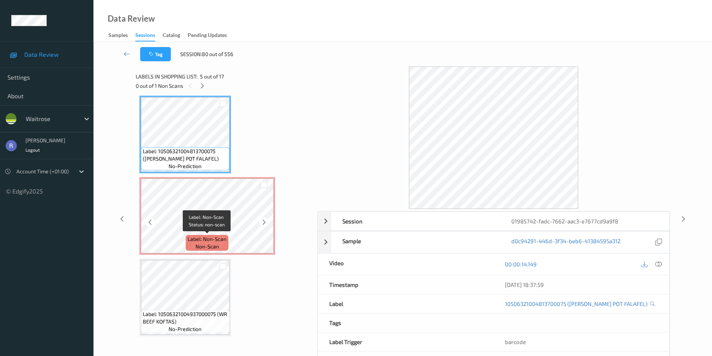
click at [221, 237] on span "Label: Non-Scan" at bounding box center [207, 239] width 39 height 7
click at [659, 262] on icon at bounding box center [658, 264] width 7 height 7
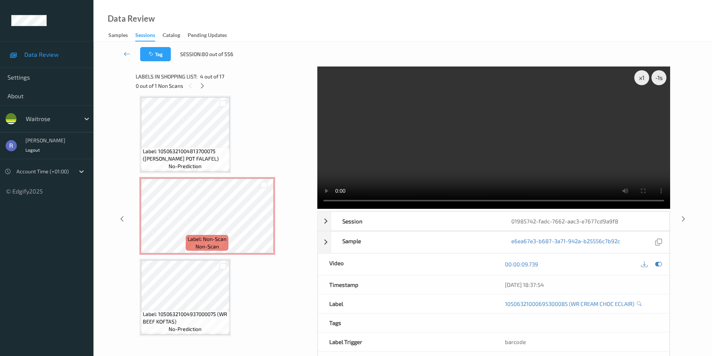
click at [516, 161] on video at bounding box center [493, 138] width 353 height 142
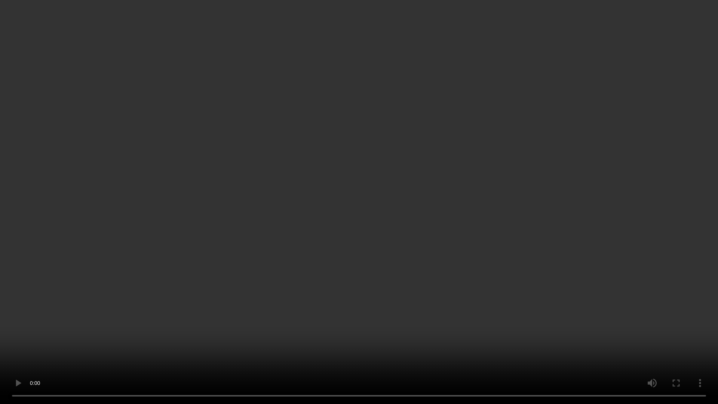
click at [414, 209] on video at bounding box center [359, 202] width 718 height 404
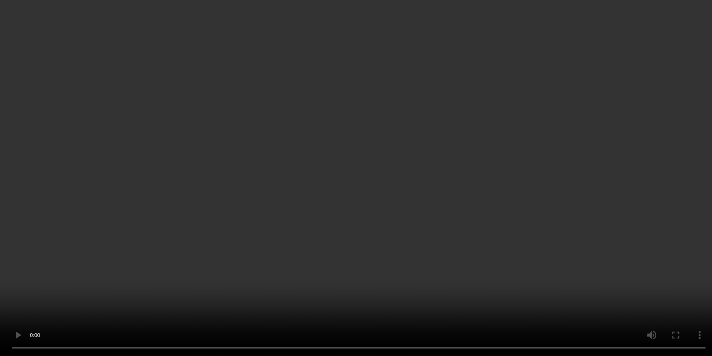
scroll to position [442, 0]
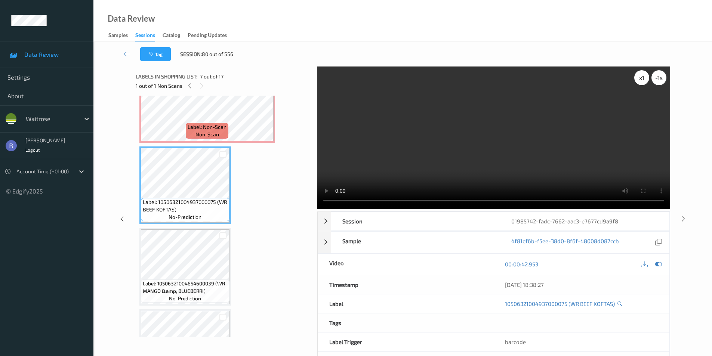
click at [656, 83] on div "-1 s" at bounding box center [659, 77] width 15 height 15
click at [656, 83] on div "-1.5 s" at bounding box center [659, 77] width 15 height 15
click at [681, 219] on icon at bounding box center [683, 218] width 6 height 7
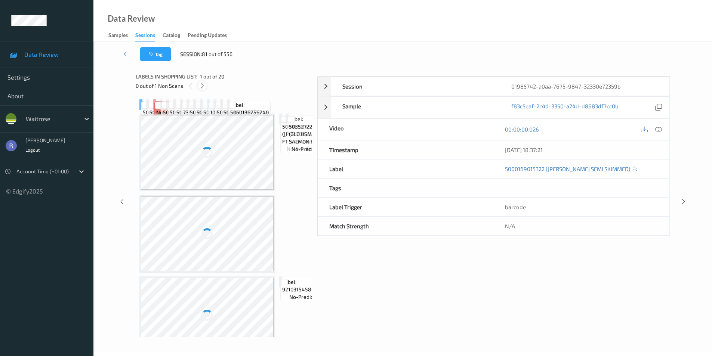
click at [202, 87] on icon at bounding box center [202, 86] width 6 height 7
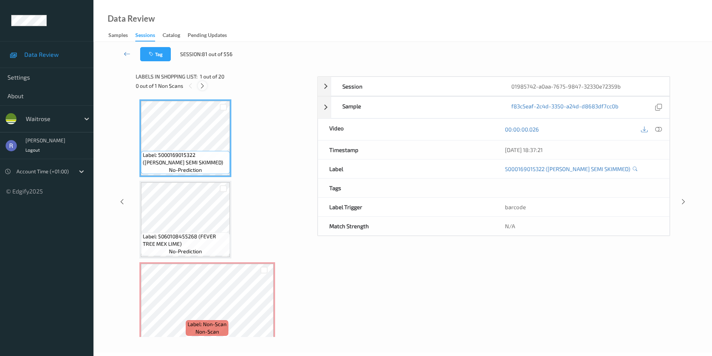
scroll to position [85, 0]
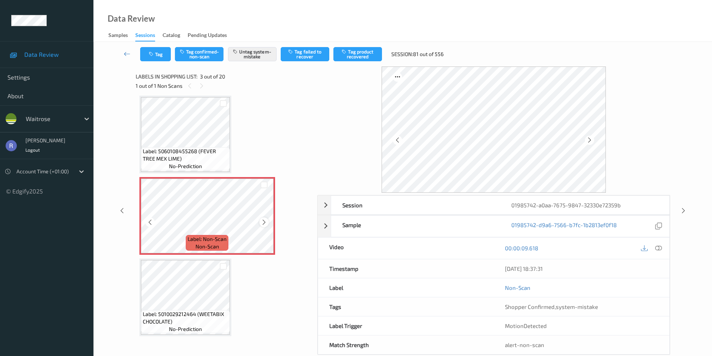
click at [265, 223] on icon at bounding box center [264, 222] width 6 height 7
click at [264, 223] on icon at bounding box center [264, 222] width 6 height 7
click at [682, 208] on icon at bounding box center [683, 210] width 6 height 7
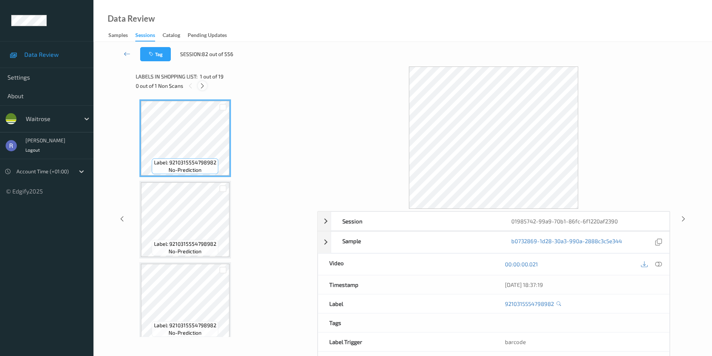
click at [202, 86] on icon at bounding box center [202, 86] width 6 height 7
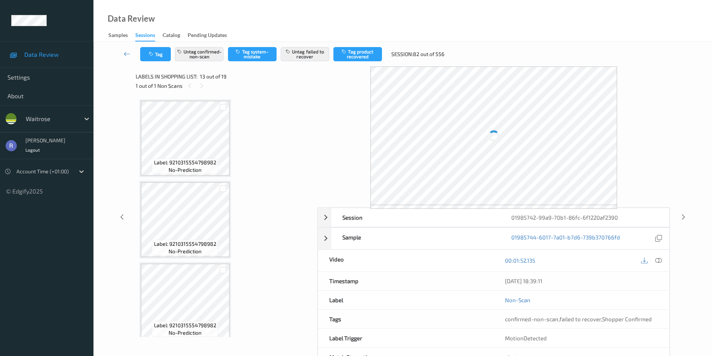
scroll to position [900, 0]
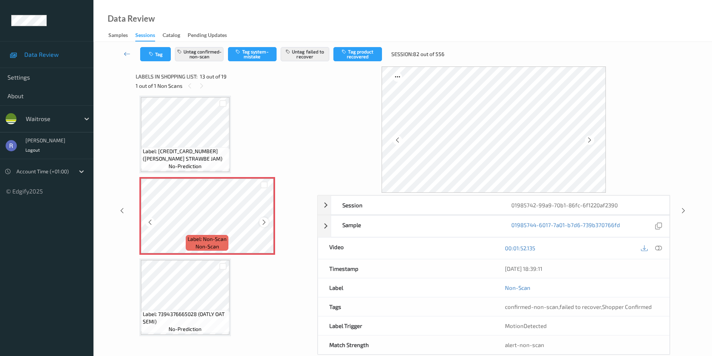
click at [266, 221] on icon at bounding box center [264, 222] width 6 height 7
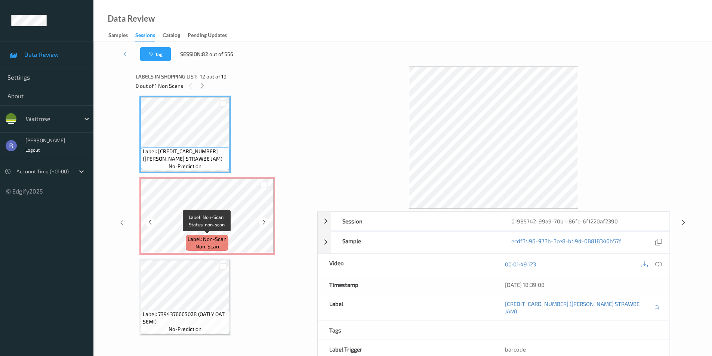
click at [192, 239] on span "Label: Non-Scan" at bounding box center [207, 239] width 39 height 7
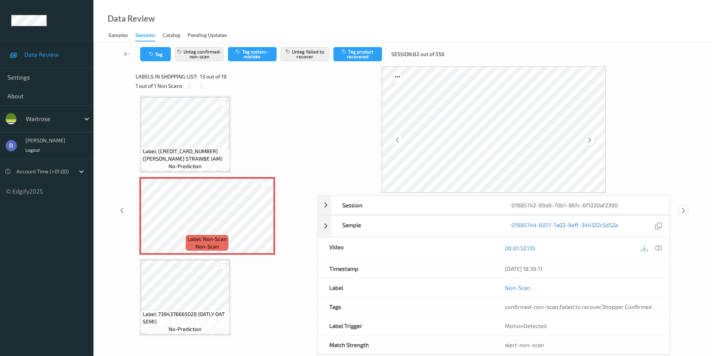
click at [683, 208] on icon at bounding box center [683, 210] width 6 height 7
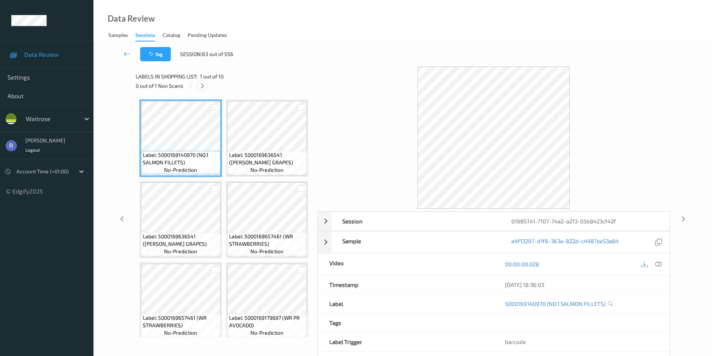
click at [201, 85] on icon at bounding box center [202, 86] width 6 height 7
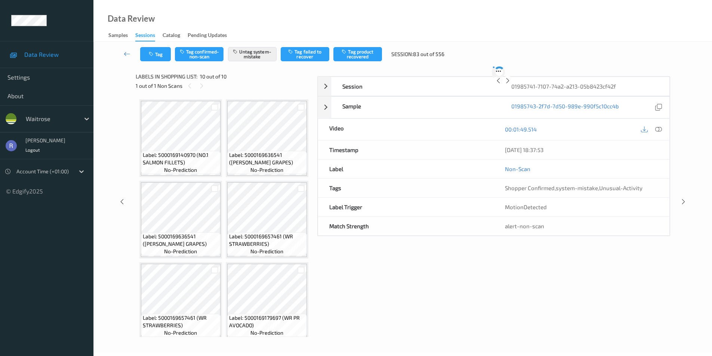
scroll to position [577, 0]
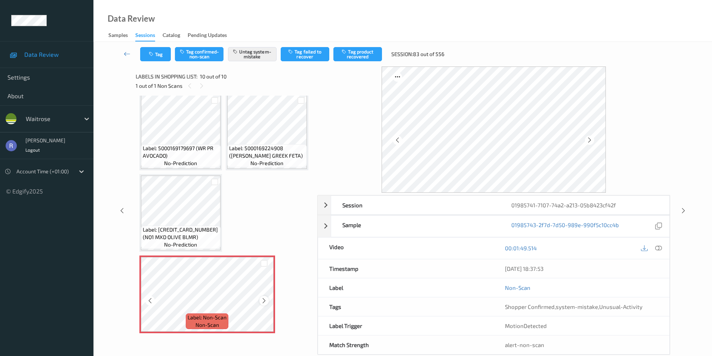
click at [262, 300] on icon at bounding box center [264, 301] width 6 height 7
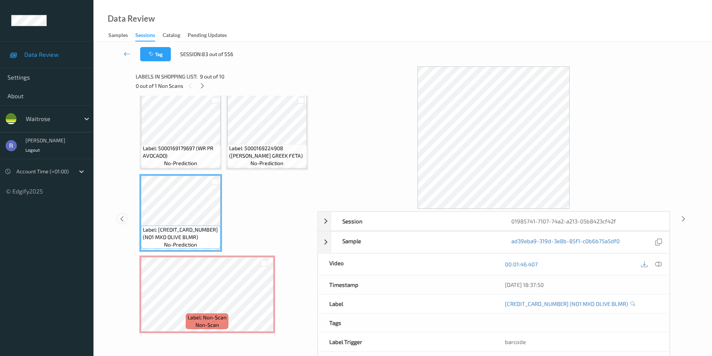
click at [123, 219] on icon at bounding box center [122, 218] width 6 height 7
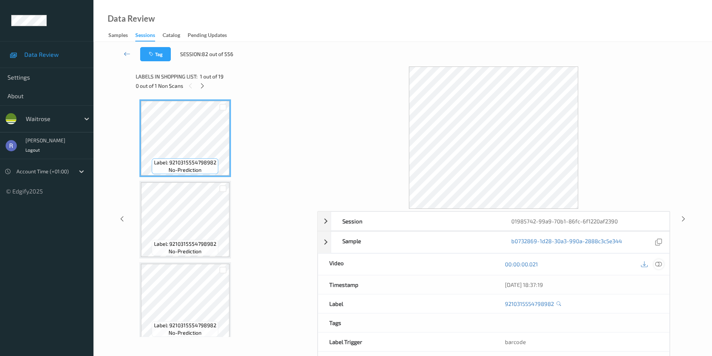
click at [658, 262] on icon at bounding box center [658, 264] width 7 height 7
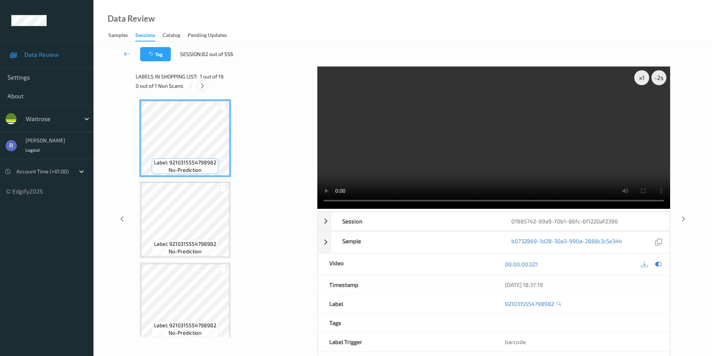
click at [203, 85] on icon at bounding box center [202, 86] width 6 height 7
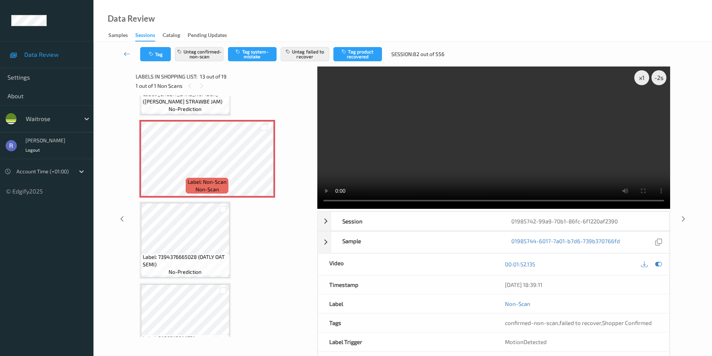
scroll to position [975, 0]
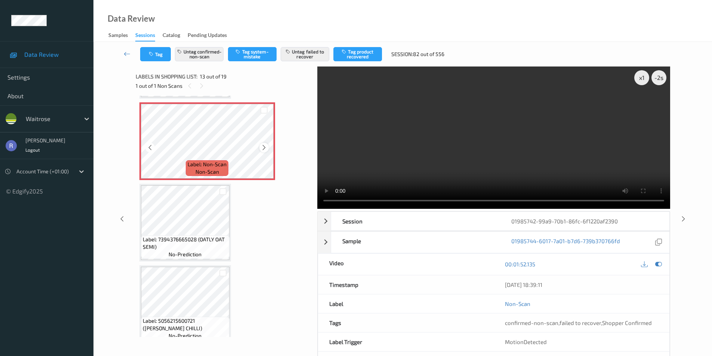
click at [263, 146] on icon at bounding box center [264, 147] width 6 height 7
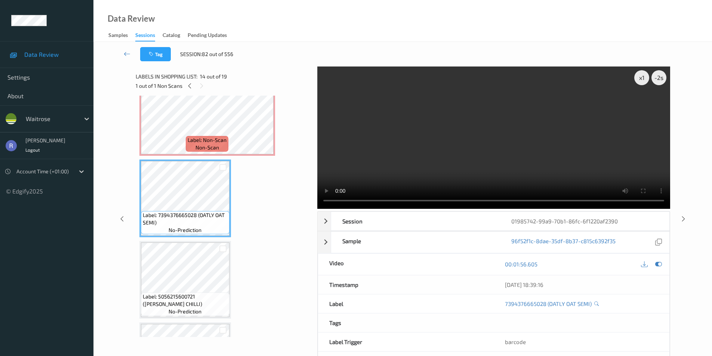
scroll to position [1012, 0]
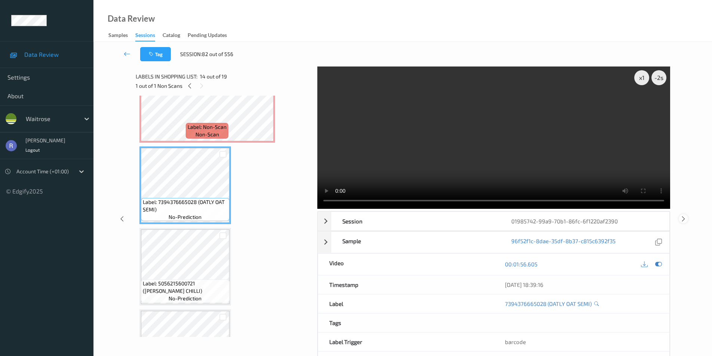
click at [684, 217] on icon at bounding box center [683, 218] width 6 height 7
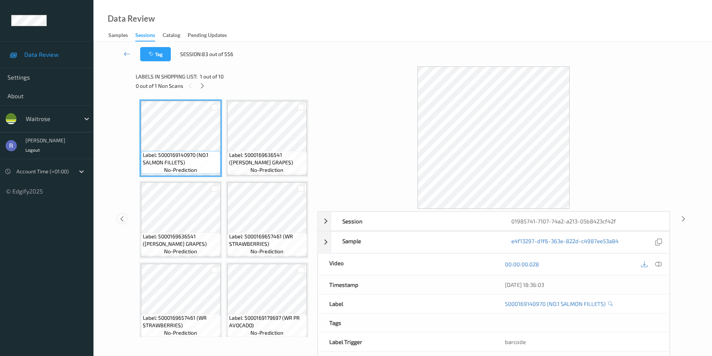
click at [125, 217] on icon at bounding box center [122, 218] width 6 height 7
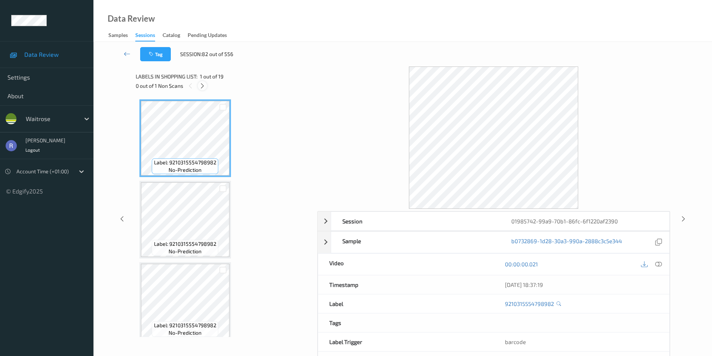
click at [204, 86] on icon at bounding box center [202, 86] width 6 height 7
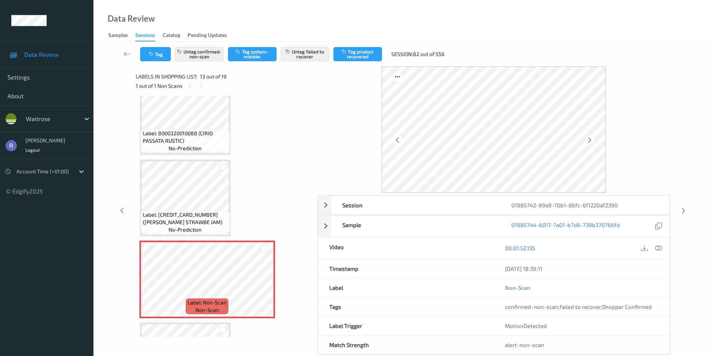
scroll to position [938, 0]
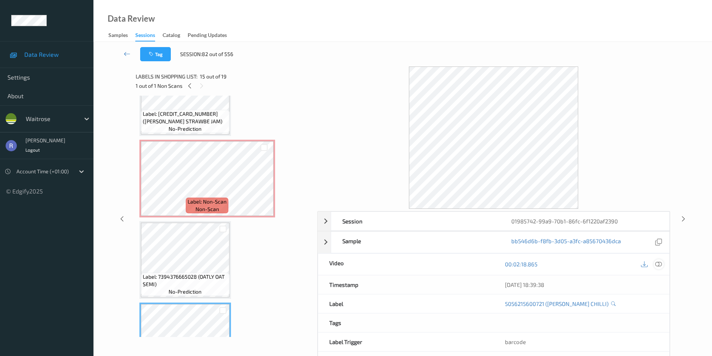
click at [654, 263] on div at bounding box center [659, 264] width 10 height 10
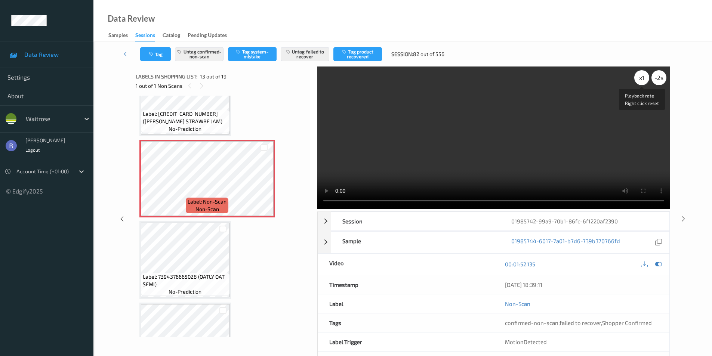
click at [642, 80] on div "x 1" at bounding box center [641, 77] width 15 height 15
click at [642, 80] on div "x 2" at bounding box center [641, 77] width 15 height 15
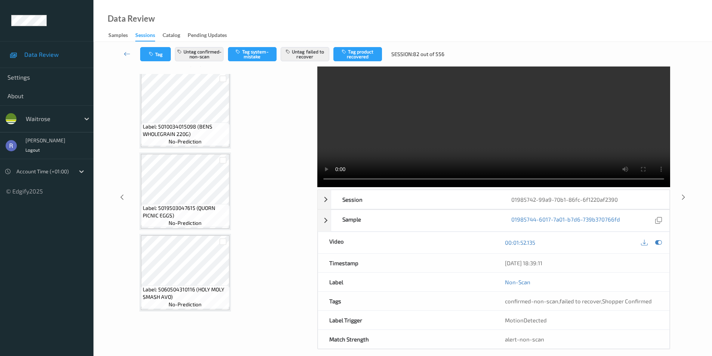
scroll to position [30, 0]
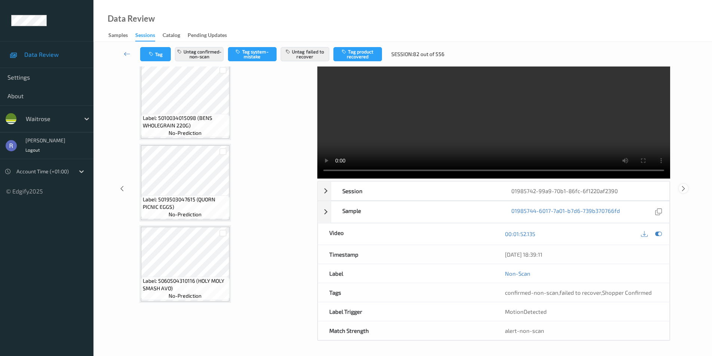
click at [684, 188] on icon at bounding box center [683, 188] width 6 height 7
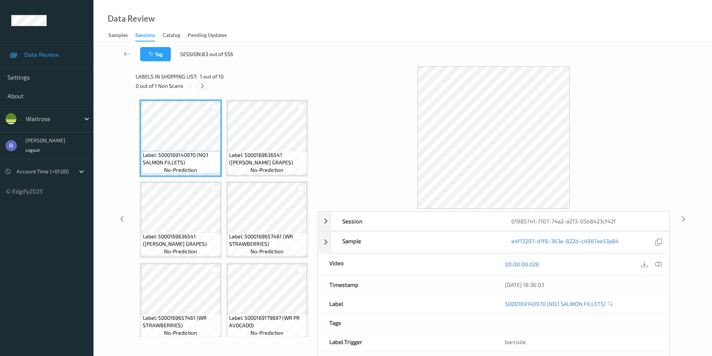
click at [201, 86] on icon at bounding box center [202, 86] width 6 height 7
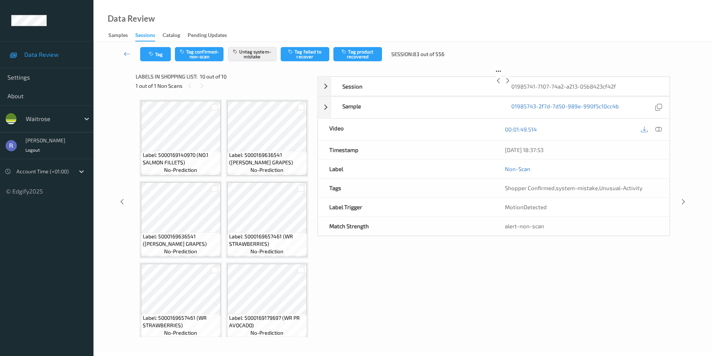
scroll to position [577, 0]
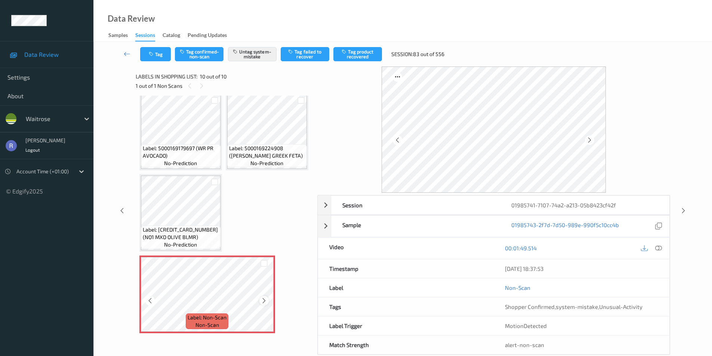
click at [265, 300] on icon at bounding box center [264, 301] width 6 height 7
click at [684, 209] on icon at bounding box center [683, 210] width 6 height 7
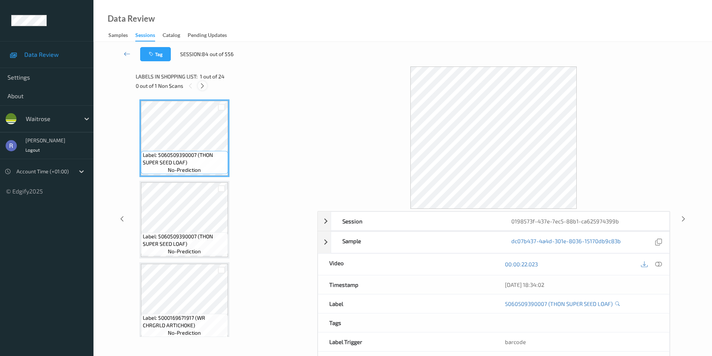
click at [203, 87] on icon at bounding box center [202, 86] width 6 height 7
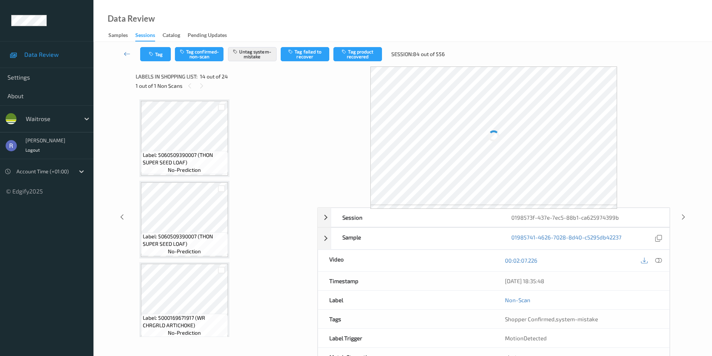
scroll to position [982, 0]
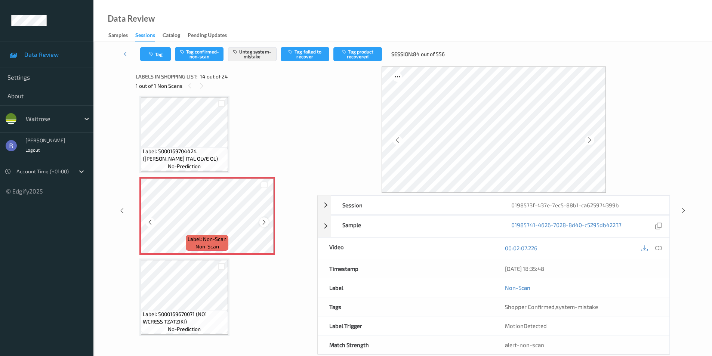
click at [264, 221] on icon at bounding box center [264, 222] width 6 height 7
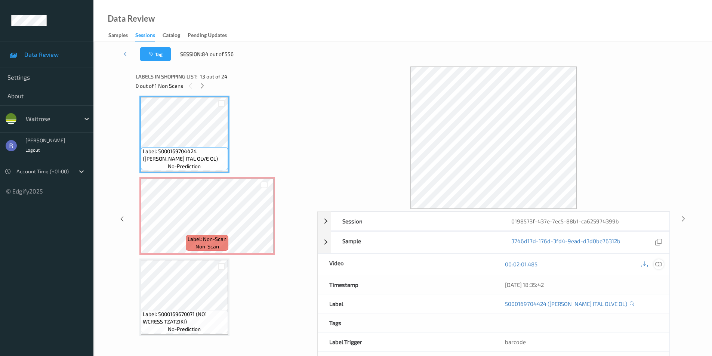
click at [663, 263] on div at bounding box center [659, 264] width 10 height 10
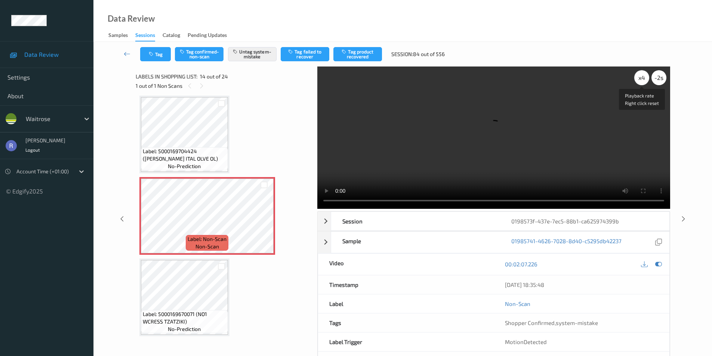
click at [643, 74] on div "x 4" at bounding box center [641, 77] width 15 height 15
click at [640, 81] on div "x 8" at bounding box center [641, 77] width 15 height 15
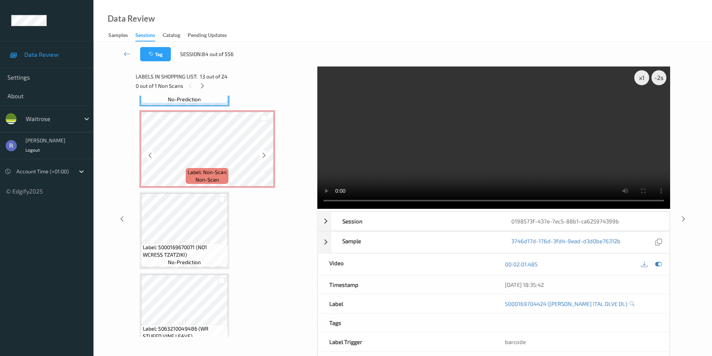
scroll to position [1094, 0]
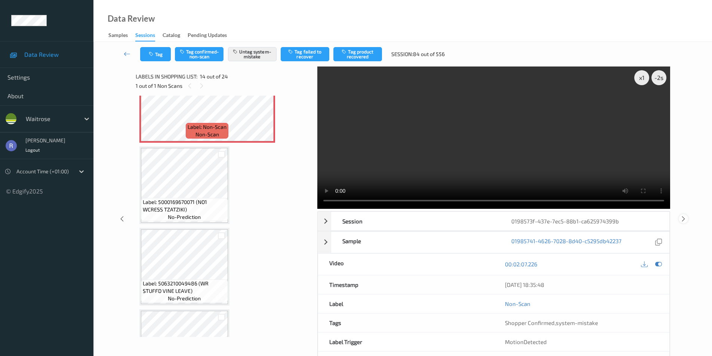
click at [685, 219] on icon at bounding box center [683, 218] width 6 height 7
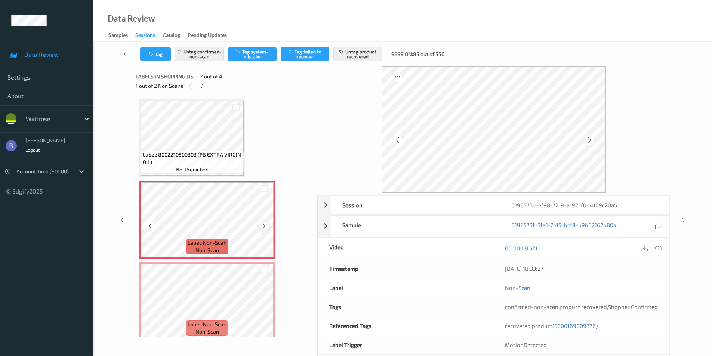
click at [264, 225] on icon at bounding box center [264, 226] width 6 height 7
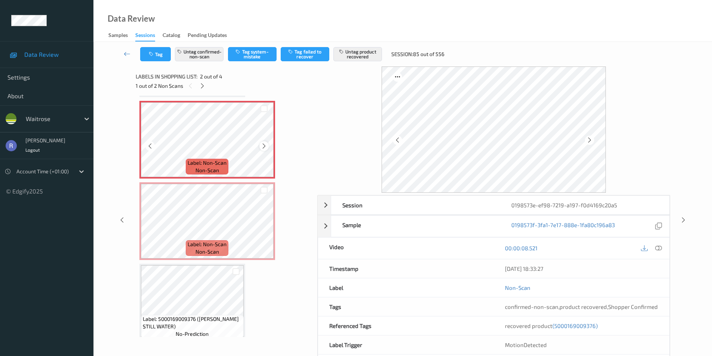
scroll to position [88, 0]
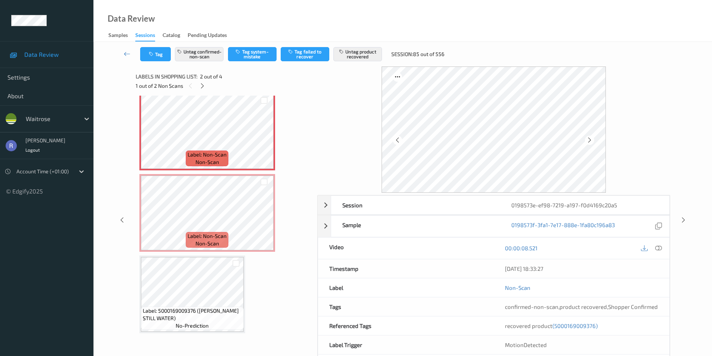
click at [151, 346] on div "Labels in shopping list: 2 out of 4 1 out of 2 Non Scans Label: 8002210500303 (…" at bounding box center [224, 221] width 176 height 308
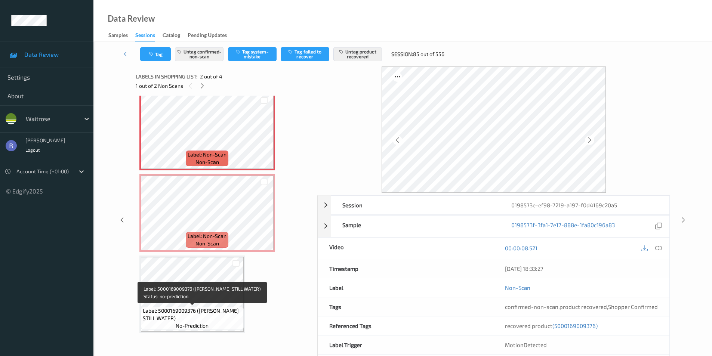
click at [154, 329] on div "Label: 5000169009376 ([PERSON_NAME] STILL WATER) no-prediction" at bounding box center [192, 318] width 103 height 23
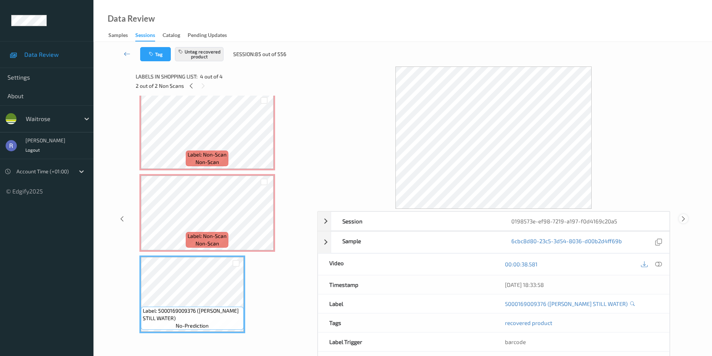
click at [684, 216] on icon at bounding box center [683, 218] width 6 height 7
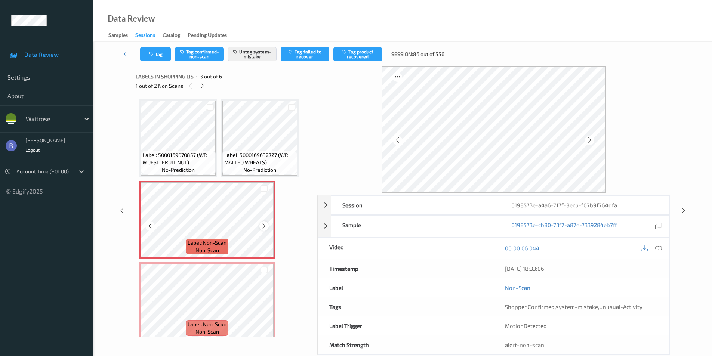
click at [264, 225] on icon at bounding box center [264, 226] width 6 height 7
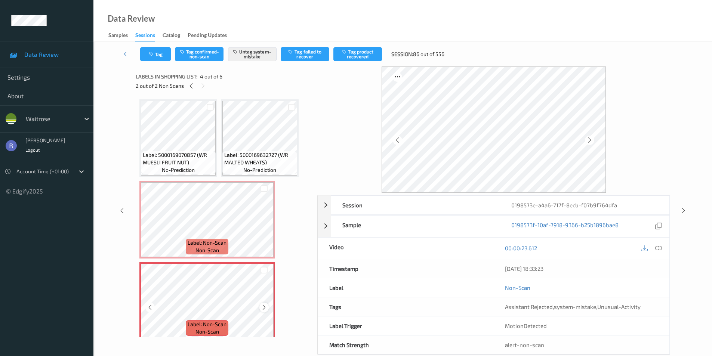
click at [265, 309] on icon at bounding box center [264, 307] width 6 height 7
click at [682, 211] on icon at bounding box center [683, 210] width 6 height 7
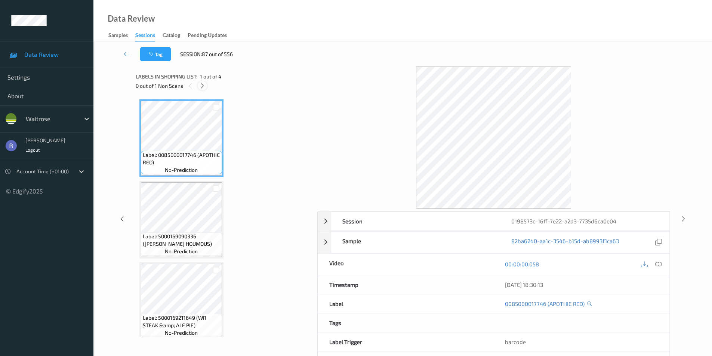
click at [202, 84] on icon at bounding box center [202, 86] width 6 height 7
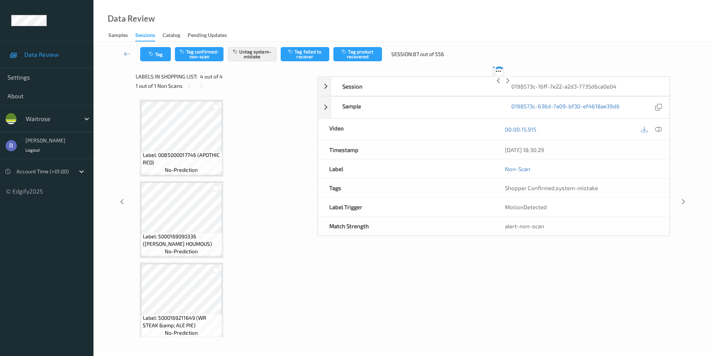
scroll to position [88, 0]
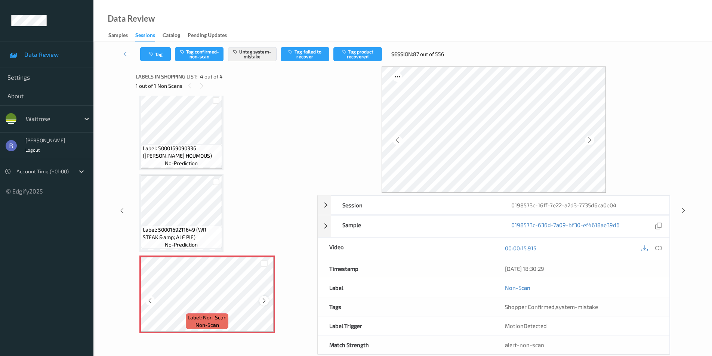
click at [265, 301] on icon at bounding box center [264, 301] width 6 height 7
click at [264, 299] on icon at bounding box center [264, 301] width 6 height 7
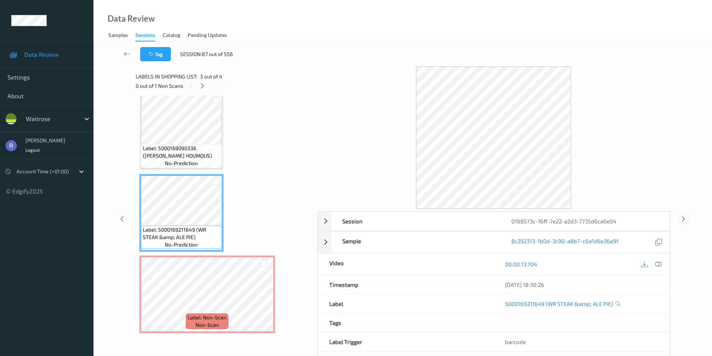
click at [683, 221] on icon at bounding box center [683, 218] width 6 height 7
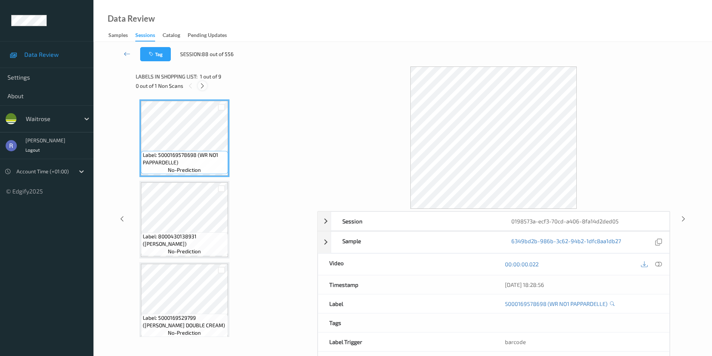
click at [203, 88] on icon at bounding box center [202, 86] width 6 height 7
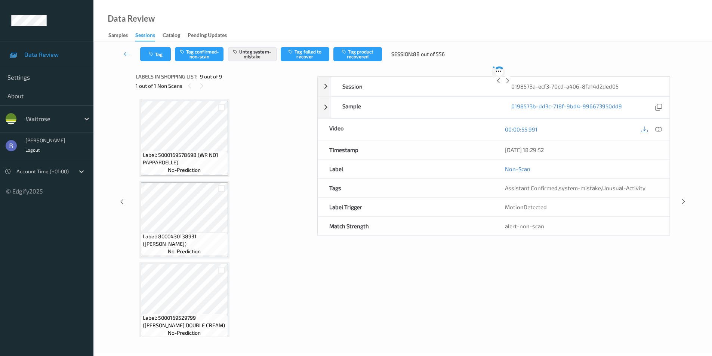
scroll to position [496, 0]
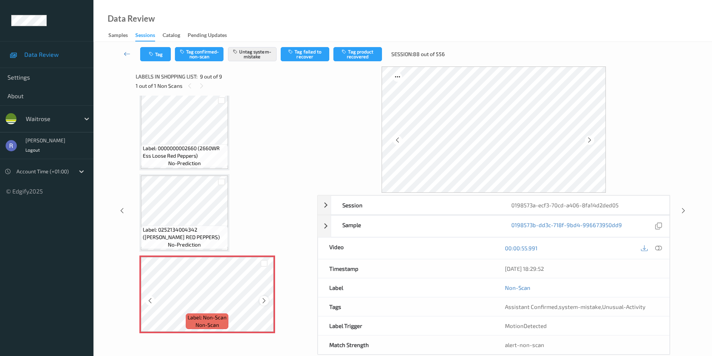
click at [265, 299] on icon at bounding box center [264, 301] width 6 height 7
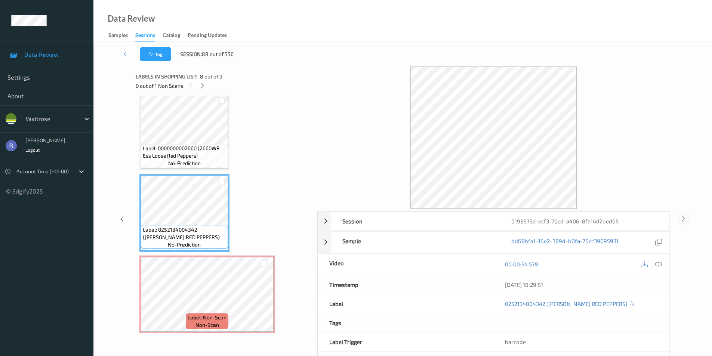
click at [682, 216] on icon at bounding box center [683, 218] width 6 height 7
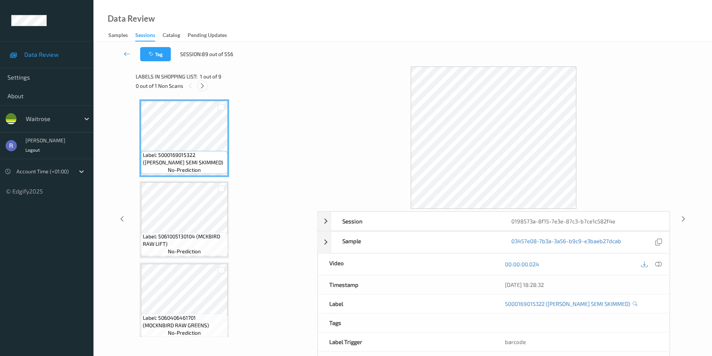
click at [201, 85] on icon at bounding box center [202, 86] width 6 height 7
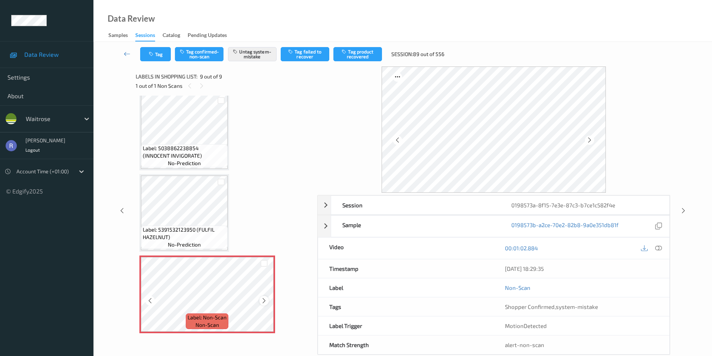
click at [261, 300] on icon at bounding box center [264, 301] width 6 height 7
click at [662, 246] on div at bounding box center [659, 248] width 10 height 10
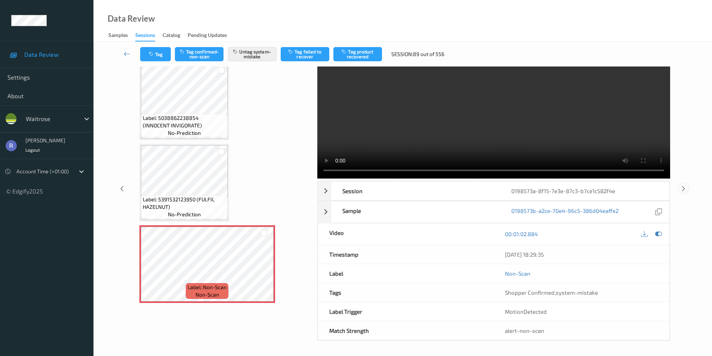
click at [682, 189] on icon at bounding box center [683, 188] width 6 height 7
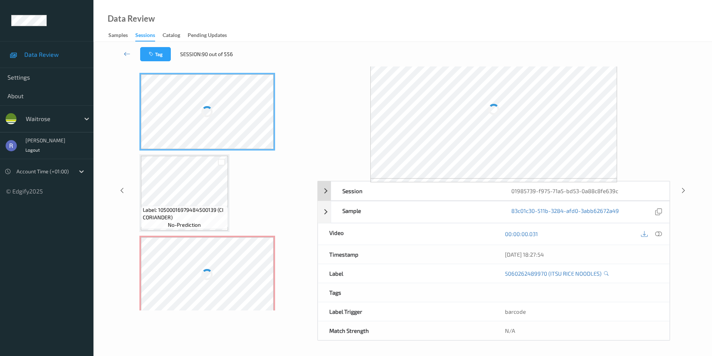
scroll to position [30, 0]
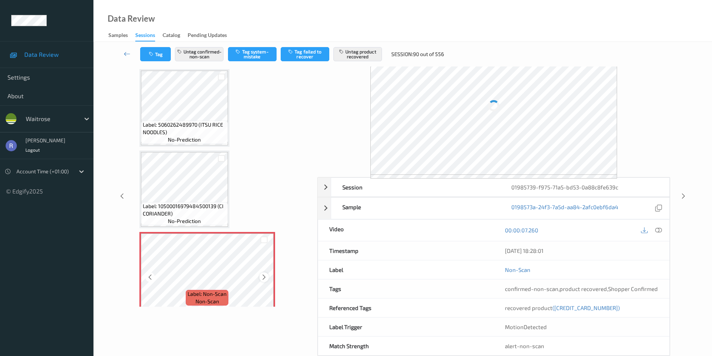
click at [264, 276] on icon at bounding box center [264, 277] width 6 height 7
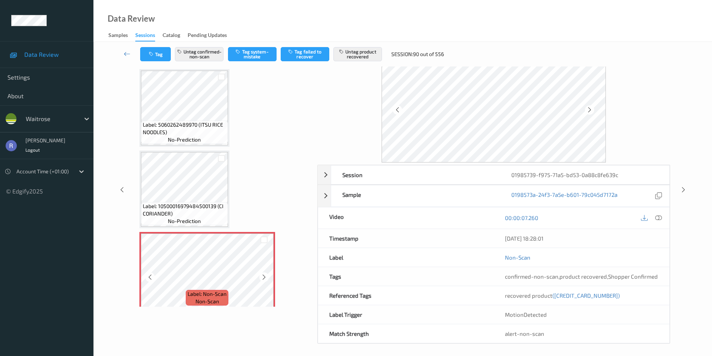
click at [264, 276] on icon at bounding box center [264, 277] width 6 height 7
click at [198, 215] on span "Label: 10500016979484500139 (CI CORIANDER)" at bounding box center [184, 210] width 83 height 15
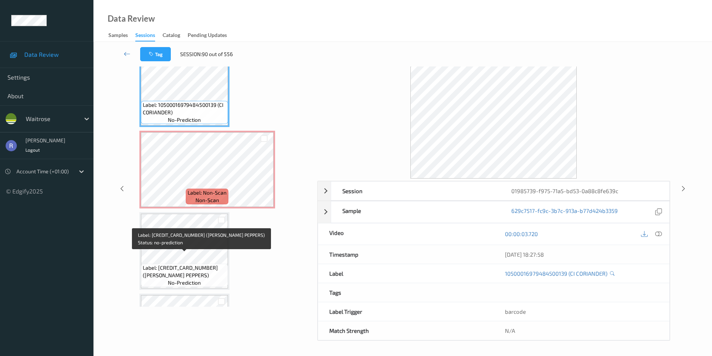
scroll to position [112, 0]
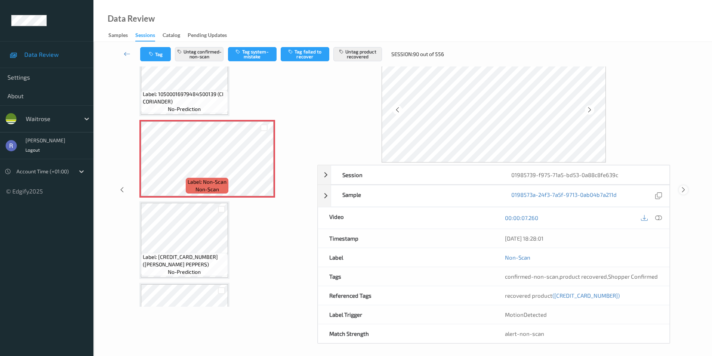
click at [683, 189] on icon at bounding box center [683, 190] width 6 height 7
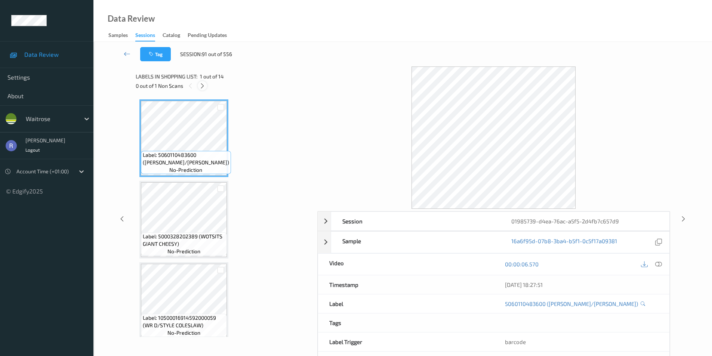
click at [198, 83] on div at bounding box center [202, 85] width 9 height 9
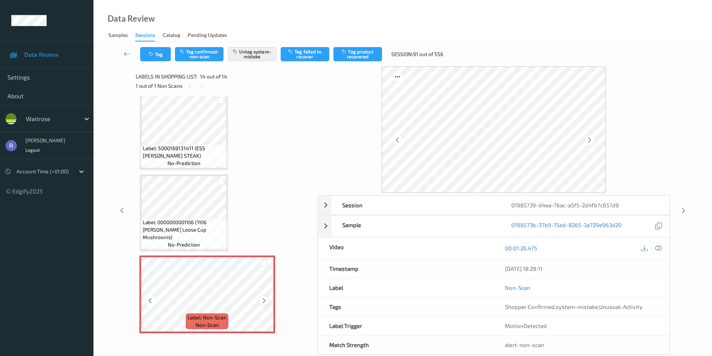
click at [267, 299] on div at bounding box center [263, 300] width 9 height 9
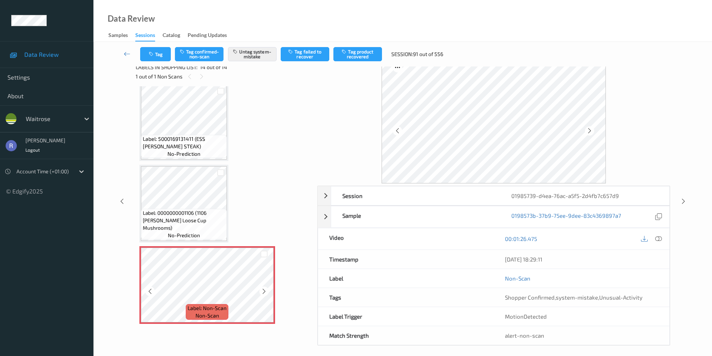
scroll to position [14, 0]
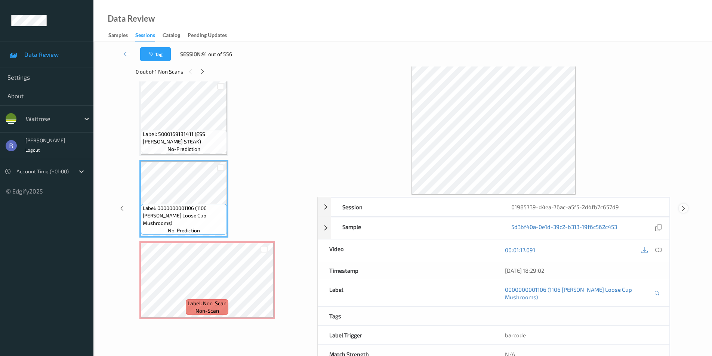
click at [685, 205] on icon at bounding box center [683, 208] width 6 height 7
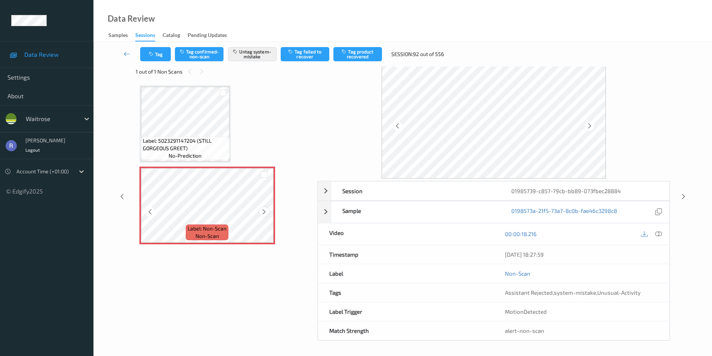
click at [263, 212] on icon at bounding box center [264, 212] width 6 height 7
click at [680, 195] on icon at bounding box center [683, 196] width 6 height 7
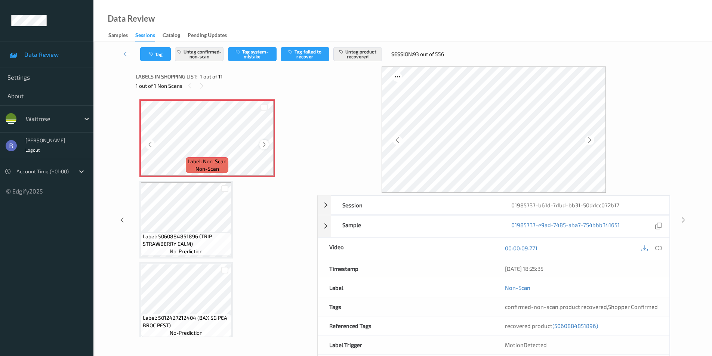
click at [263, 145] on icon at bounding box center [264, 144] width 6 height 7
click at [660, 249] on icon at bounding box center [658, 248] width 7 height 7
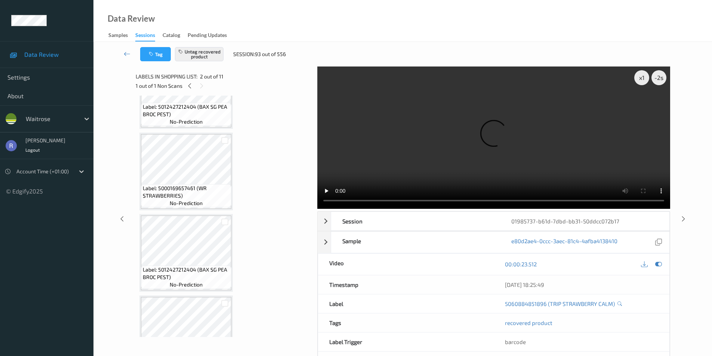
scroll to position [24, 0]
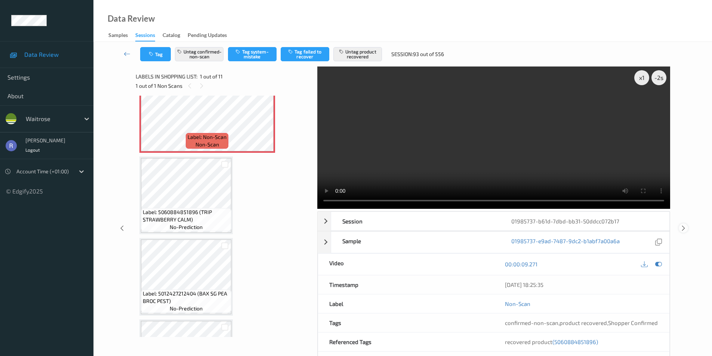
click at [688, 226] on div at bounding box center [683, 228] width 9 height 9
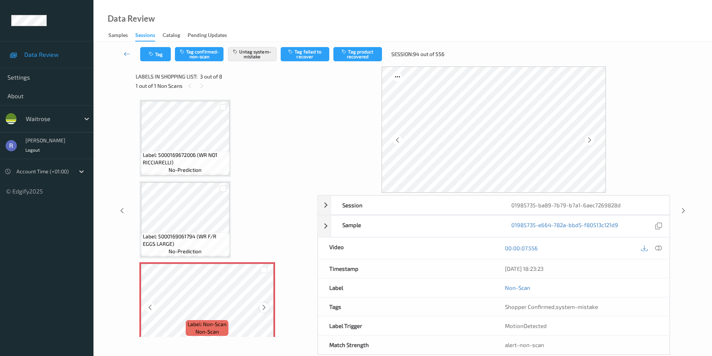
click at [268, 309] on div at bounding box center [263, 307] width 9 height 9
click at [263, 309] on icon at bounding box center [264, 307] width 6 height 7
click at [683, 210] on icon at bounding box center [683, 210] width 6 height 7
